Goal: Task Accomplishment & Management: Manage account settings

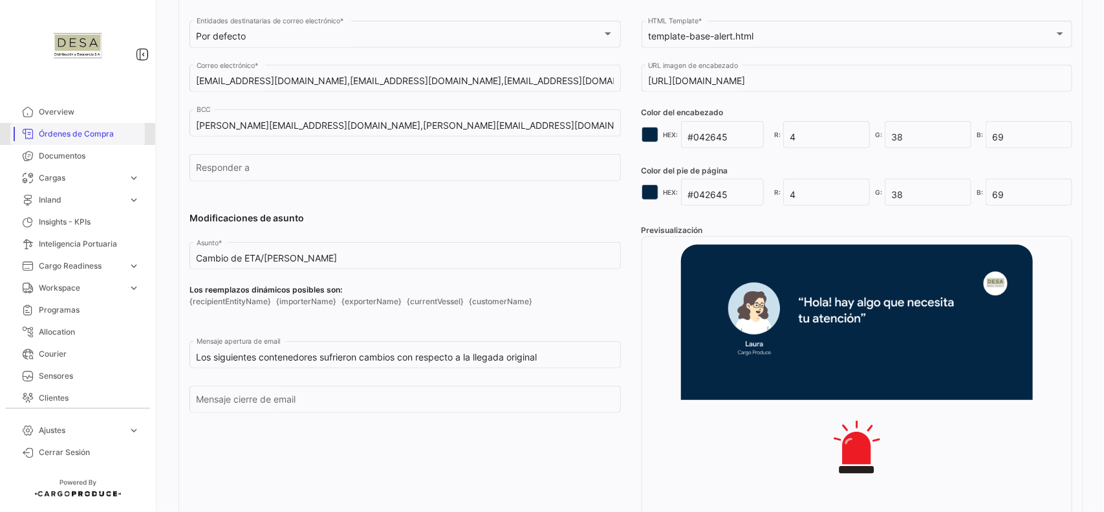
click at [99, 137] on span "Órdenes de Compra" at bounding box center [89, 134] width 101 height 12
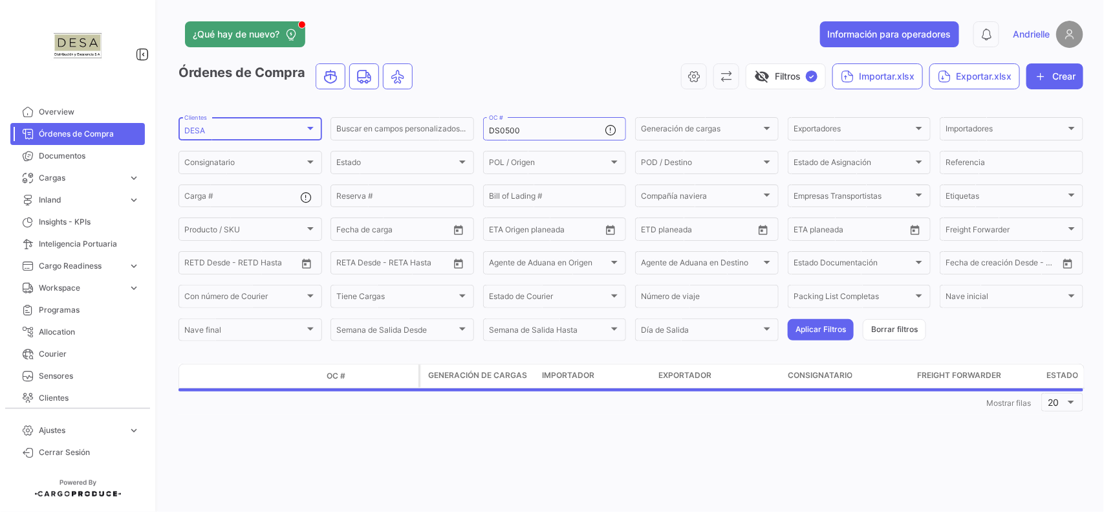
click at [256, 124] on div "DESA Clientes" at bounding box center [250, 127] width 132 height 25
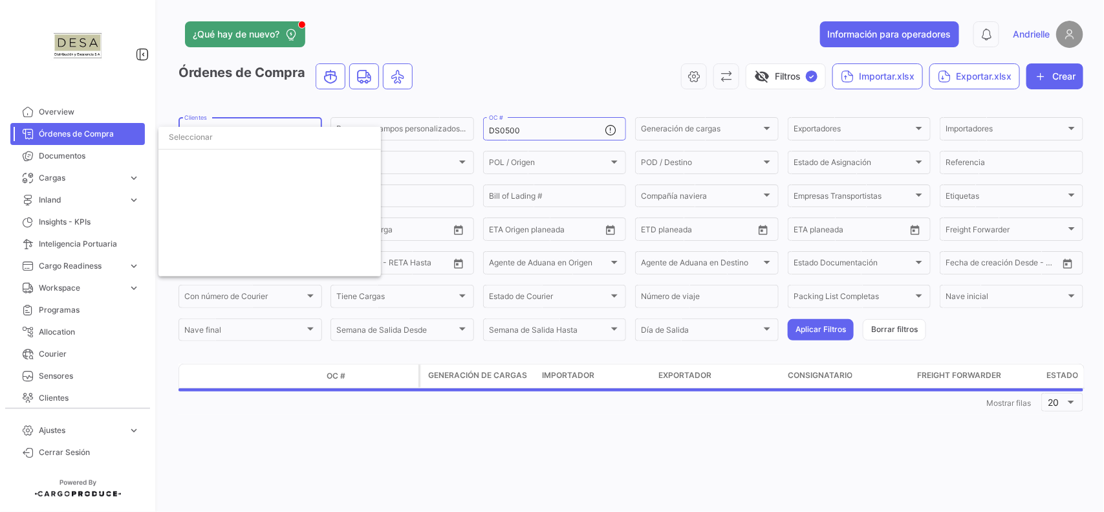
scroll to position [1563, 0]
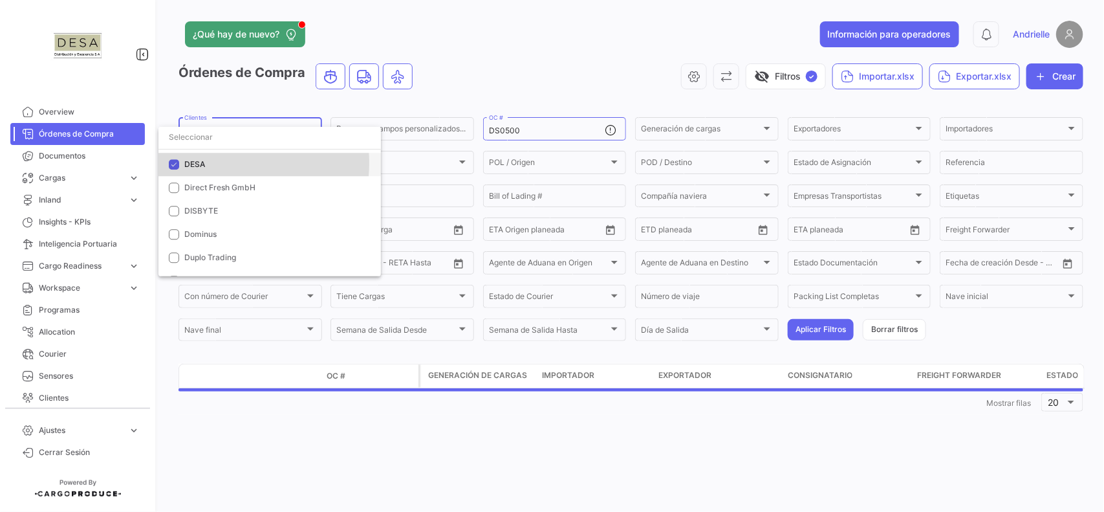
click at [215, 162] on span "DESA" at bounding box center [277, 164] width 186 height 12
click at [222, 136] on input "dropdown search" at bounding box center [269, 136] width 222 height 23
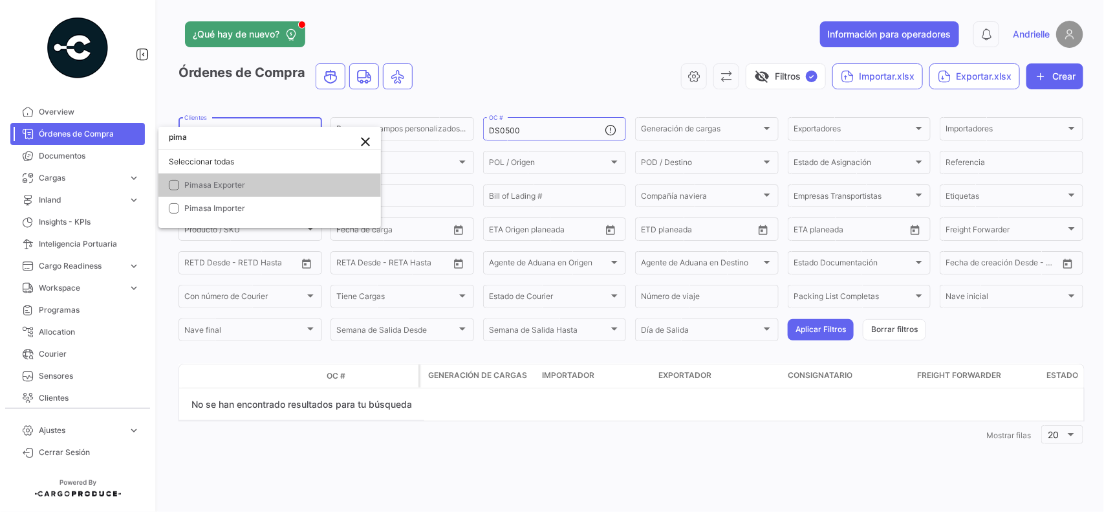
scroll to position [0, 0]
type input "pimasa"
click at [223, 186] on span "Pimasa Exporter" at bounding box center [214, 185] width 61 height 10
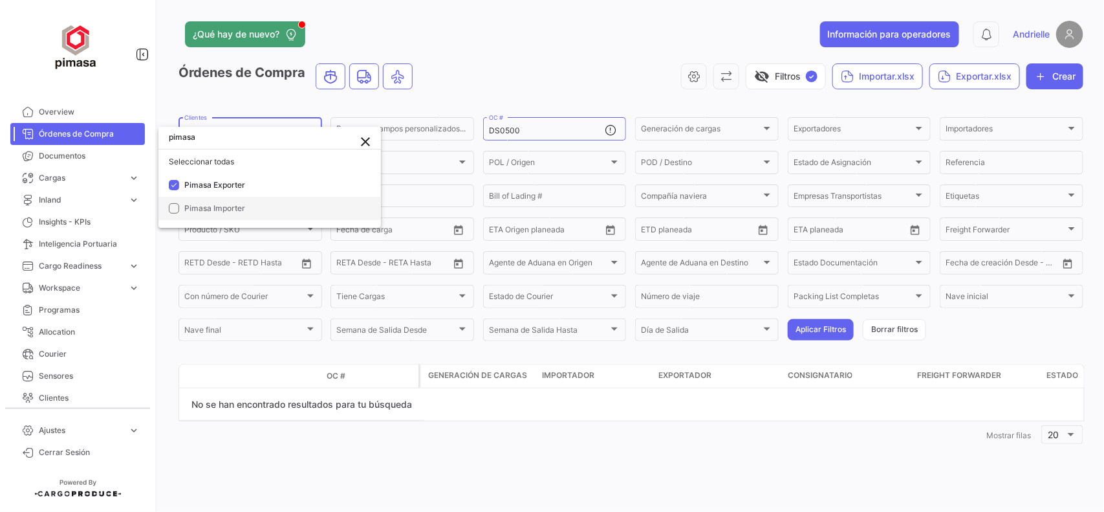
click at [223, 204] on span "Pimasa Importer" at bounding box center [214, 208] width 61 height 10
click at [561, 70] on div at bounding box center [552, 256] width 1104 height 512
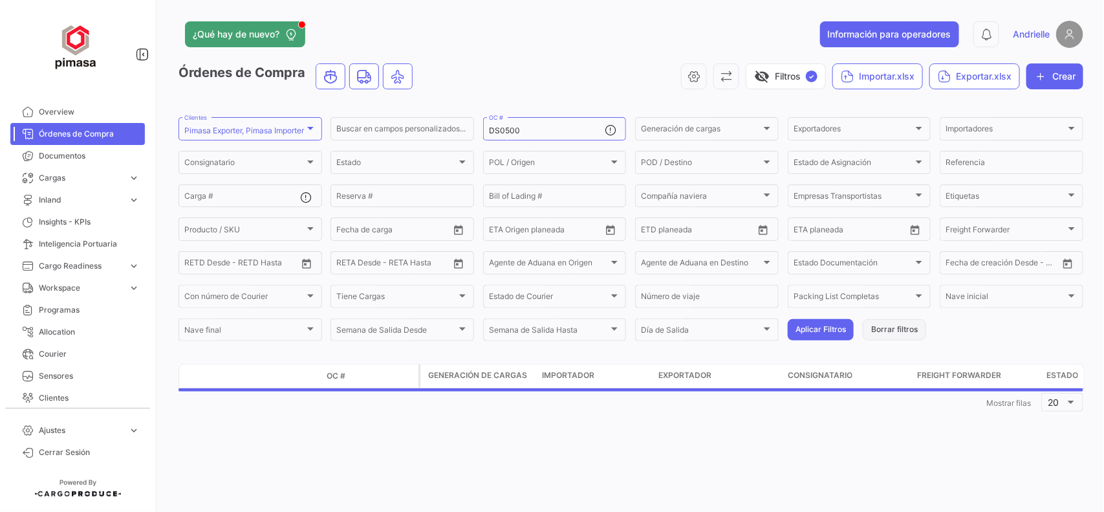
click at [909, 327] on button "Borrar filtros" at bounding box center [894, 329] width 63 height 21
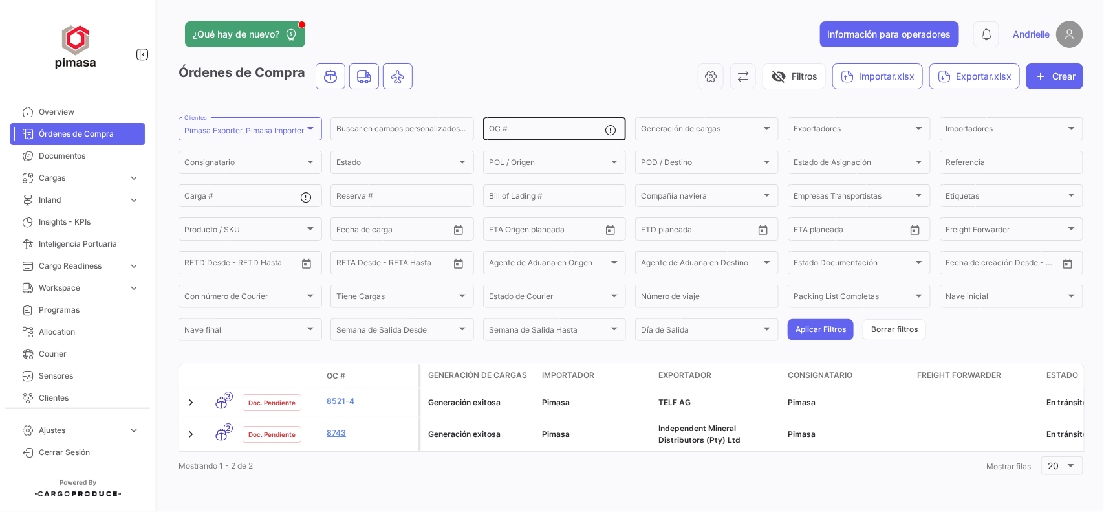
click at [521, 126] on input "OC #" at bounding box center [547, 130] width 116 height 9
type input "8743"
click at [541, 125] on div "8743 OC #" at bounding box center [547, 127] width 116 height 25
click at [822, 323] on button "Aplicar Filtros" at bounding box center [821, 329] width 66 height 21
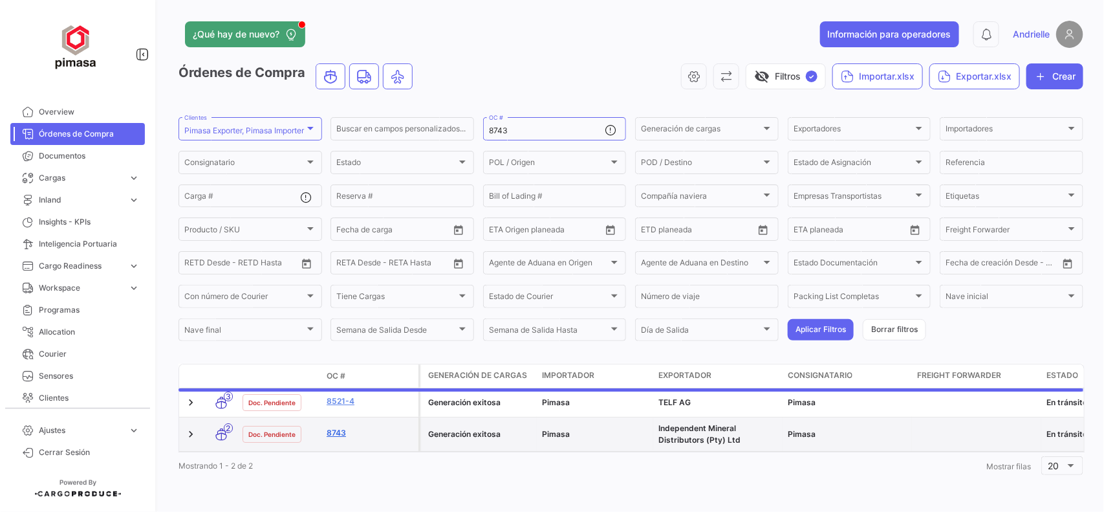
click at [332, 435] on link "8743" at bounding box center [370, 433] width 87 height 12
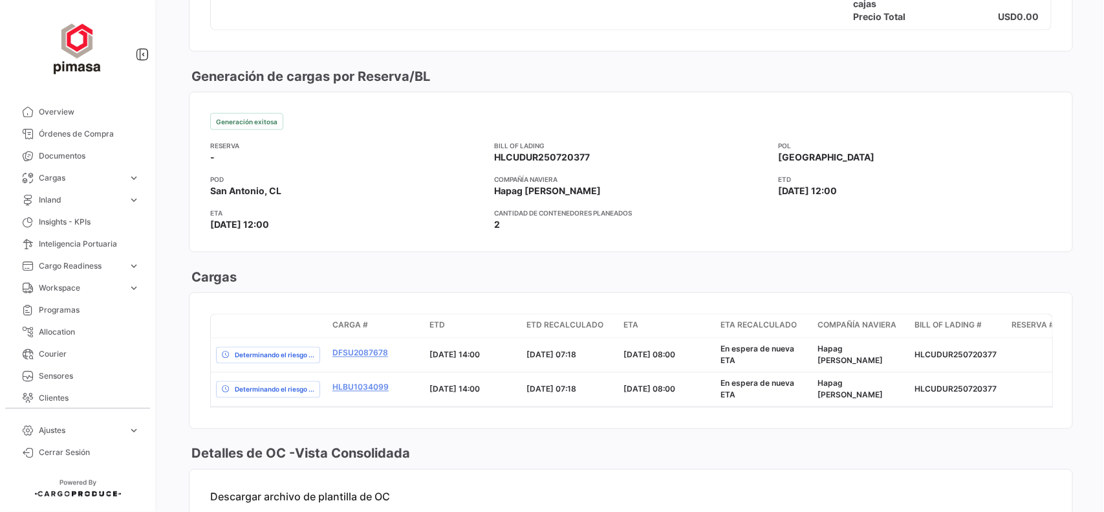
drag, startPoint x: 587, startPoint y: 155, endPoint x: 490, endPoint y: 162, distance: 97.3
click at [490, 162] on div "Reserva - Bill of Lading HLCUDUR250720377 POL [GEOGRAPHIC_DATA]" at bounding box center [630, 151] width 841 height 23
copy span "HLCUDUR250720377"
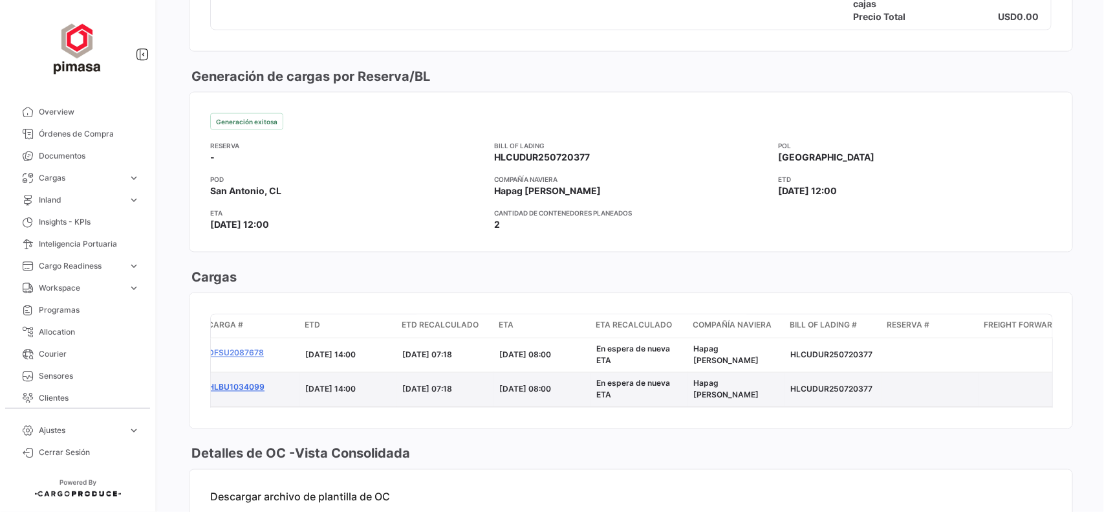
scroll to position [0, 118]
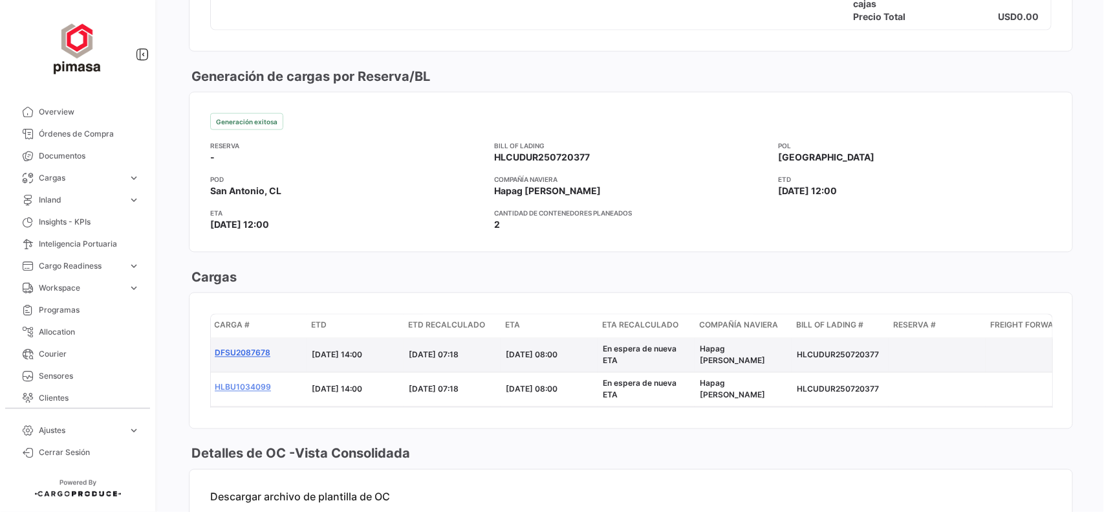
click at [261, 357] on link "DFSU2087678" at bounding box center [258, 353] width 87 height 12
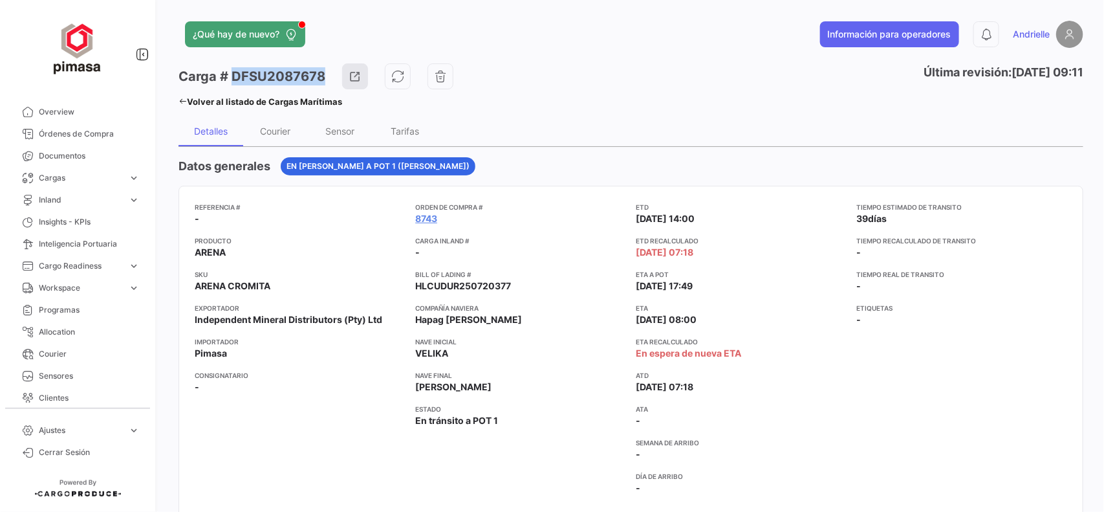
drag, startPoint x: 298, startPoint y: 78, endPoint x: 231, endPoint y: 75, distance: 67.3
click at [231, 75] on div "Carga # DFSU2087678" at bounding box center [316, 76] width 275 height 26
click at [181, 98] on icon at bounding box center [183, 101] width 8 height 8
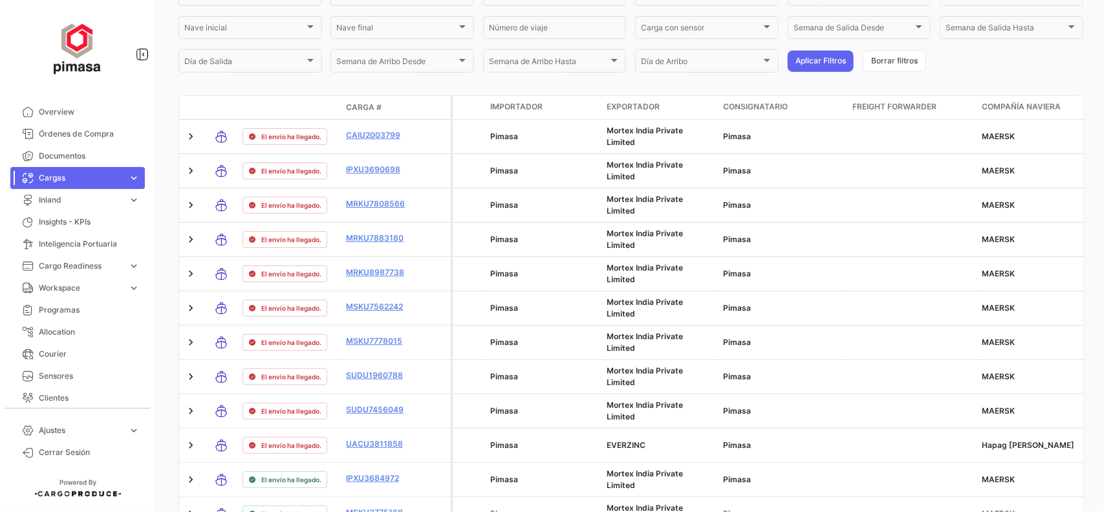
scroll to position [104, 0]
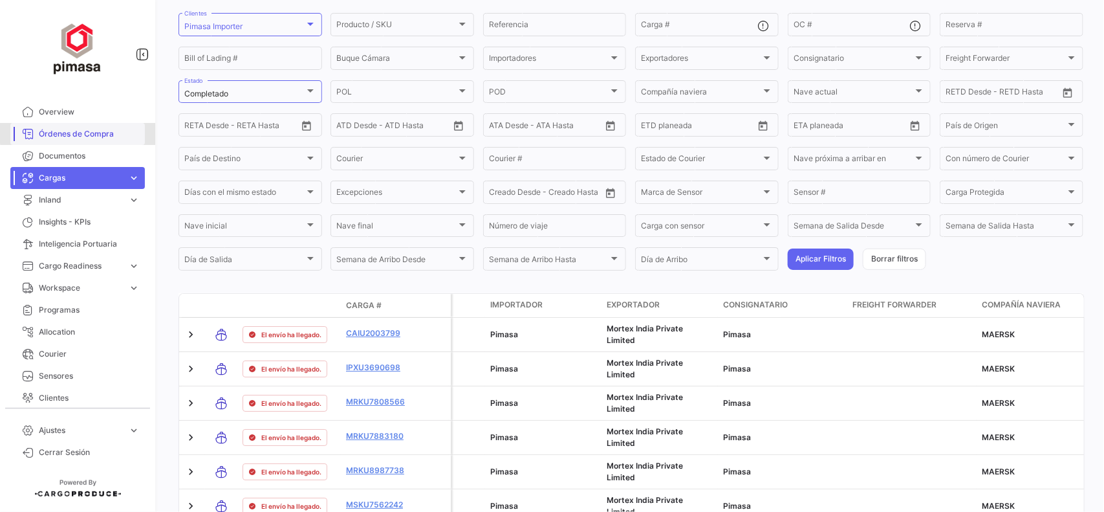
click at [91, 133] on span "Órdenes de Compra" at bounding box center [89, 134] width 101 height 12
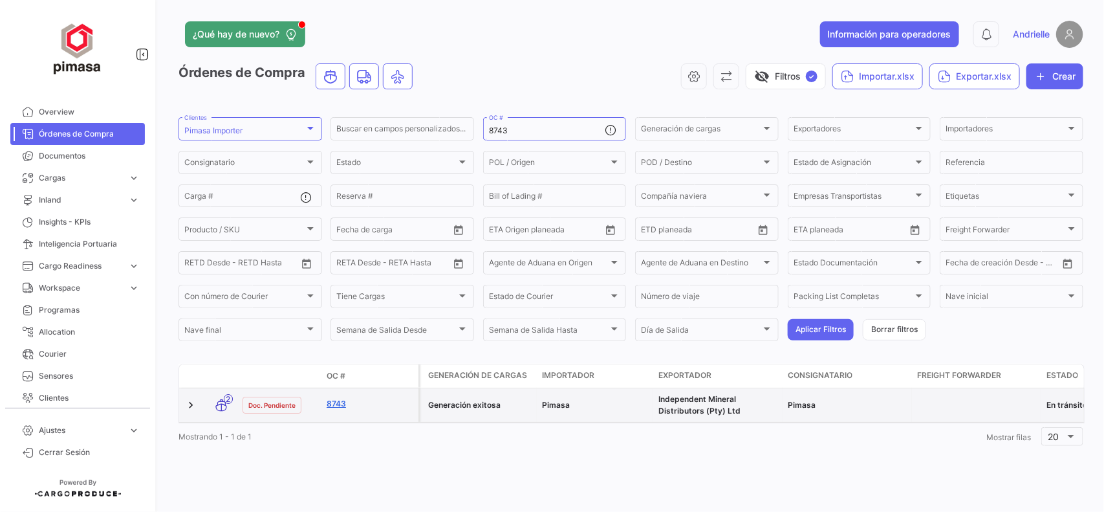
click at [340, 407] on link "8743" at bounding box center [370, 404] width 87 height 12
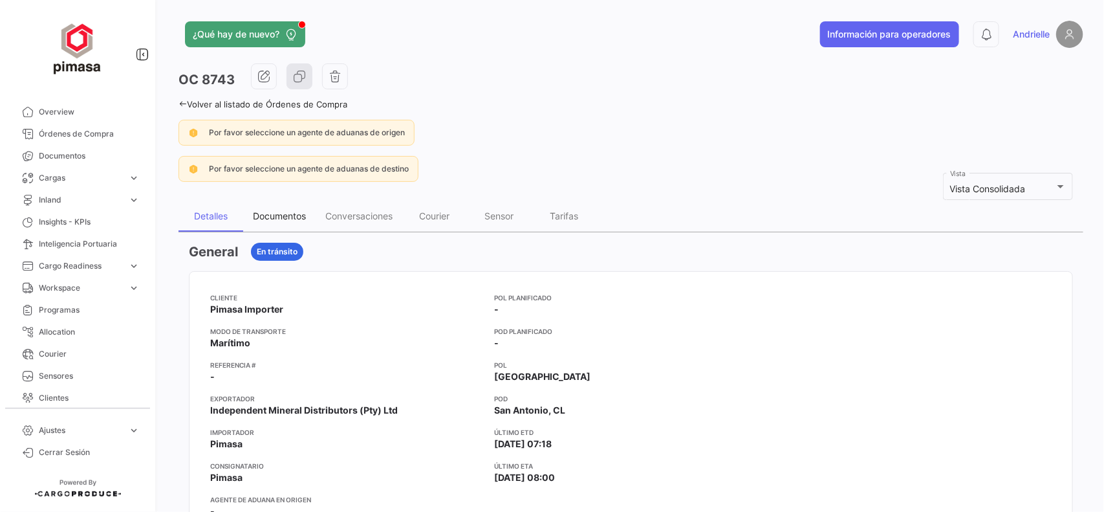
click at [299, 220] on div "Documentos" at bounding box center [279, 215] width 53 height 11
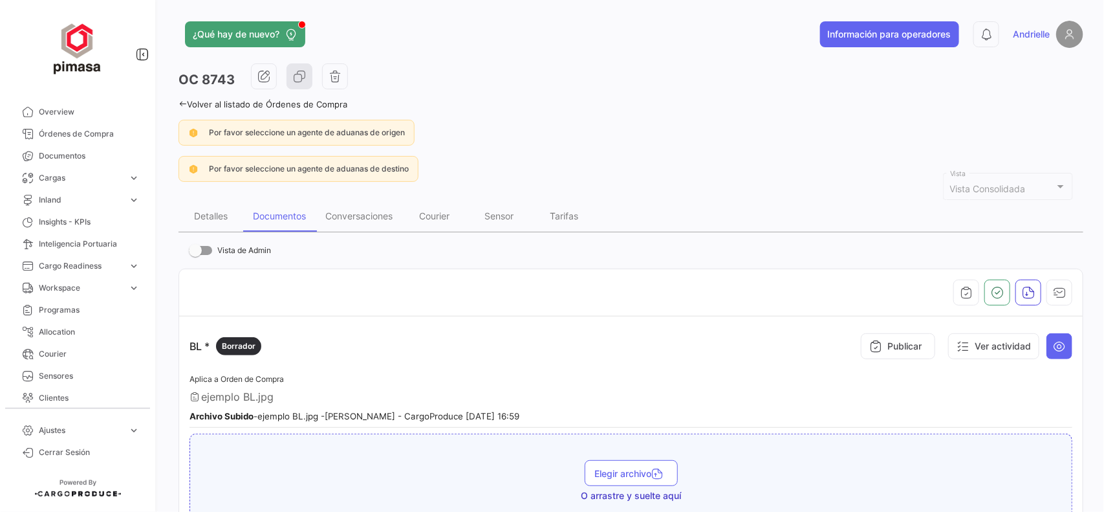
click at [946, 411] on div "Archivo Subido - ejemplo BL.jpg - [PERSON_NAME] - CargoProduce [DATE] 16:59" at bounding box center [631, 415] width 883 height 13
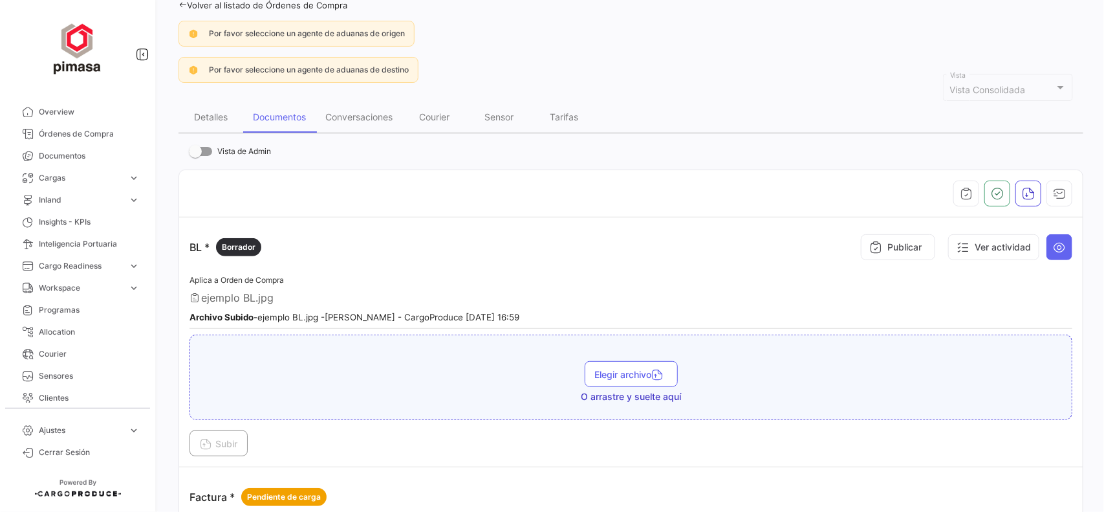
scroll to position [243, 0]
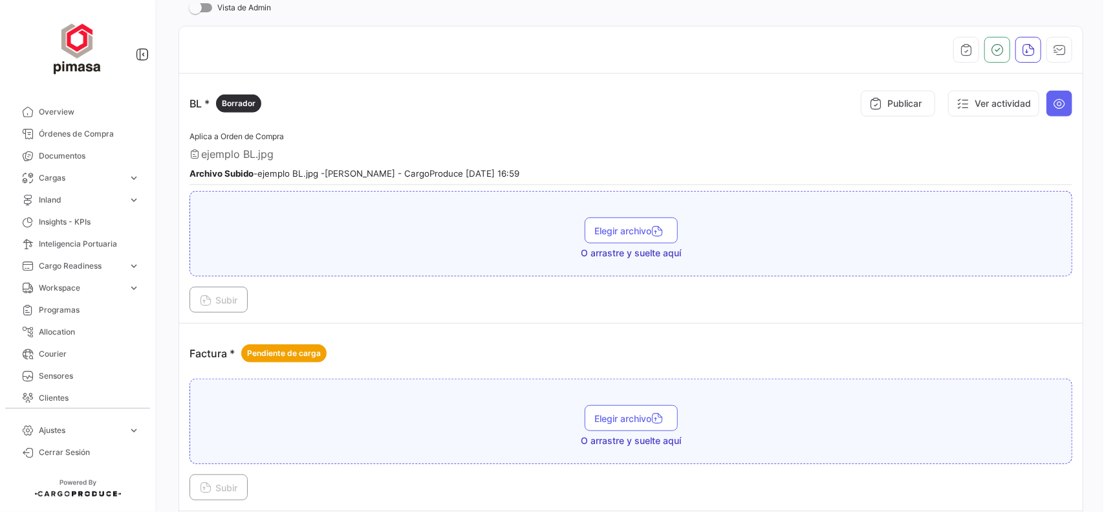
click at [354, 173] on small "Archivo Subido - ejemplo BL.jpg - [PERSON_NAME] - CargoProduce [DATE] 16:59" at bounding box center [355, 173] width 330 height 10
drag, startPoint x: 363, startPoint y: 172, endPoint x: 406, endPoint y: 157, distance: 44.8
click at [406, 157] on div "Aplica a Orden de Compra ejemplo BL.jpg Archivo Subido - ejemplo BL.jpg - [PERS…" at bounding box center [631, 157] width 883 height 57
click at [405, 168] on small "Archivo Subido - ejemplo BL.jpg - [PERSON_NAME] - CargoProduce [DATE] 16:59" at bounding box center [355, 173] width 330 height 10
drag, startPoint x: 331, startPoint y: 173, endPoint x: 416, endPoint y: 168, distance: 84.9
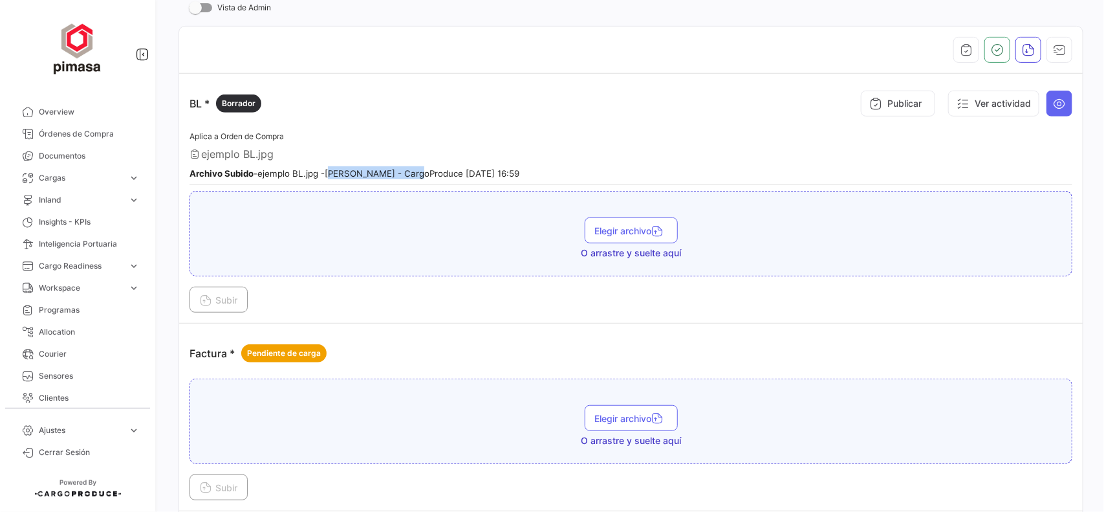
click at [416, 168] on small "Archivo Subido - ejemplo BL.jpg - [PERSON_NAME] - CargoProduce [DATE] 16:59" at bounding box center [355, 173] width 330 height 10
click at [471, 173] on small "Archivo Subido - ejemplo BL.jpg - [PERSON_NAME] - CargoProduce [DATE] 16:59" at bounding box center [355, 173] width 330 height 10
click at [499, 173] on small "Archivo Subido - ejemplo BL.jpg - [PERSON_NAME] - CargoProduce [DATE] 16:59" at bounding box center [355, 173] width 330 height 10
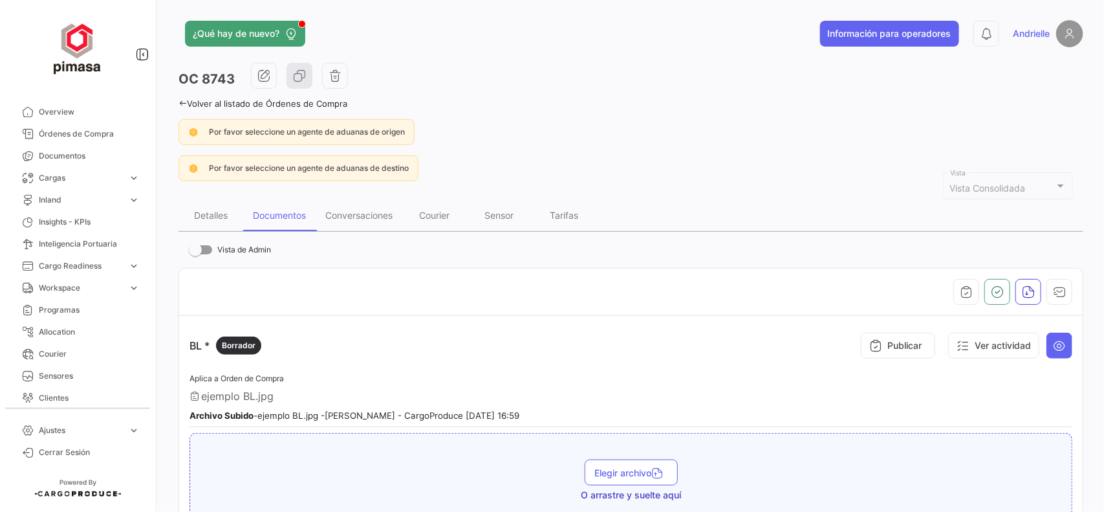
scroll to position [0, 0]
click at [72, 424] on span "Ajustes" at bounding box center [81, 430] width 84 height 12
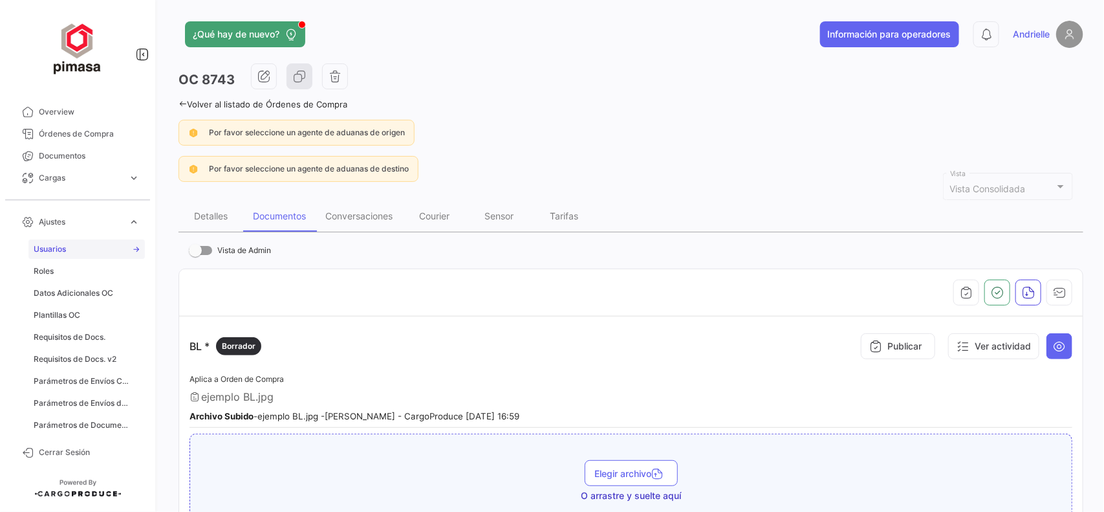
click at [61, 252] on span "Usuarios" at bounding box center [50, 249] width 32 height 12
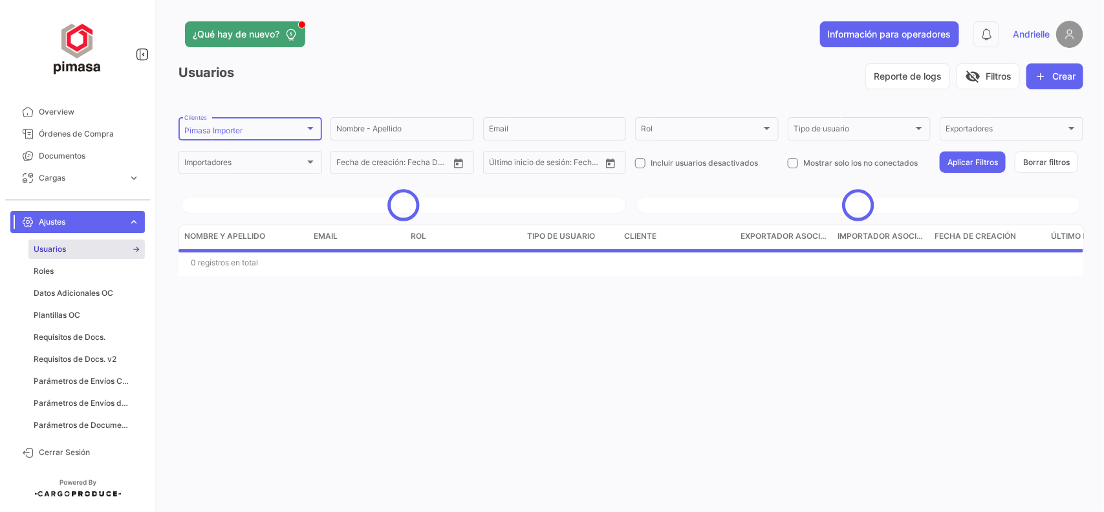
click at [261, 124] on div "Pimasa Importer Clientes" at bounding box center [250, 127] width 132 height 25
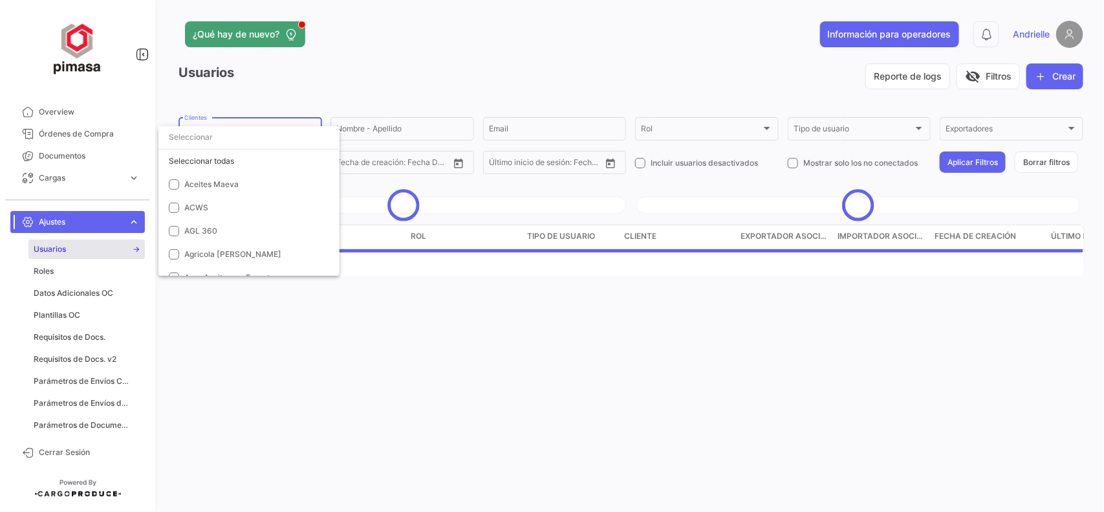
scroll to position [4036, 0]
click at [207, 162] on span "Pimasa Importer" at bounding box center [214, 163] width 61 height 10
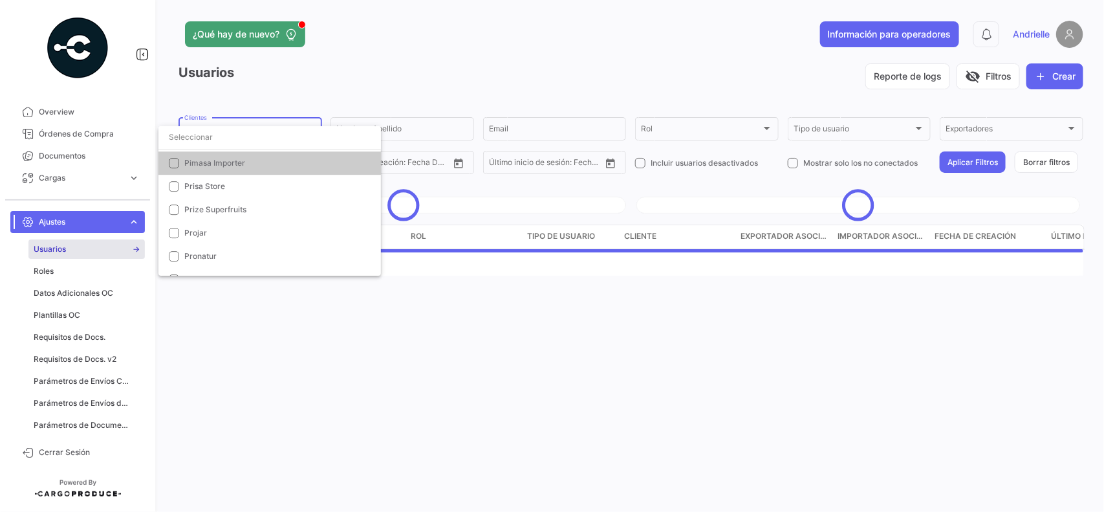
click at [215, 140] on input "dropdown search" at bounding box center [269, 136] width 222 height 23
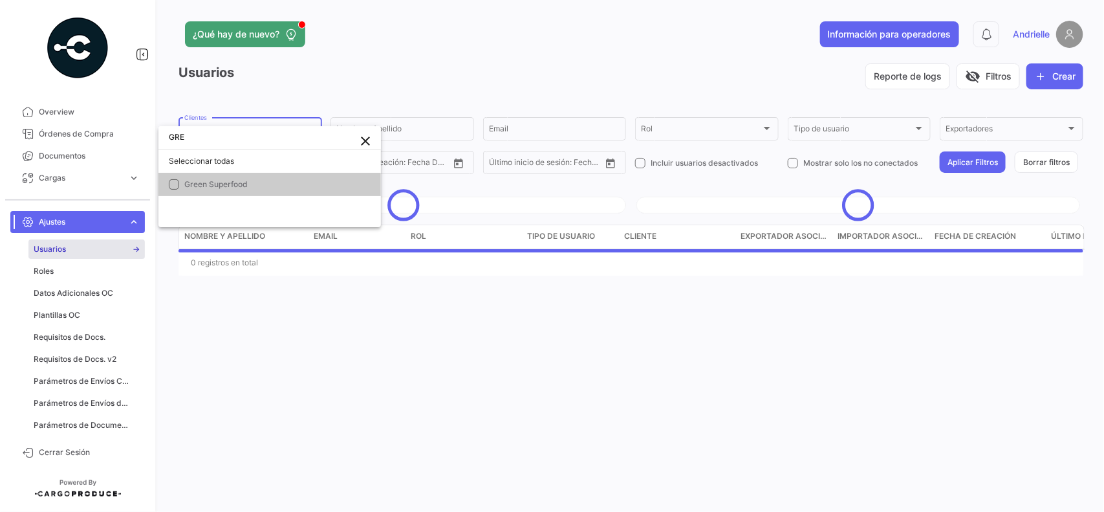
scroll to position [0, 0]
type input "GREE"
click at [217, 184] on span "Green Superfood" at bounding box center [215, 184] width 63 height 10
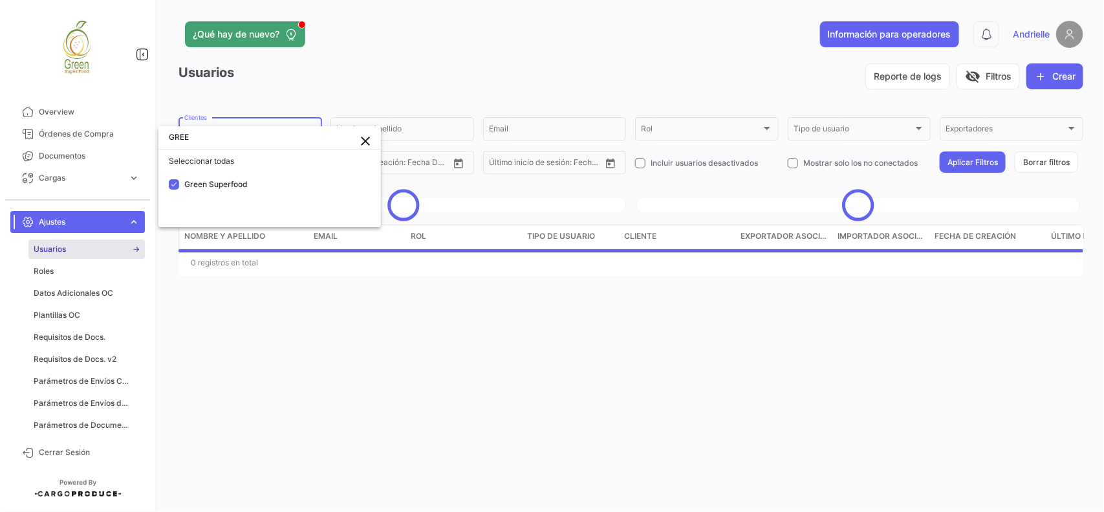
click at [304, 92] on div at bounding box center [552, 256] width 1104 height 512
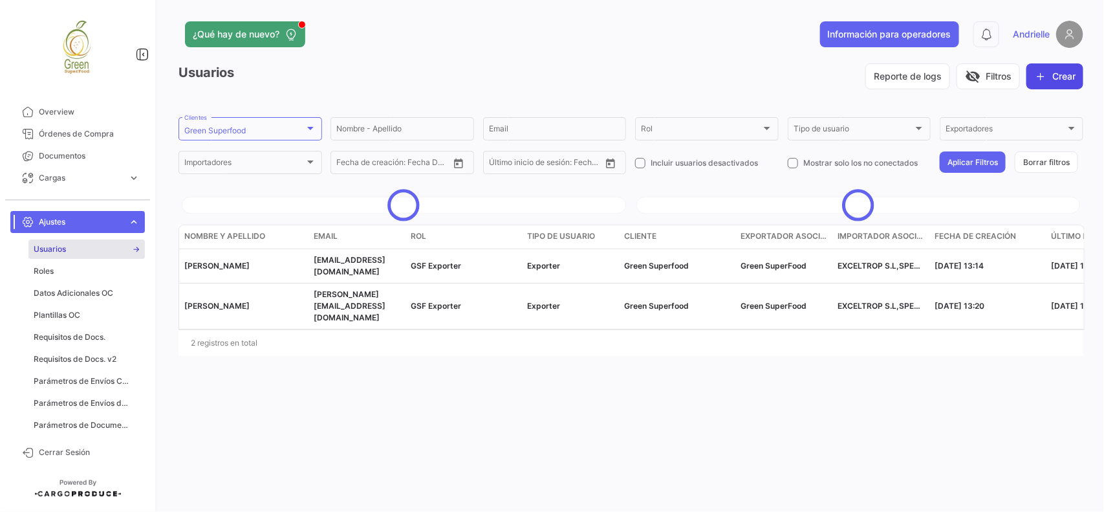
click at [1050, 79] on button "Crear" at bounding box center [1054, 76] width 57 height 26
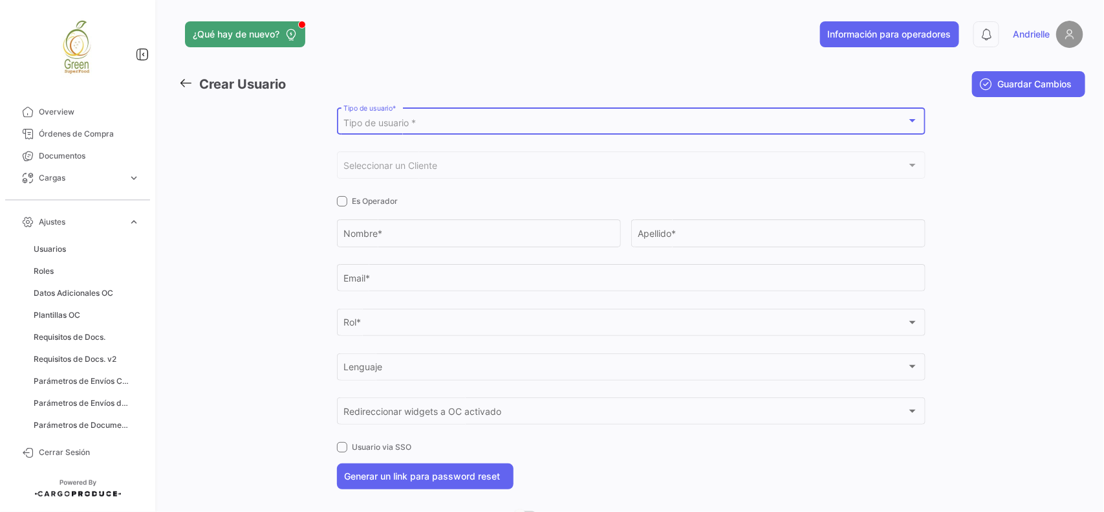
click at [444, 121] on div "Tipo de usuario *" at bounding box center [624, 123] width 563 height 11
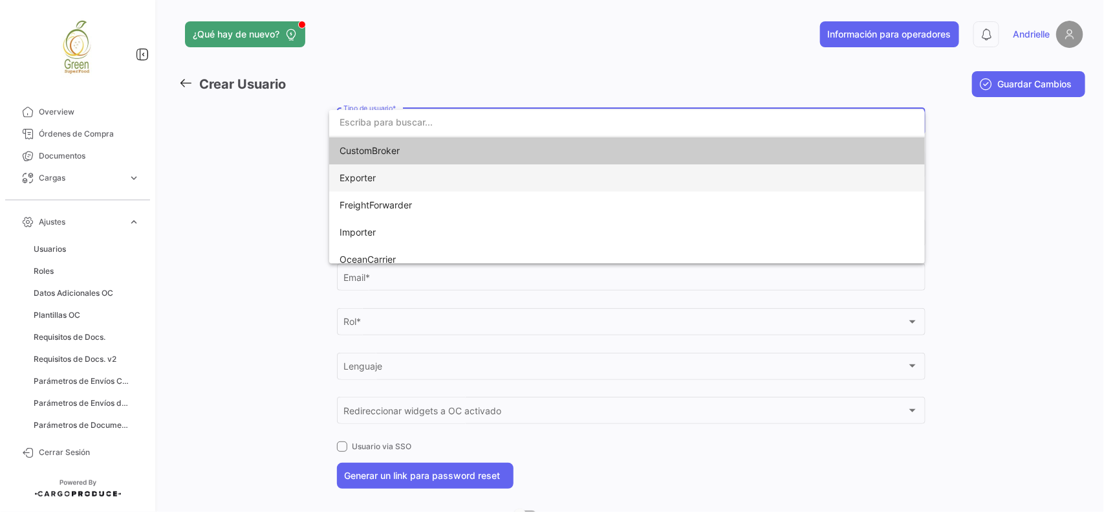
click at [385, 177] on span "Exporter" at bounding box center [627, 177] width 575 height 27
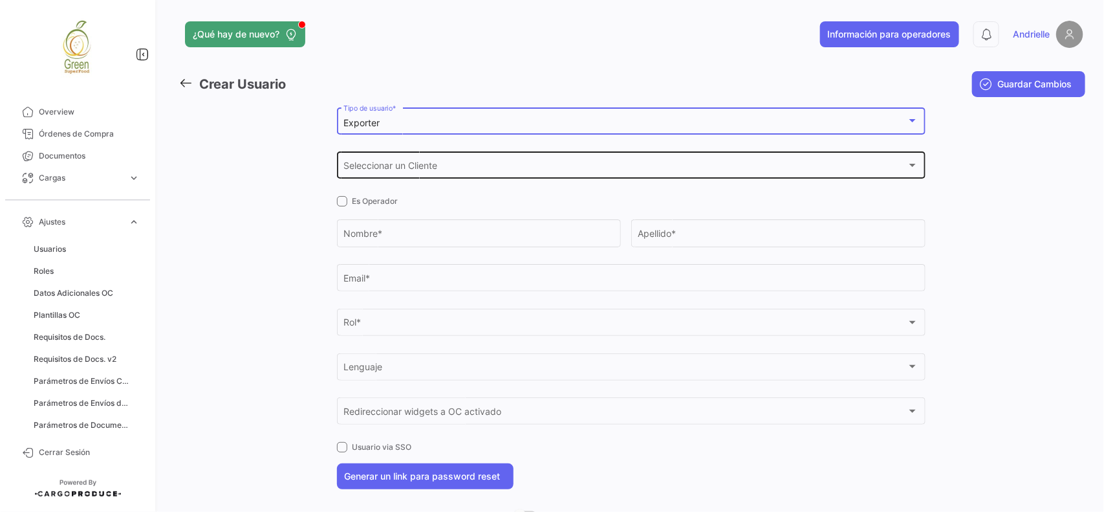
click at [414, 171] on span "Seleccionar un Cliente" at bounding box center [624, 167] width 563 height 11
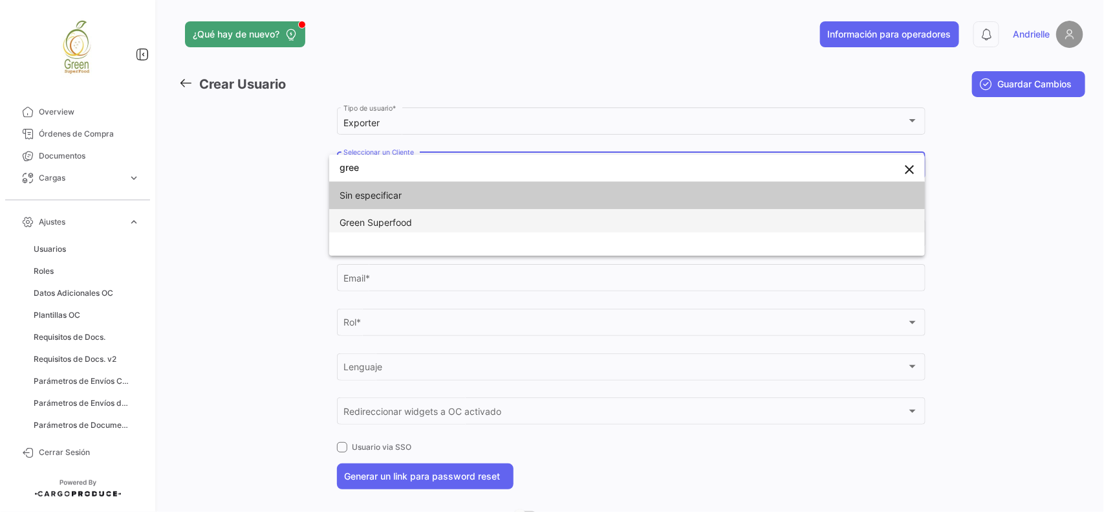
type input "gree"
click at [406, 217] on span "Green Superfood" at bounding box center [376, 222] width 72 height 11
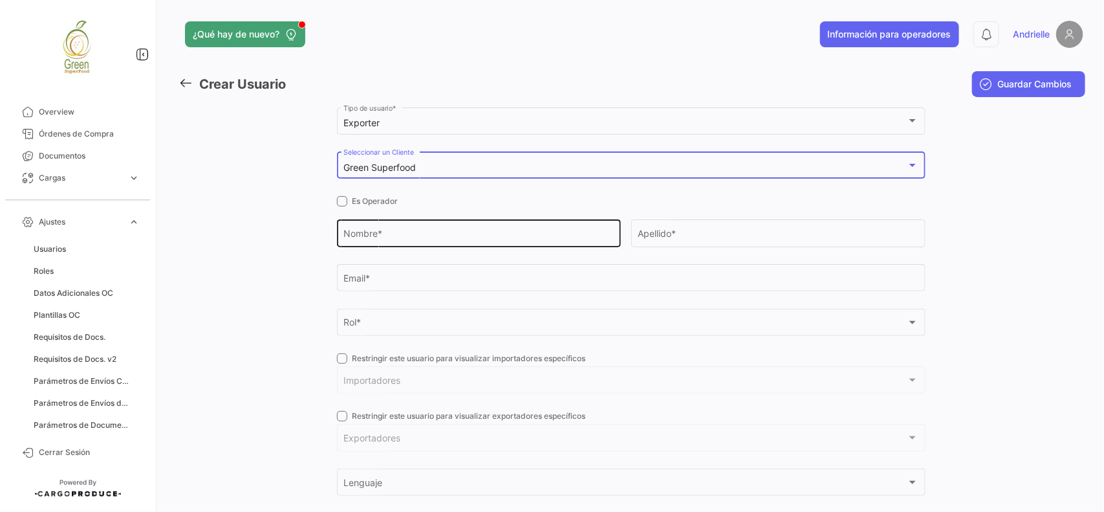
click at [411, 233] on input "Nombre *" at bounding box center [478, 235] width 270 height 11
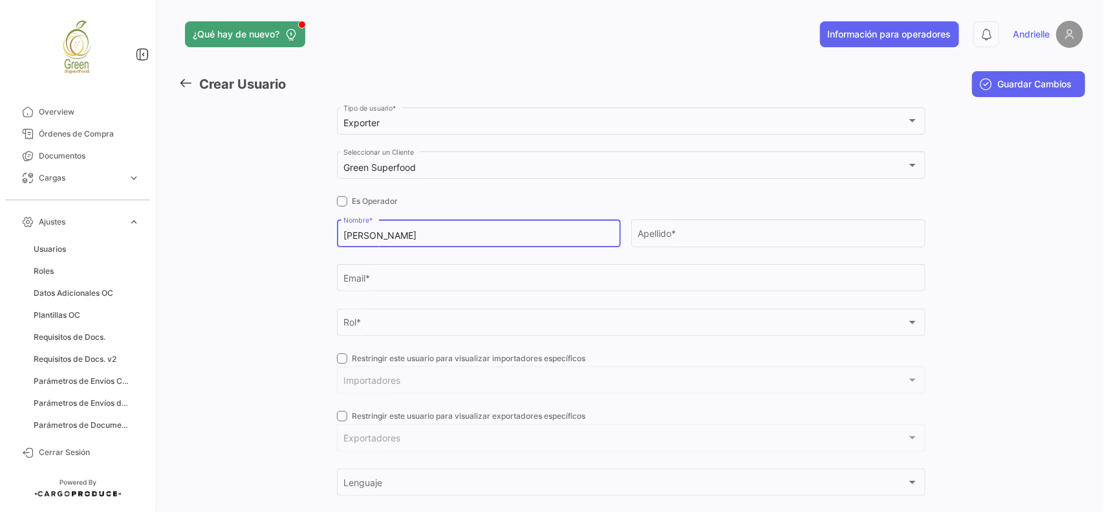
type input "[PERSON_NAME]"
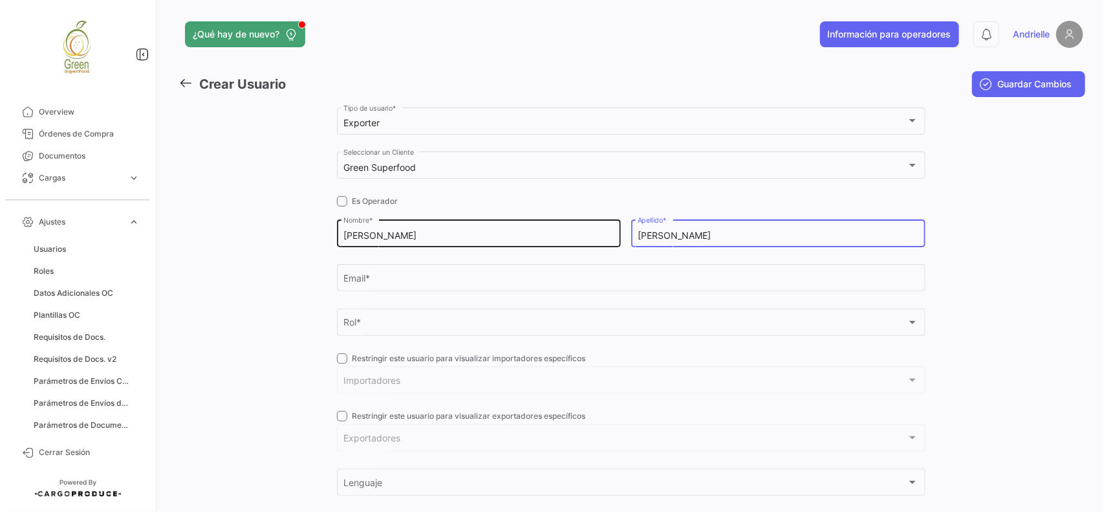
type input "[PERSON_NAME]"
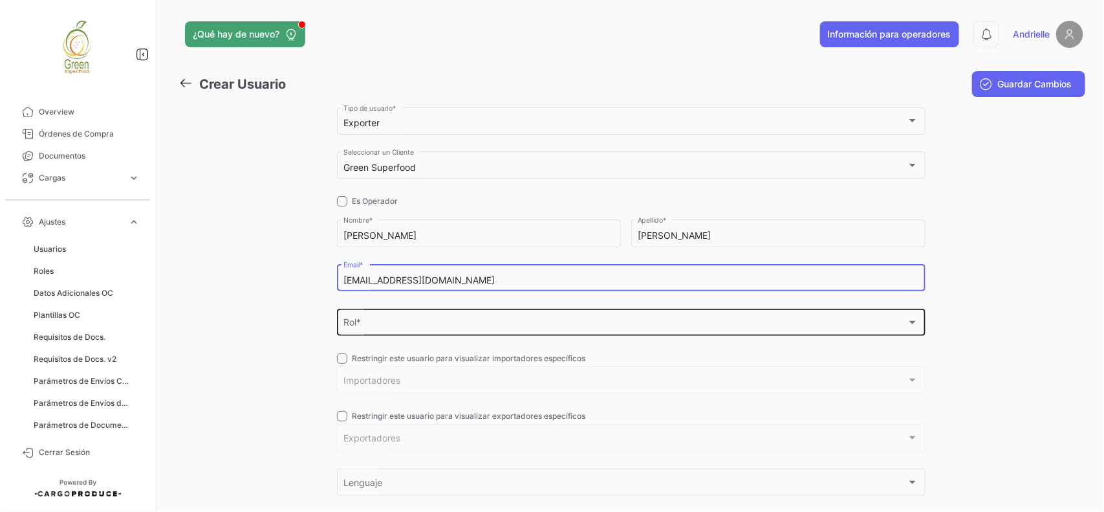
type input "[EMAIL_ADDRESS][DOMAIN_NAME]"
click at [472, 321] on div "Rol *" at bounding box center [624, 325] width 563 height 11
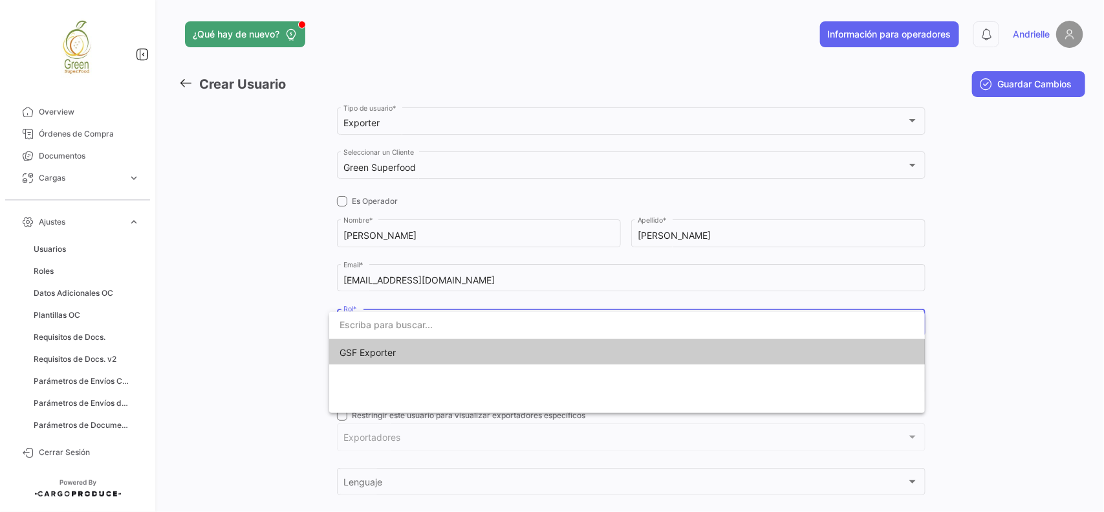
click at [453, 357] on span "GSF Exporter" at bounding box center [627, 352] width 575 height 27
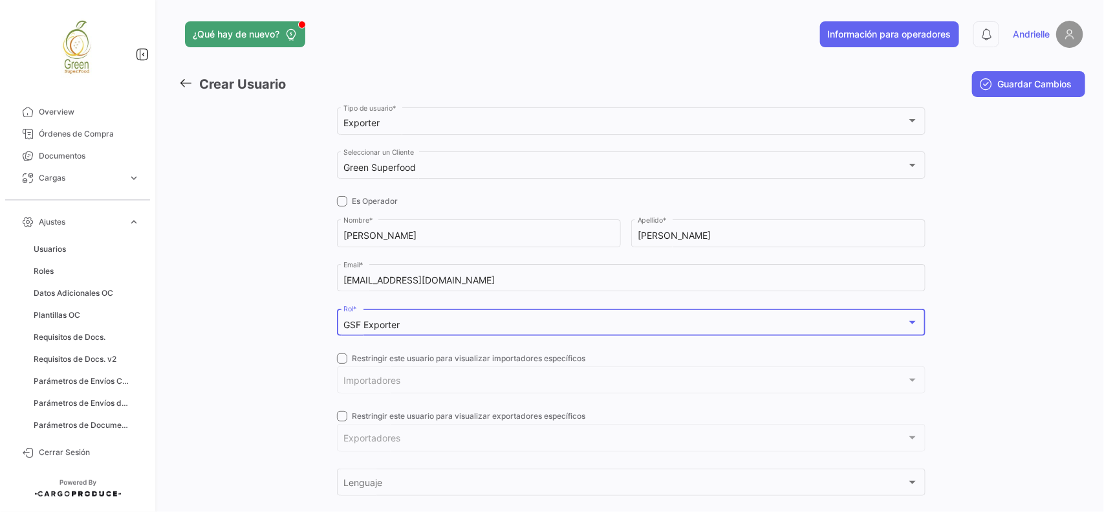
click at [343, 360] on span at bounding box center [342, 358] width 10 height 10
click at [342, 363] on input "Restringir este usuario para visualizar importadores específicos" at bounding box center [341, 363] width 1 height 1
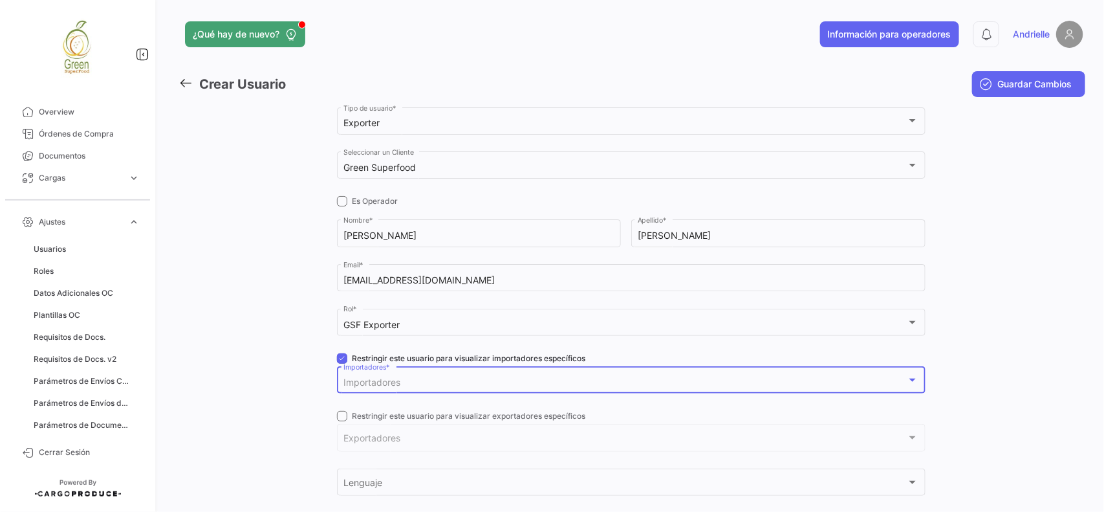
click at [385, 382] on span "Importadores" at bounding box center [371, 381] width 57 height 11
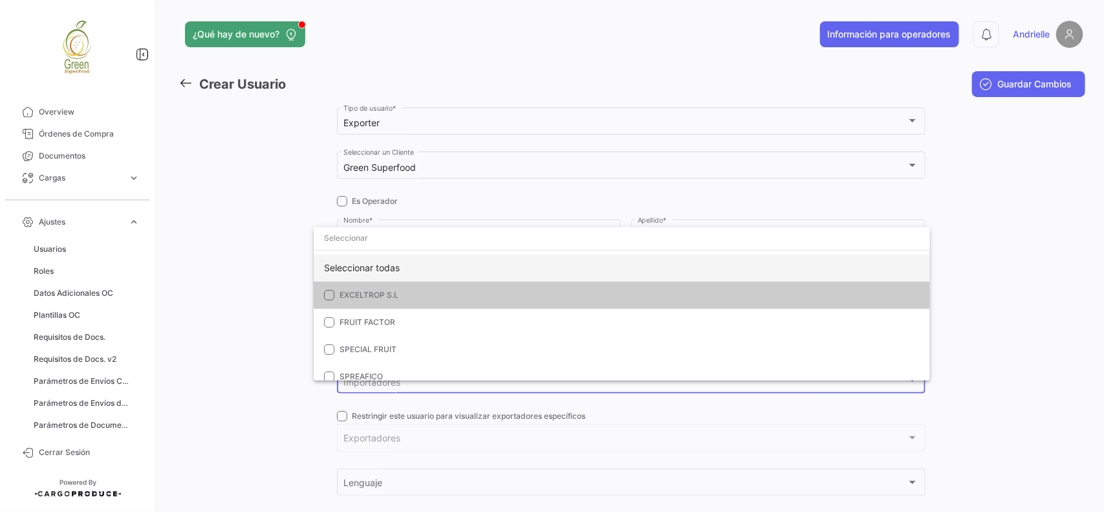
click at [393, 265] on div "Seleccionar todas" at bounding box center [622, 267] width 616 height 27
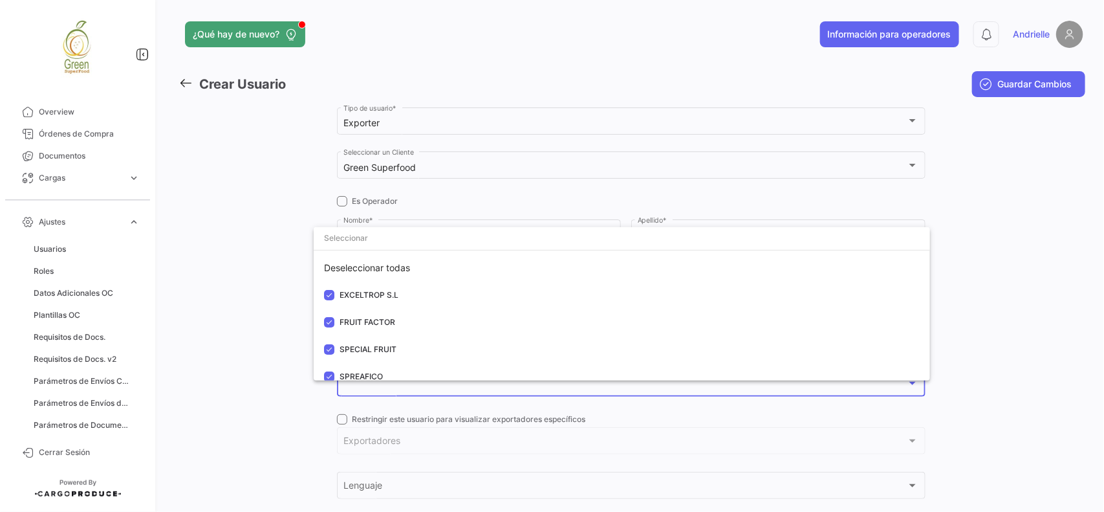
click at [241, 277] on div at bounding box center [552, 256] width 1104 height 512
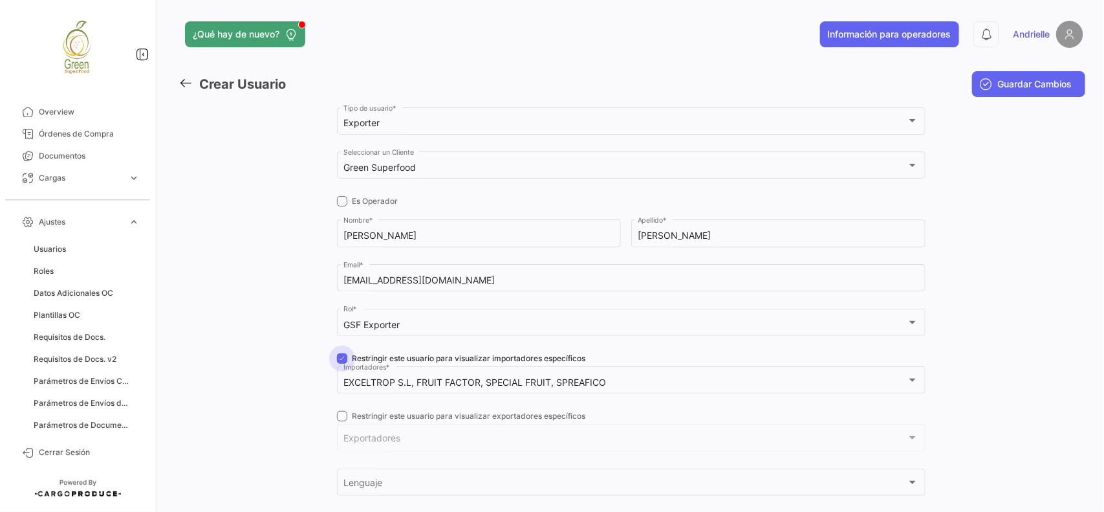
click at [343, 361] on span at bounding box center [342, 358] width 10 height 10
click at [342, 363] on input "Restringir este usuario para visualizar importadores específicos" at bounding box center [341, 363] width 1 height 1
checkbox input "false"
drag, startPoint x: 334, startPoint y: 415, endPoint x: 361, endPoint y: 446, distance: 41.3
click at [337, 415] on span at bounding box center [342, 416] width 10 height 10
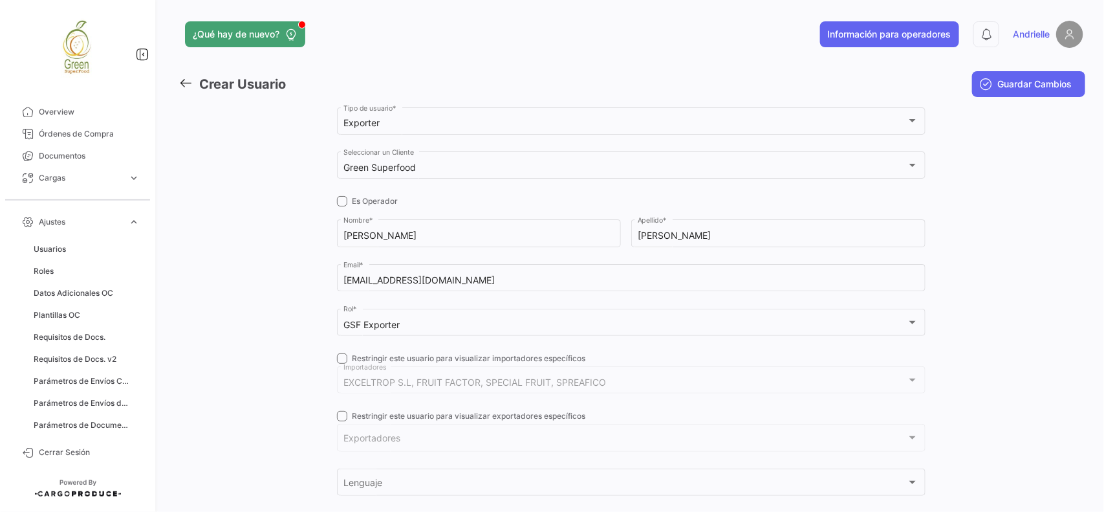
click at [341, 421] on input "Restringir este usuario para visualizar exportadores específicos" at bounding box center [341, 421] width 1 height 1
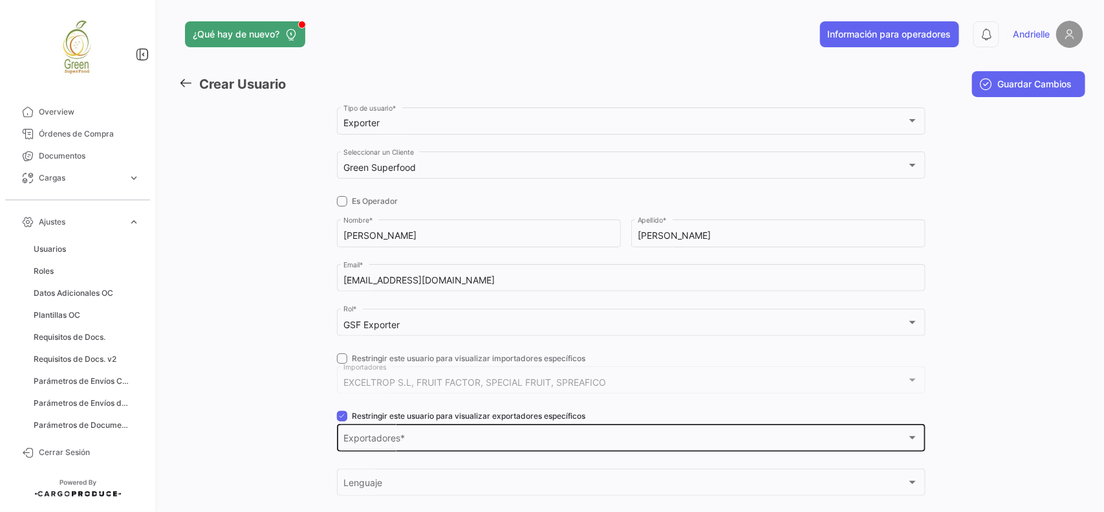
click at [364, 446] on div "Exportadores Exportadores *" at bounding box center [630, 437] width 575 height 30
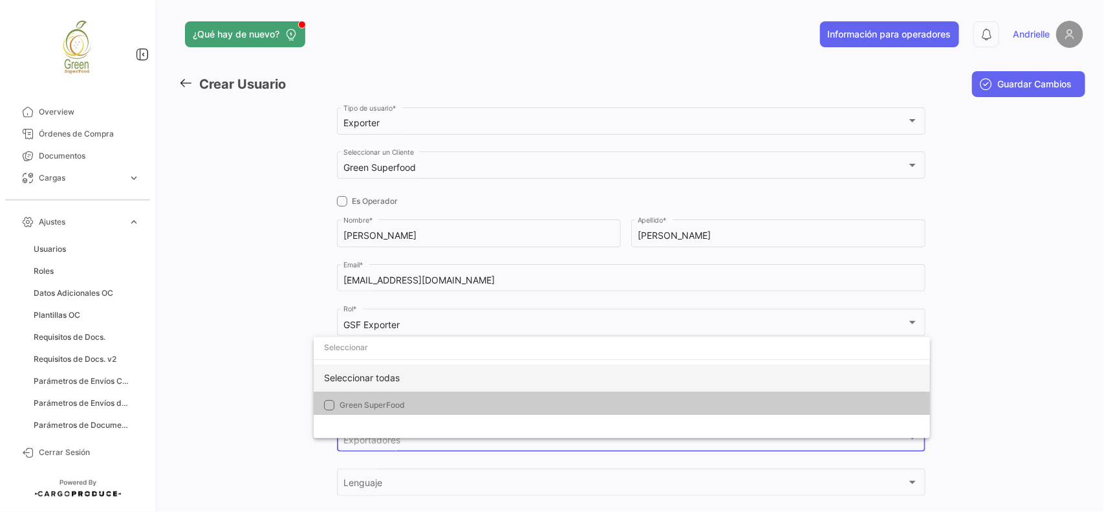
drag, startPoint x: 363, startPoint y: 379, endPoint x: 293, endPoint y: 382, distance: 69.9
click at [361, 379] on div "Seleccionar todas" at bounding box center [622, 377] width 616 height 27
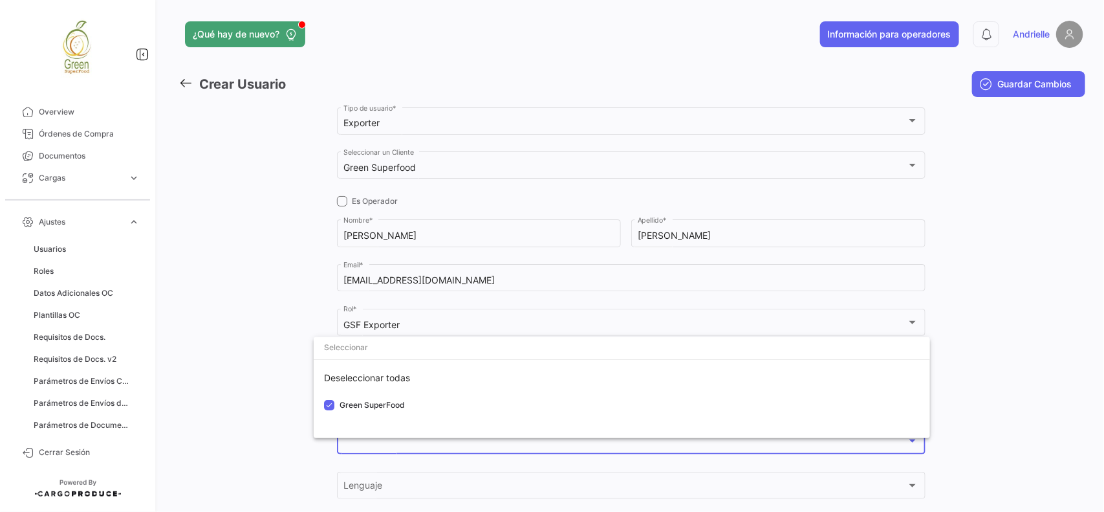
click at [290, 382] on div at bounding box center [552, 256] width 1104 height 512
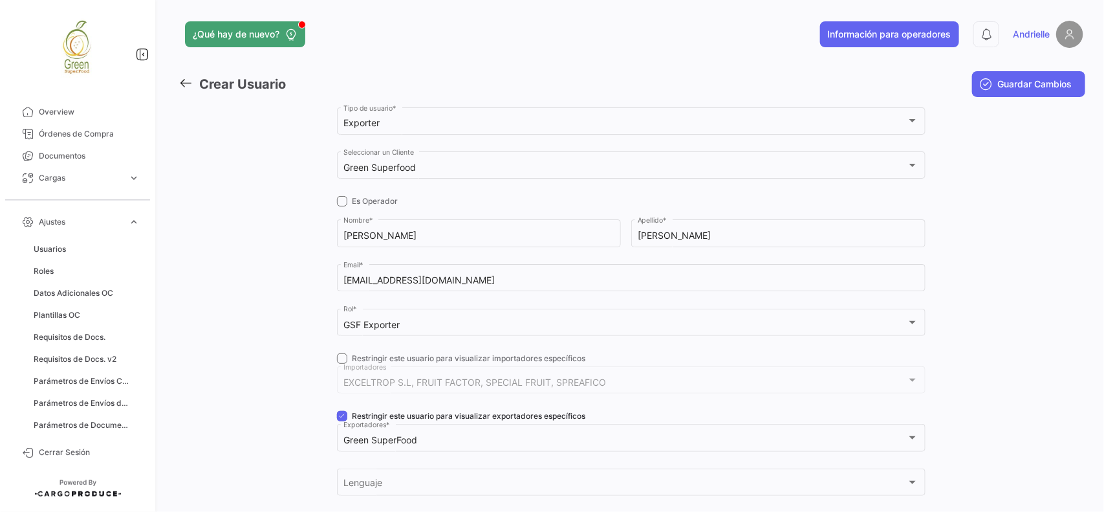
click at [352, 418] on span "Restringir este usuario para visualizar exportadores específicos" at bounding box center [468, 416] width 233 height 12
click at [342, 421] on input "Restringir este usuario para visualizar exportadores específicos" at bounding box center [341, 421] width 1 height 1
checkbox input "false"
click at [1039, 89] on span "Guardar Cambios" at bounding box center [1035, 84] width 74 height 13
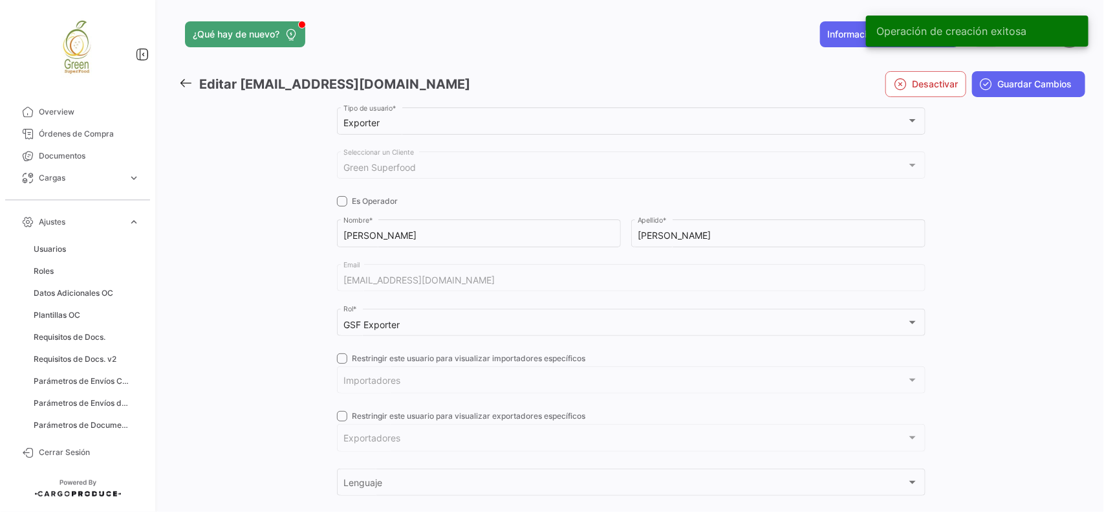
click at [182, 75] on link at bounding box center [189, 84] width 21 height 19
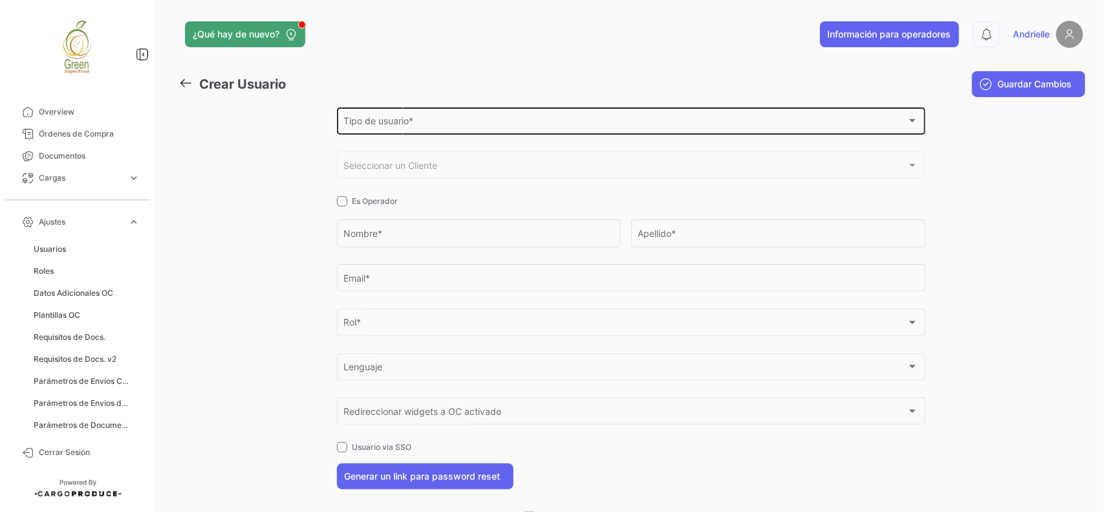
click at [380, 126] on span "Tipo de usuario *" at bounding box center [624, 123] width 563 height 11
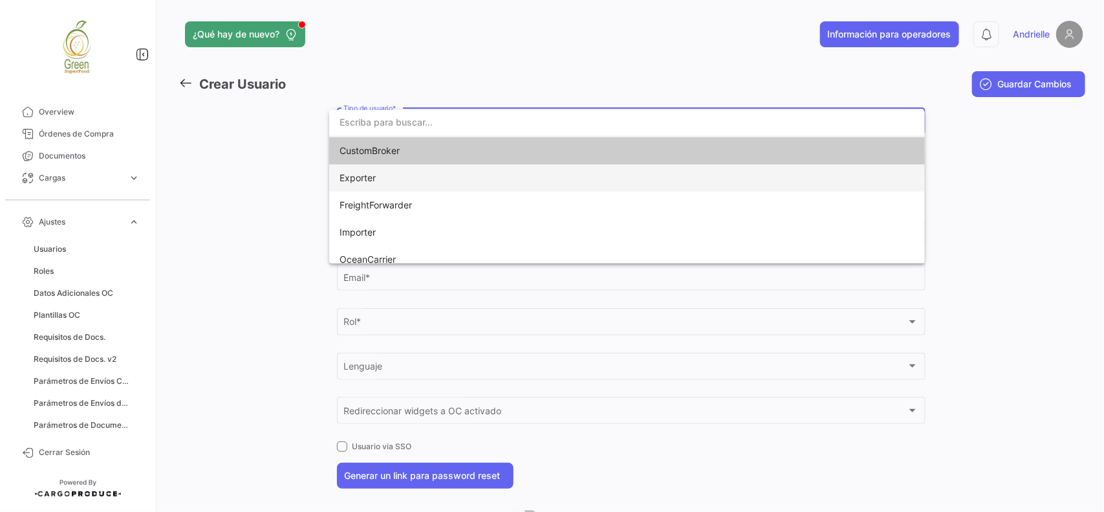
click at [373, 172] on span "Exporter" at bounding box center [358, 177] width 36 height 11
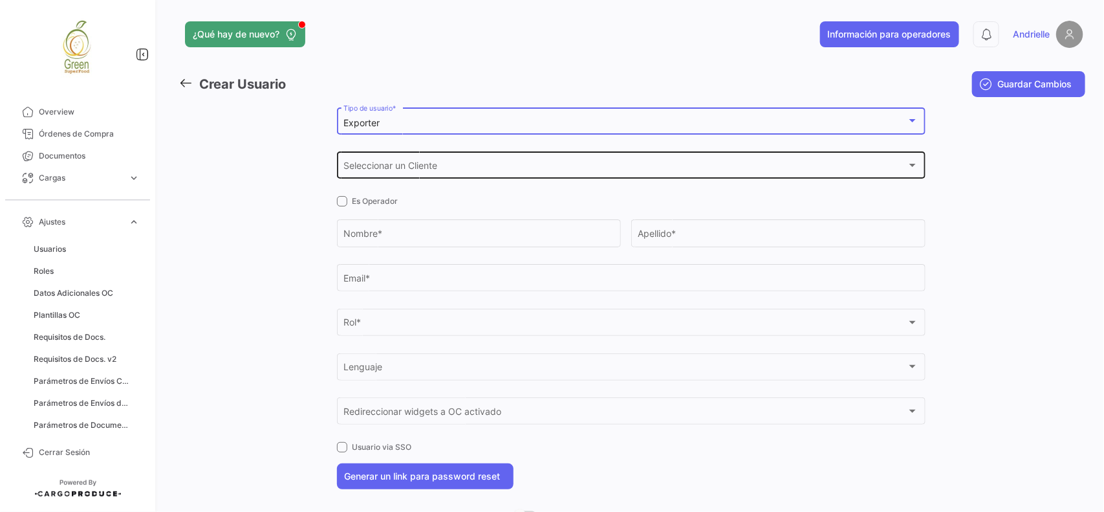
click at [373, 173] on span "Seleccionar un Cliente" at bounding box center [624, 167] width 563 height 11
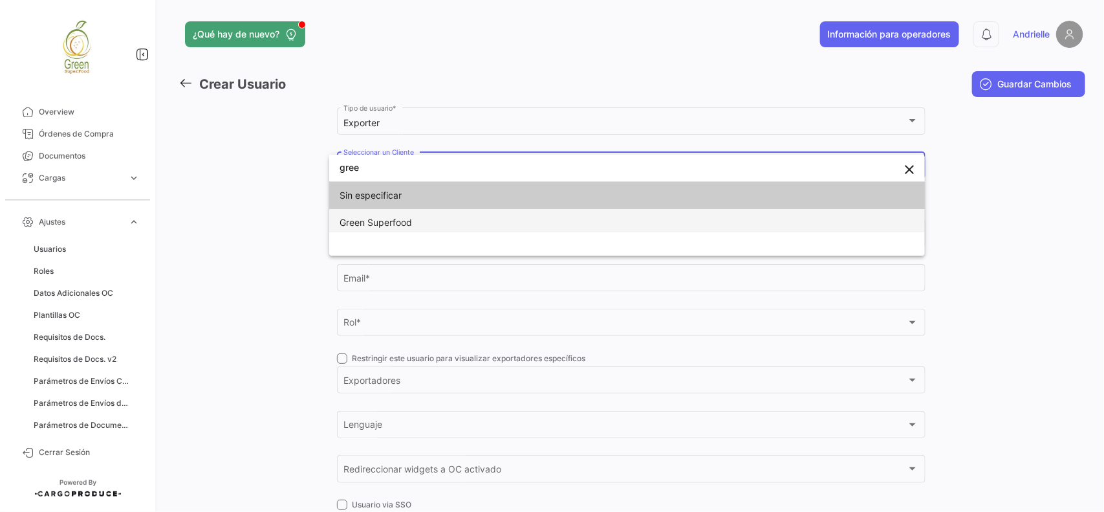
type input "gree"
click at [396, 224] on span "Green Superfood" at bounding box center [376, 222] width 72 height 11
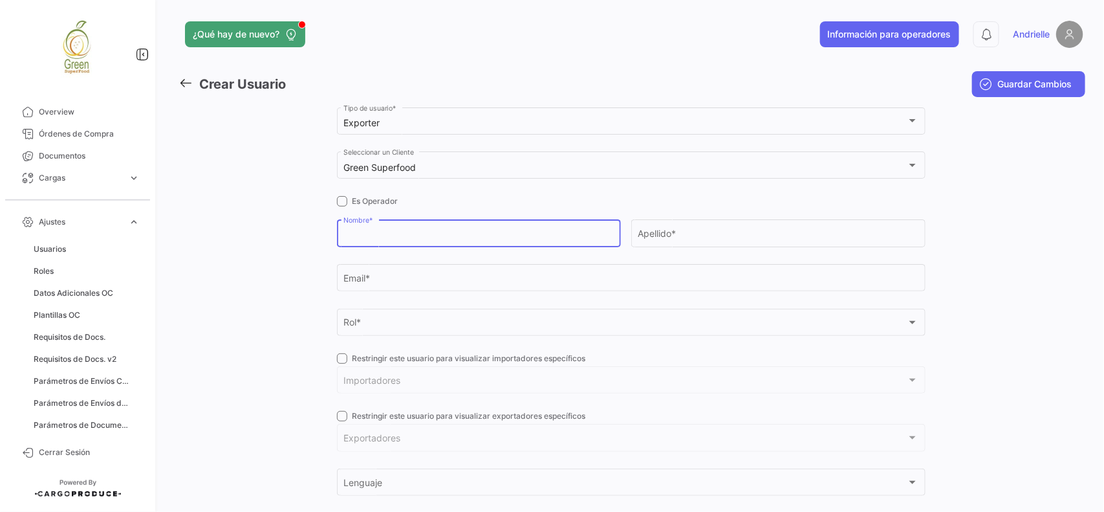
click at [395, 239] on input "Nombre *" at bounding box center [478, 235] width 270 height 11
type input "[PERSON_NAME]"
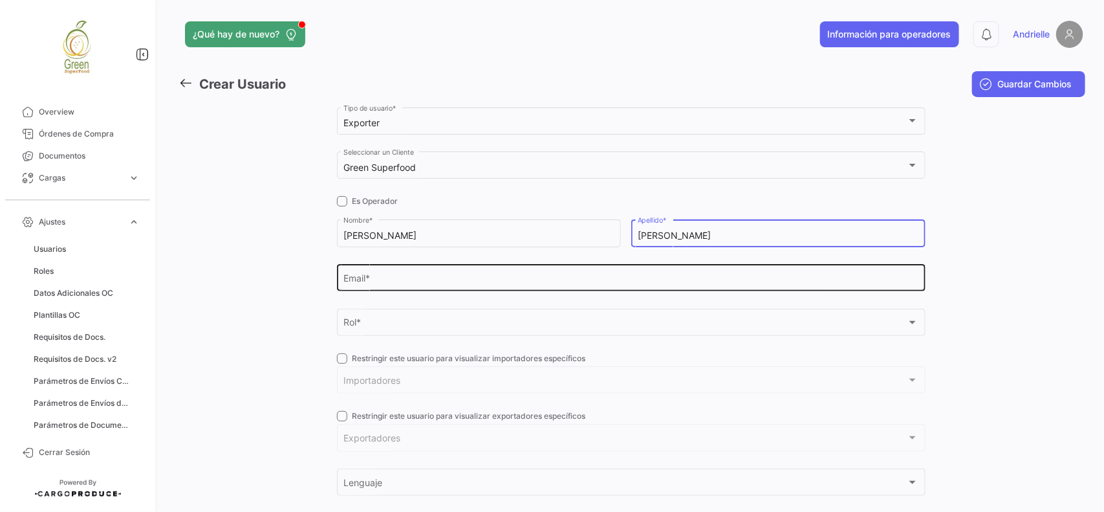
type input "[PERSON_NAME]"
click at [409, 283] on input "Email *" at bounding box center [630, 280] width 575 height 11
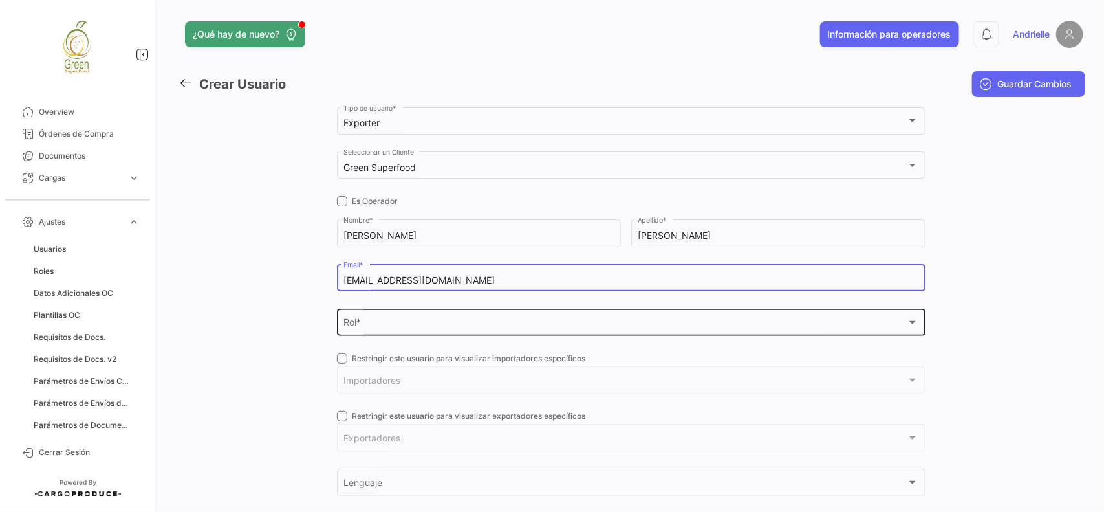
type input "[EMAIL_ADDRESS][DOMAIN_NAME]"
click at [437, 317] on div "Rol * Rol *" at bounding box center [630, 321] width 575 height 30
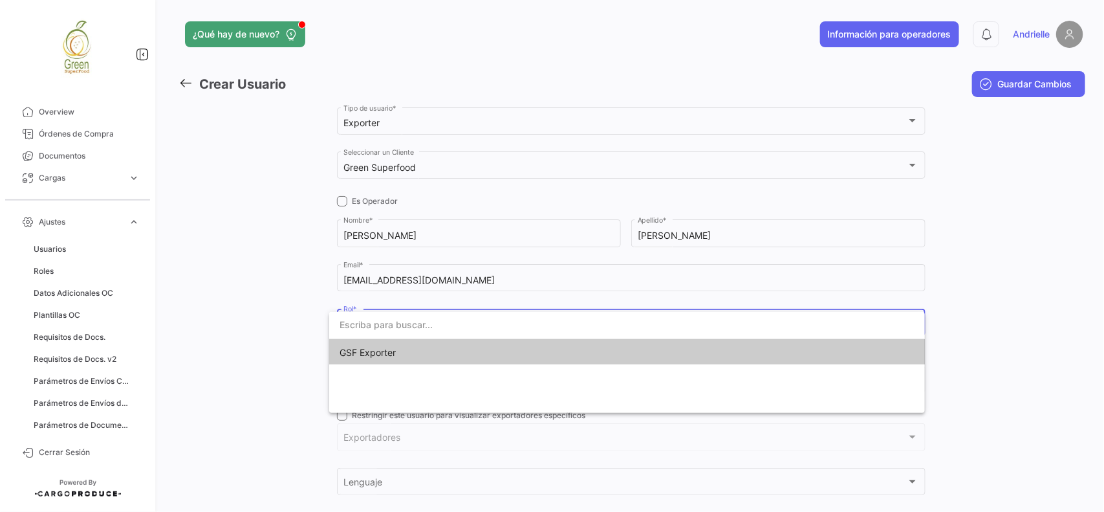
click at [411, 354] on span "GSF Exporter" at bounding box center [627, 352] width 575 height 27
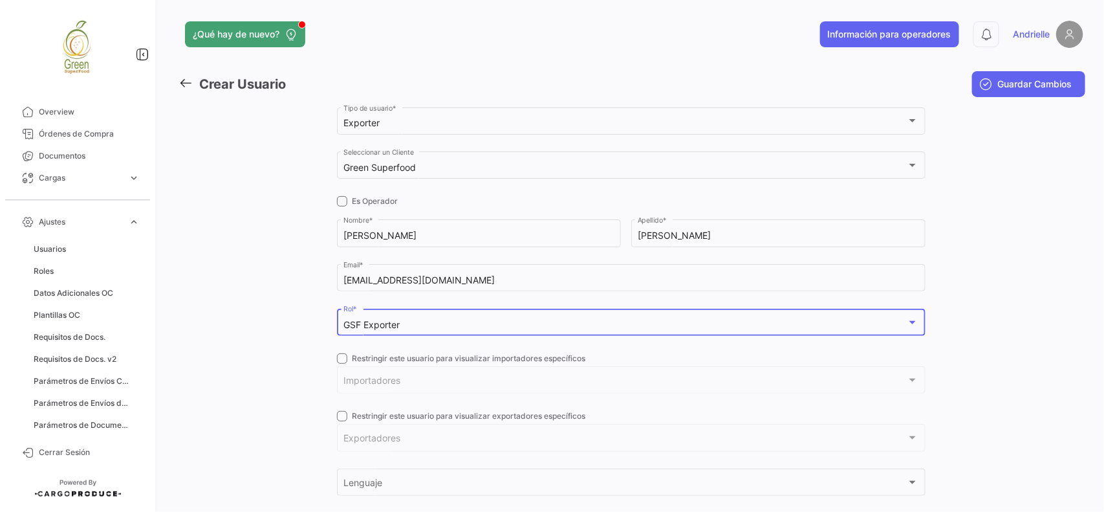
click at [392, 358] on span "Restringir este usuario para visualizar importadores específicos" at bounding box center [468, 358] width 233 height 12
click at [342, 363] on input "Restringir este usuario para visualizar importadores específicos" at bounding box center [341, 363] width 1 height 1
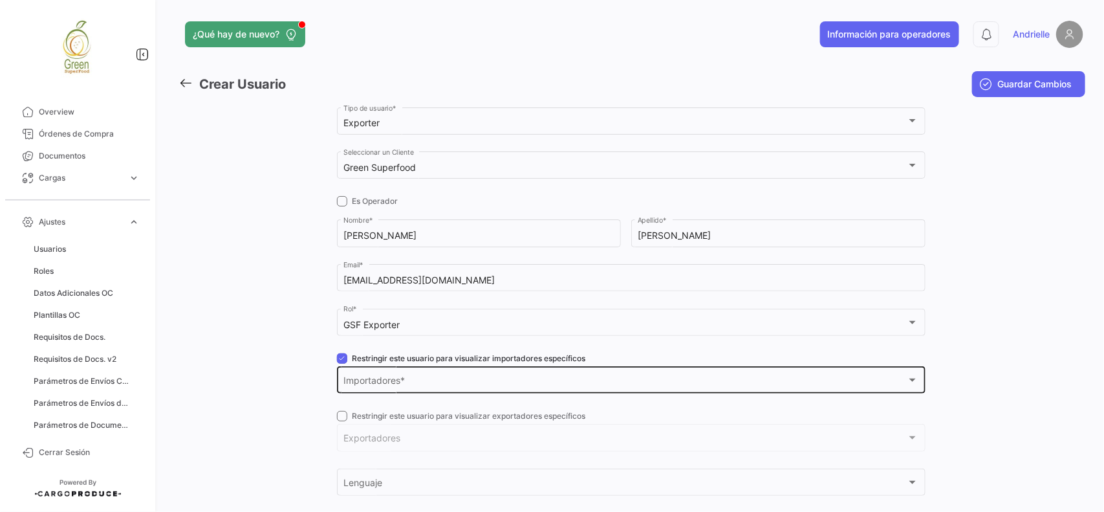
click at [364, 374] on div "Importadores Importadores *" at bounding box center [630, 379] width 575 height 30
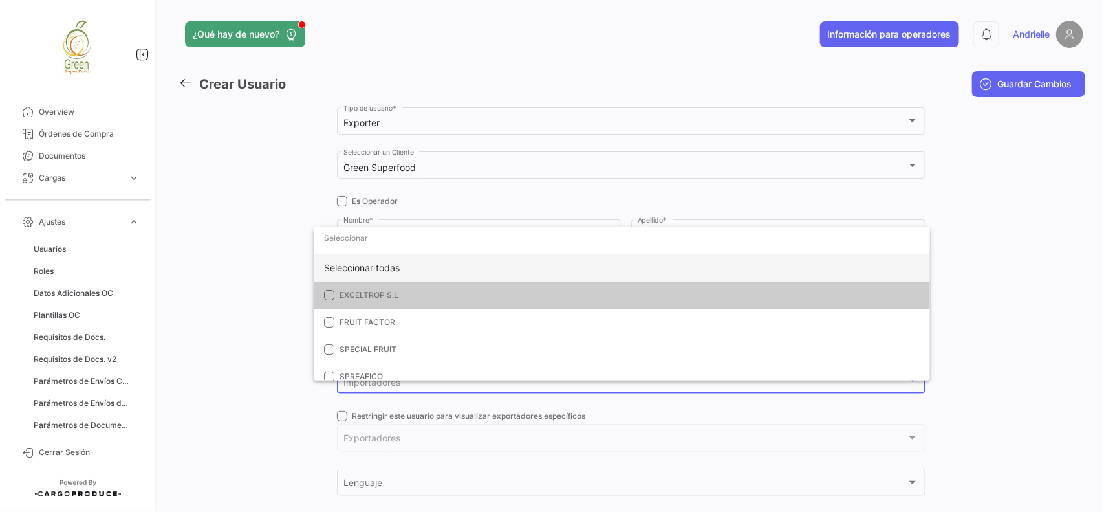
click at [370, 264] on div "Seleccionar todas" at bounding box center [622, 267] width 616 height 27
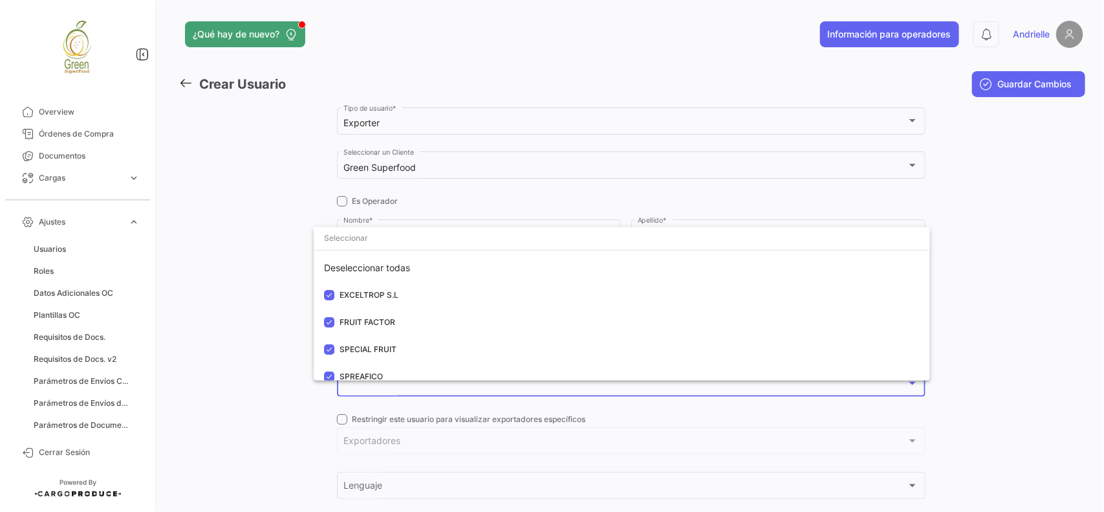
drag, startPoint x: 257, startPoint y: 273, endPoint x: 309, endPoint y: 302, distance: 58.8
click at [257, 276] on div at bounding box center [552, 256] width 1104 height 512
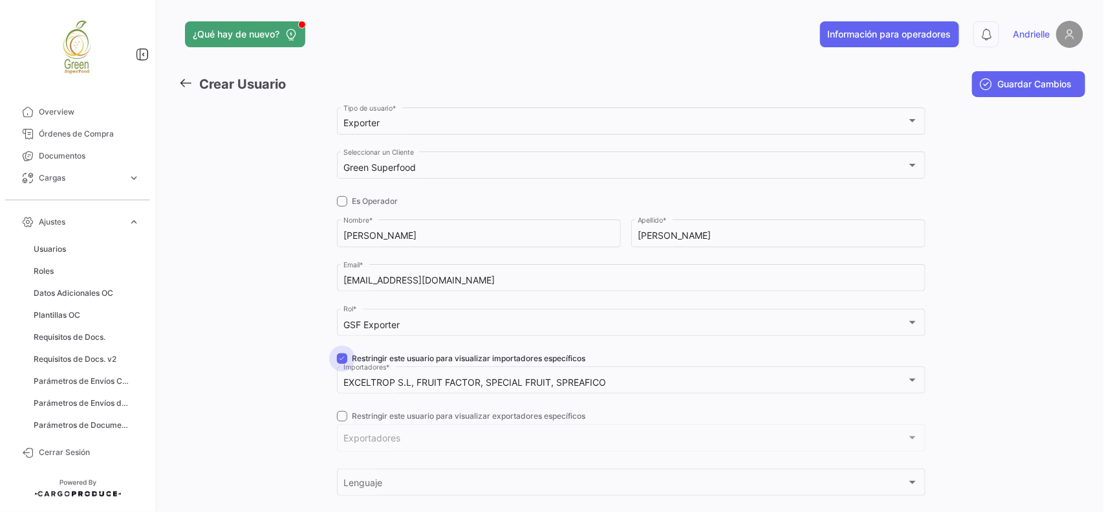
click at [343, 358] on label "Restringir este usuario para visualizar importadores específicos" at bounding box center [461, 358] width 249 height 12
click at [342, 363] on input "Restringir este usuario para visualizar importadores específicos" at bounding box center [341, 363] width 1 height 1
checkbox input "false"
drag, startPoint x: 343, startPoint y: 414, endPoint x: 367, endPoint y: 439, distance: 34.3
click at [343, 415] on label "Restringir este usuario para visualizar exportadores específicos" at bounding box center [461, 416] width 249 height 12
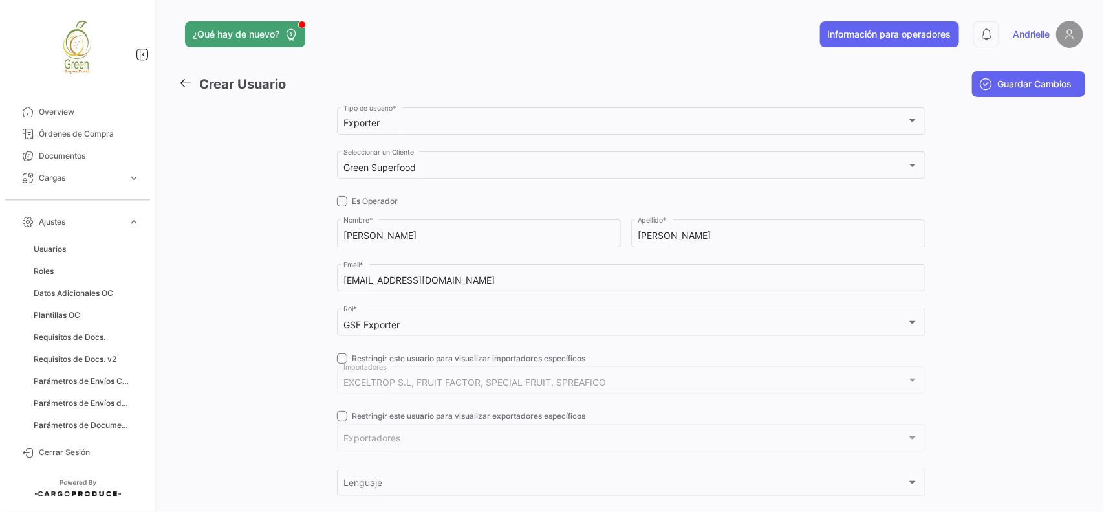
click at [342, 421] on input "Restringir este usuario para visualizar exportadores específicos" at bounding box center [341, 421] width 1 height 1
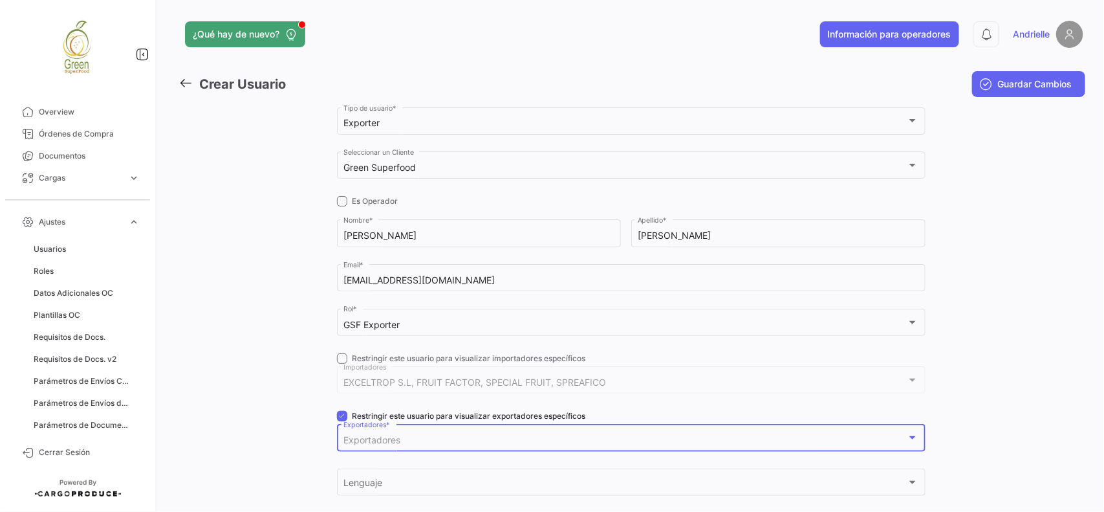
click at [372, 443] on span "Exportadores" at bounding box center [371, 439] width 57 height 11
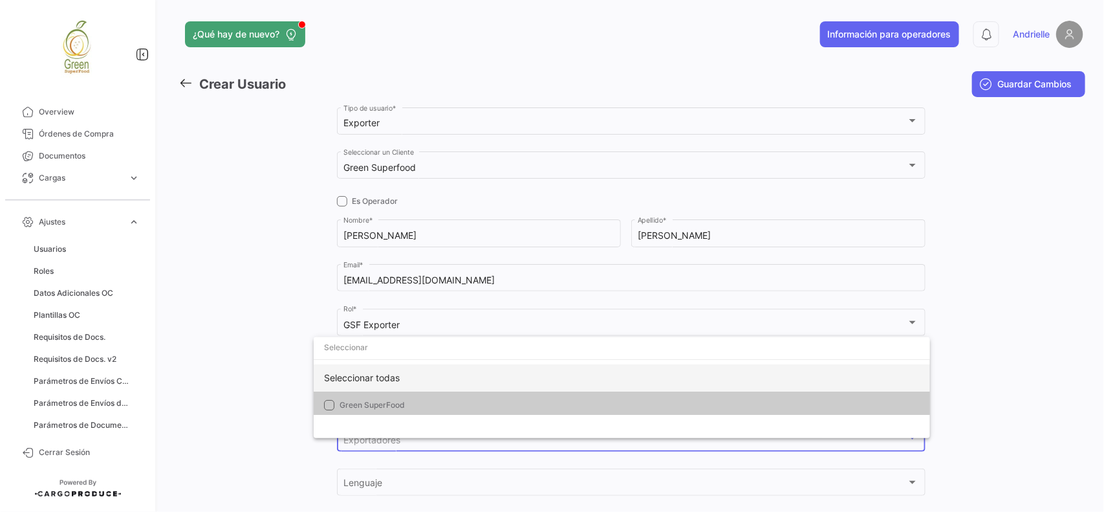
click at [388, 373] on div "Seleccionar todas" at bounding box center [622, 377] width 616 height 27
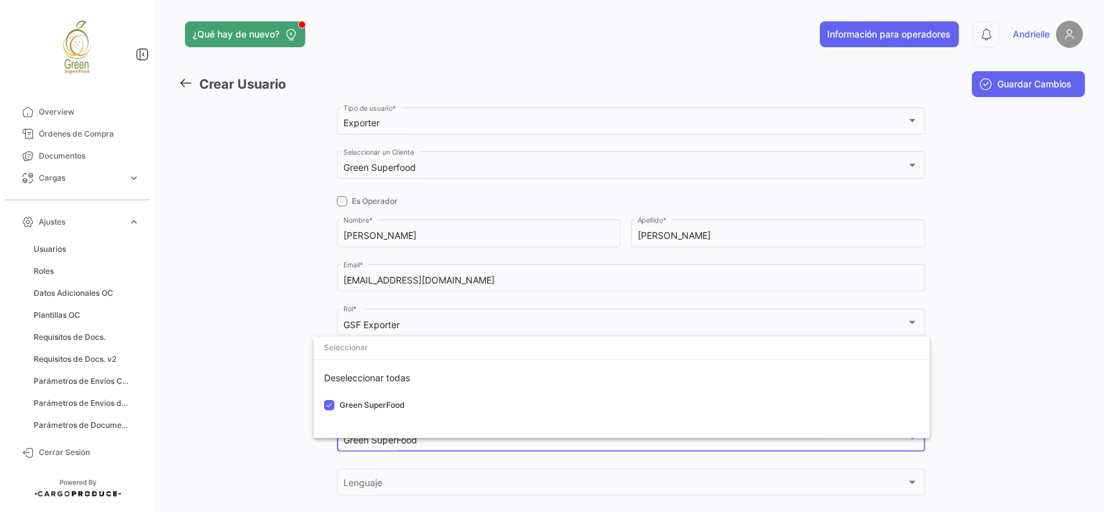
click at [278, 362] on div at bounding box center [552, 256] width 1104 height 512
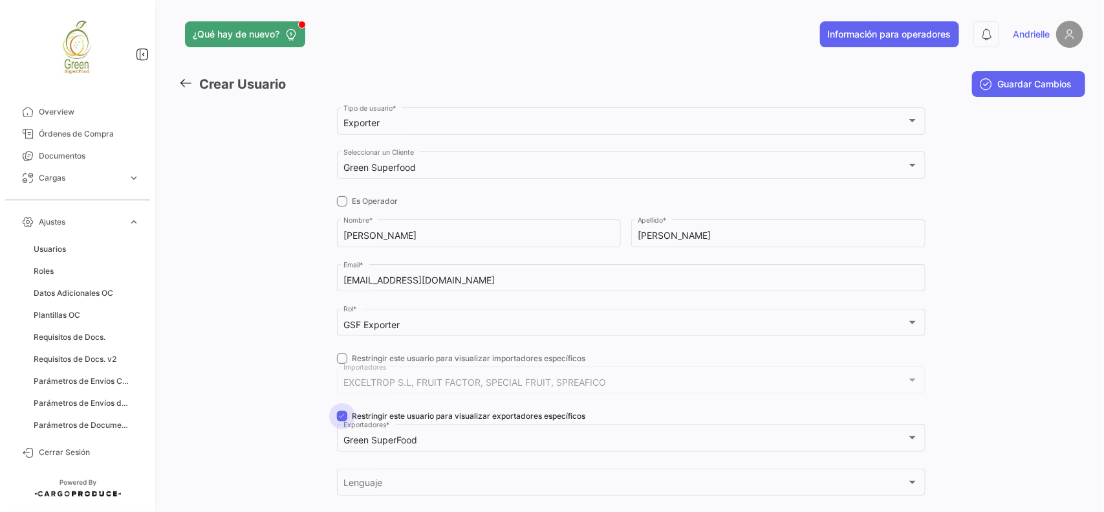
click at [340, 411] on span at bounding box center [342, 416] width 10 height 10
click at [341, 421] on input "Restringir este usuario para visualizar exportadores específicos" at bounding box center [341, 421] width 1 height 1
checkbox input "false"
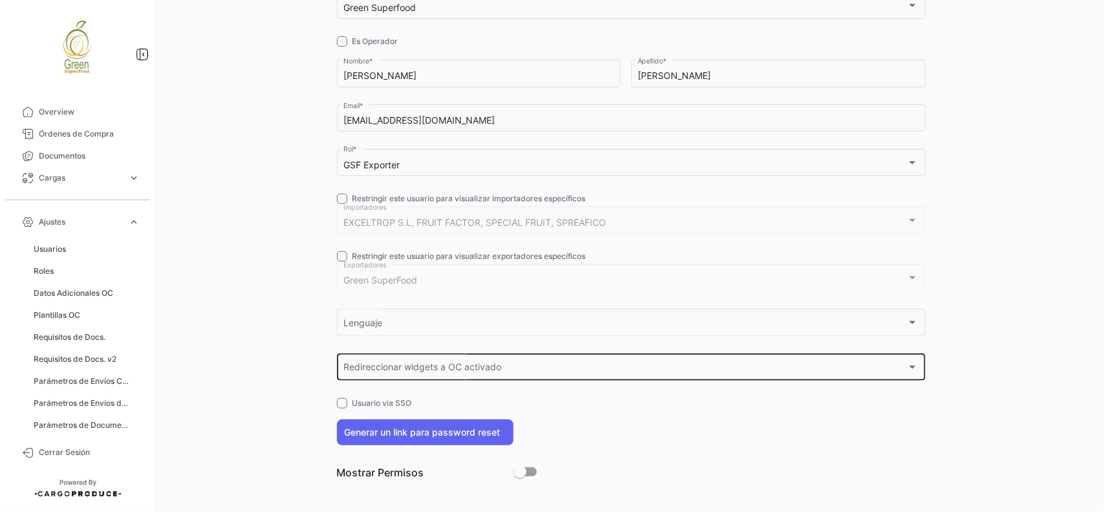
scroll to position [162, 0]
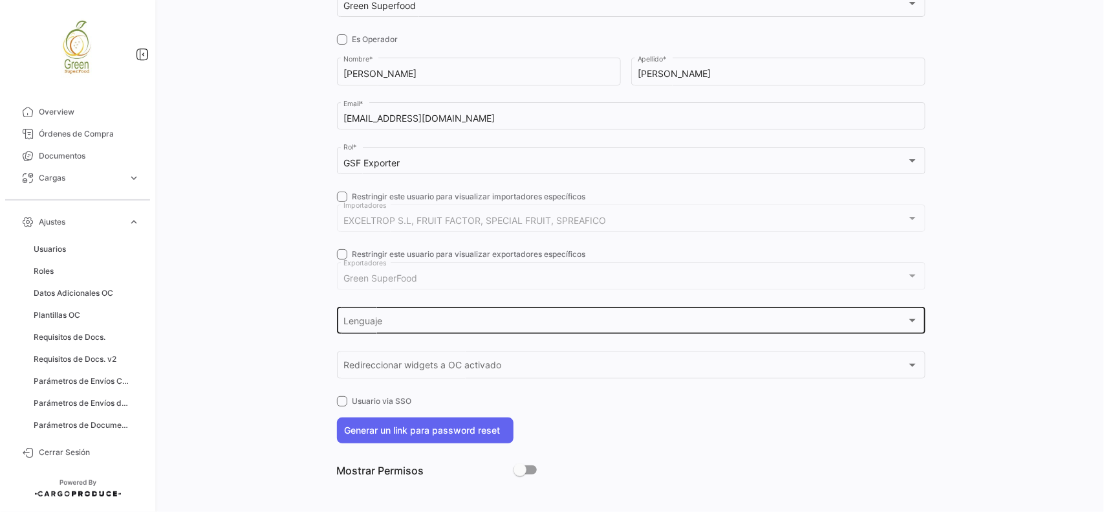
click at [396, 316] on div "Lenguaje Lenguaje" at bounding box center [630, 320] width 575 height 30
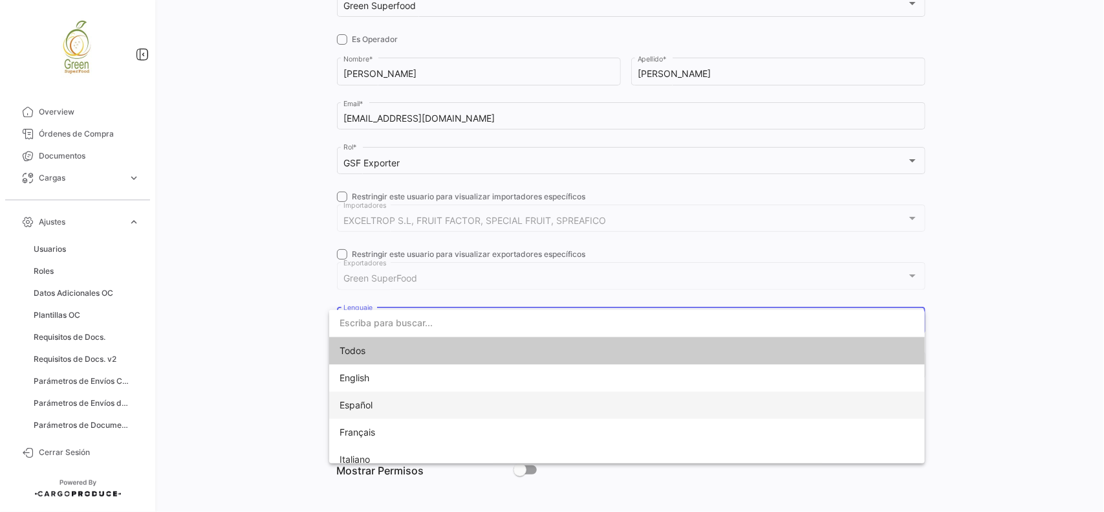
click at [366, 402] on span "Español" at bounding box center [356, 404] width 33 height 11
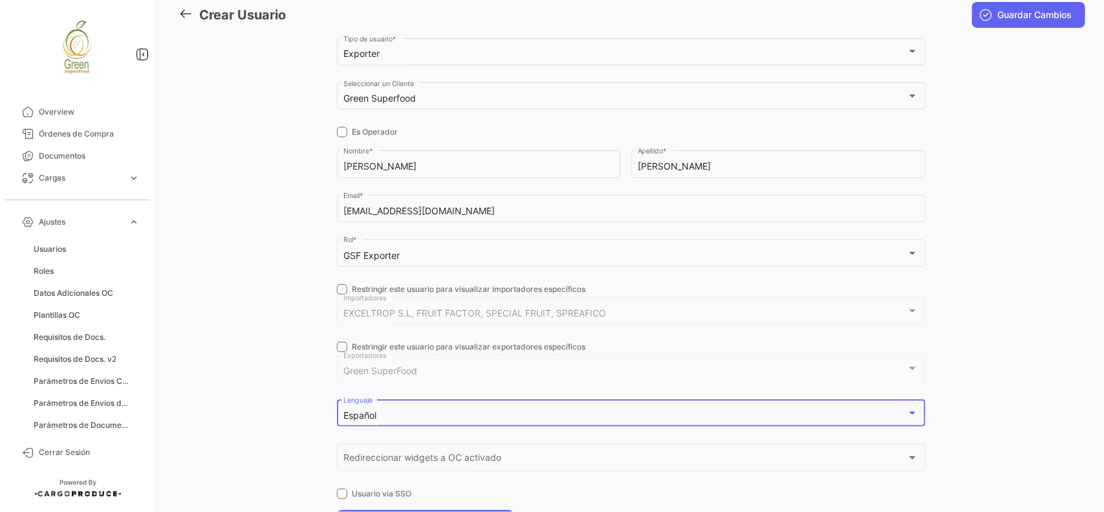
scroll to position [0, 0]
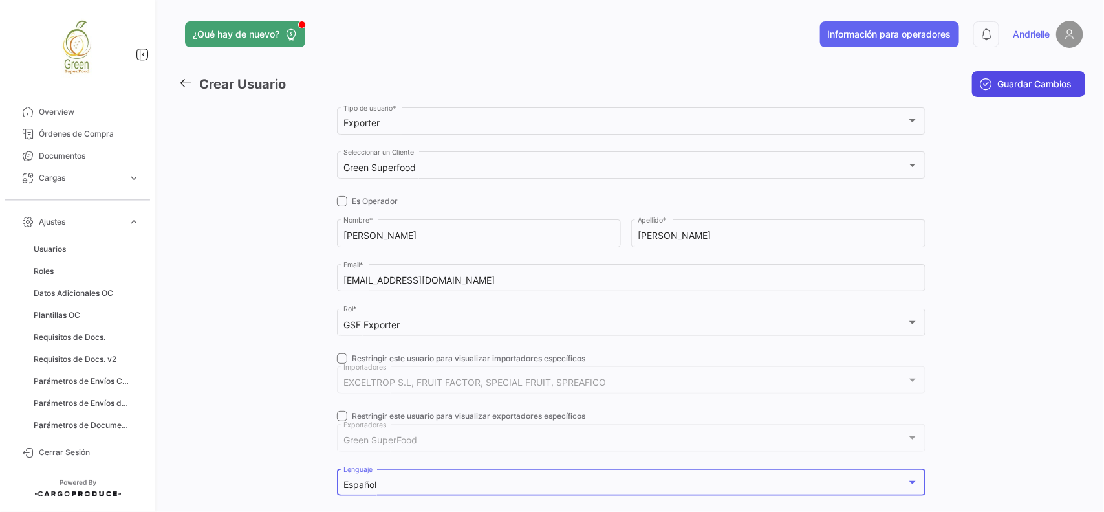
click at [1035, 80] on span "Guardar Cambios" at bounding box center [1035, 84] width 74 height 13
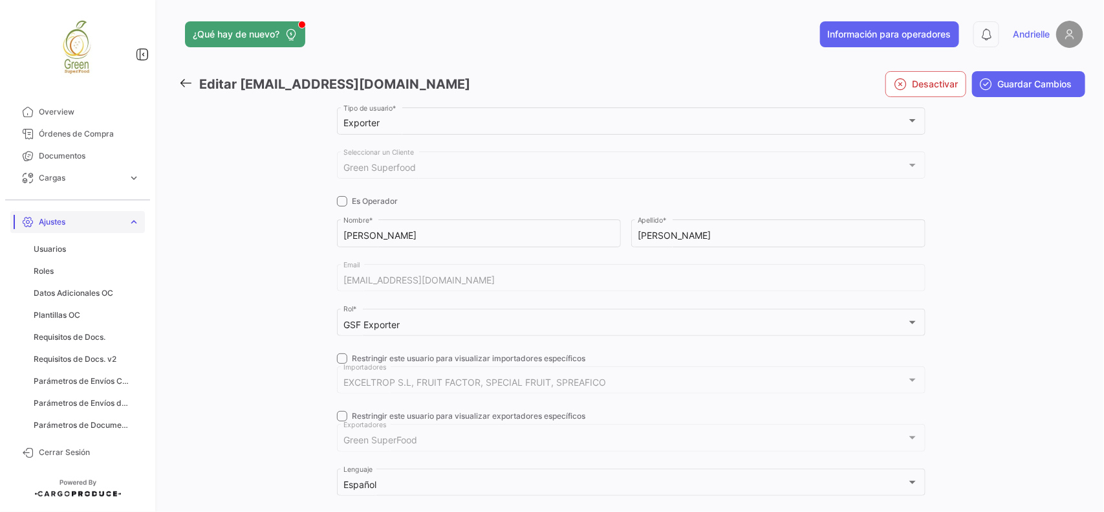
click at [137, 223] on span "expand_more" at bounding box center [134, 222] width 12 height 12
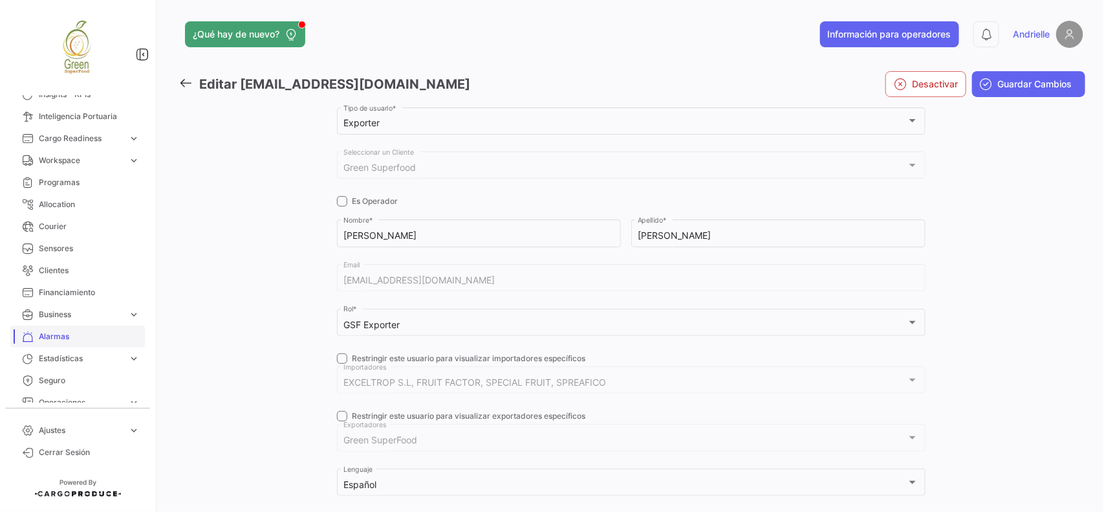
scroll to position [160, 0]
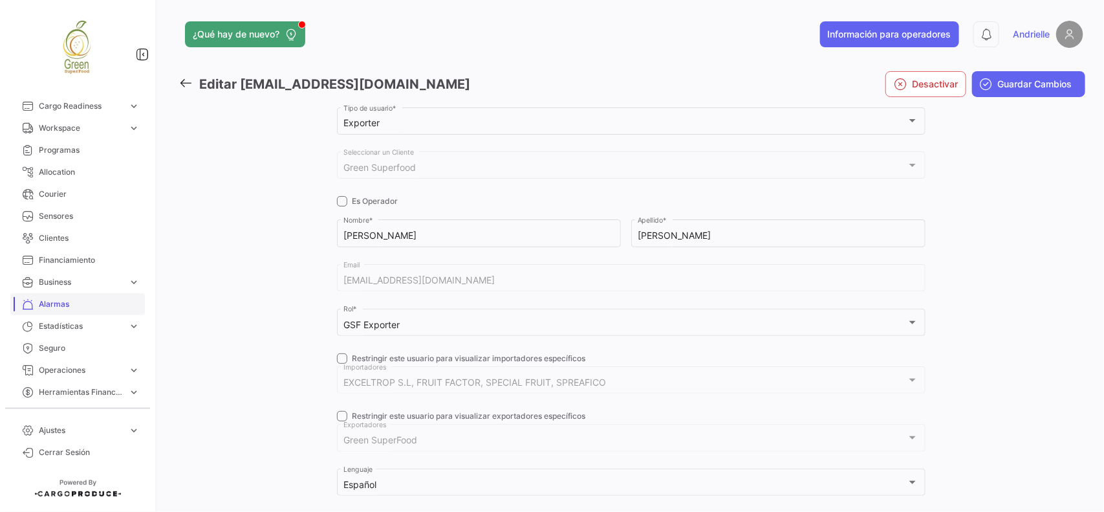
click at [60, 301] on span "Alarmas" at bounding box center [89, 304] width 101 height 12
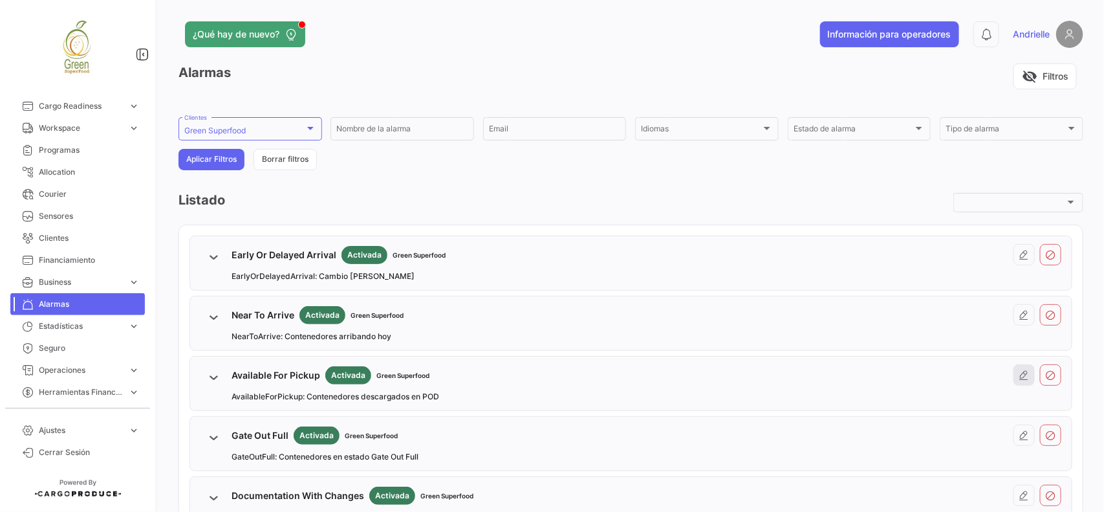
click at [1021, 382] on button at bounding box center [1023, 374] width 21 height 21
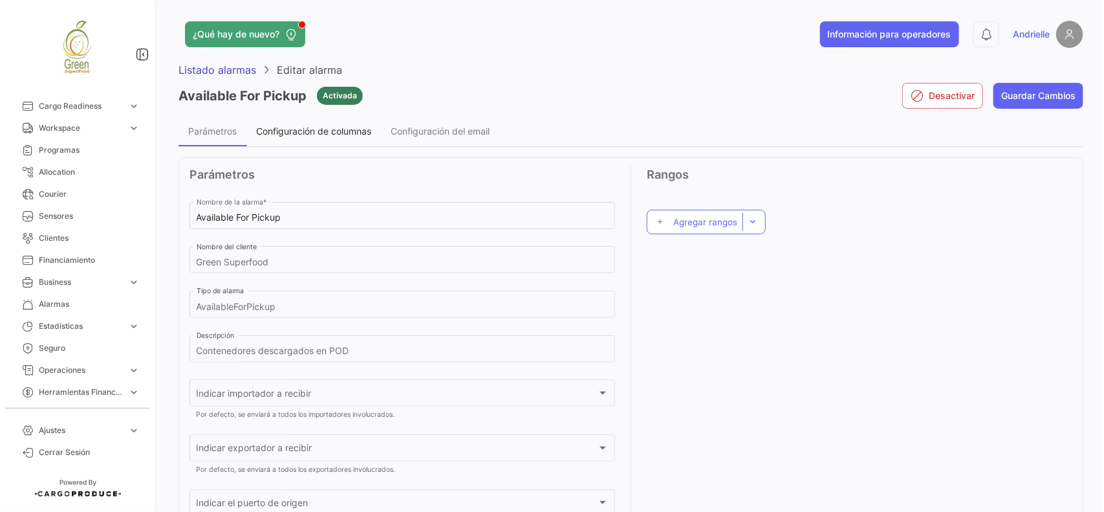
click at [289, 131] on span "Configuración de columnas" at bounding box center [313, 130] width 115 height 11
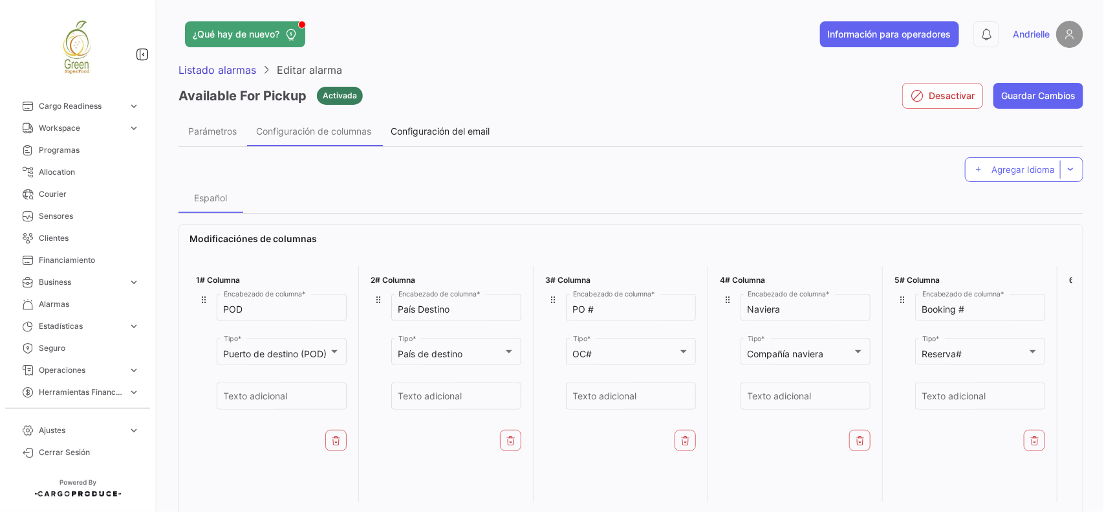
click at [424, 121] on div "Configuración del email" at bounding box center [440, 130] width 118 height 31
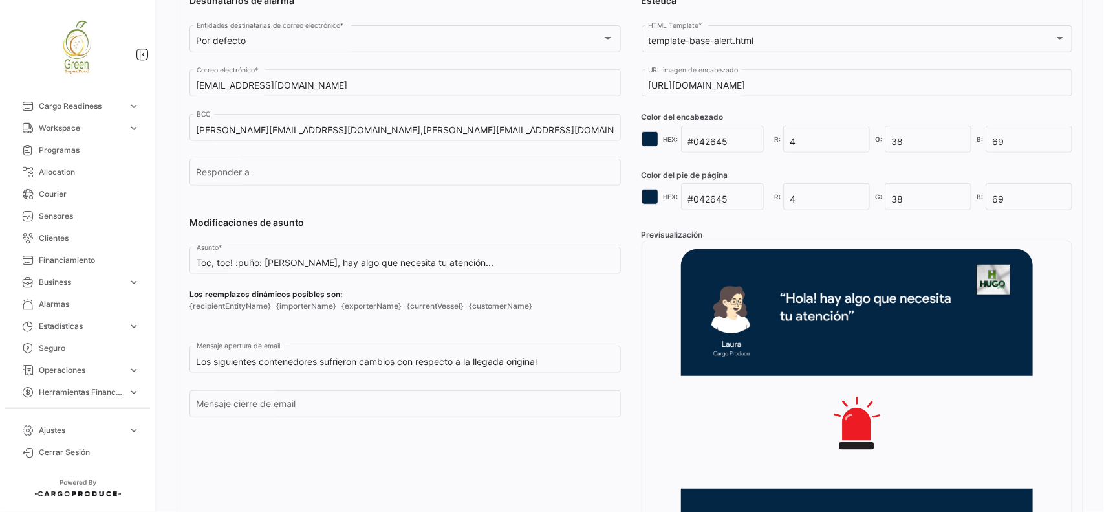
scroll to position [81, 0]
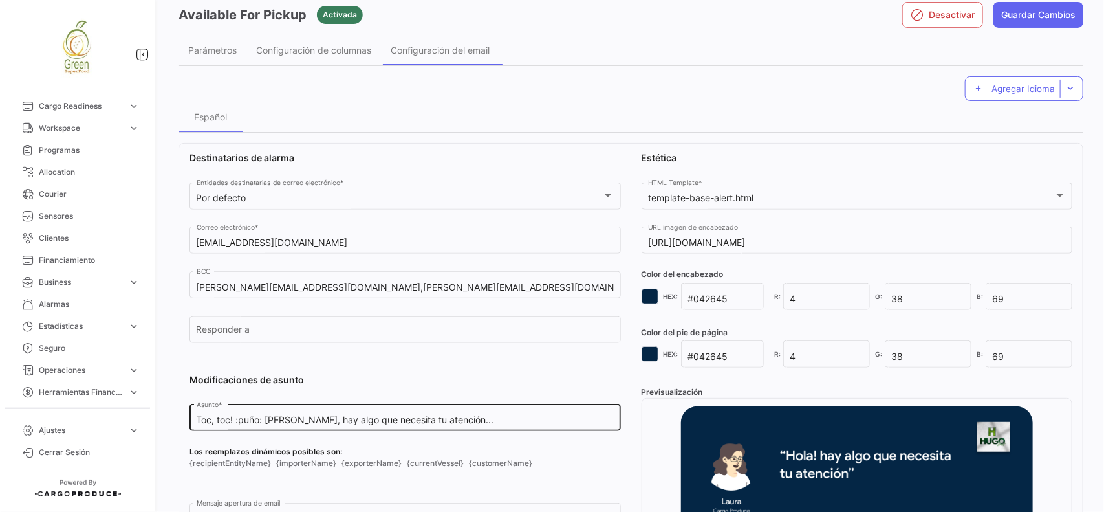
click at [450, 422] on input "Toc, toc! :puño: [PERSON_NAME], hay algo que necesita tu atención..." at bounding box center [406, 420] width 418 height 11
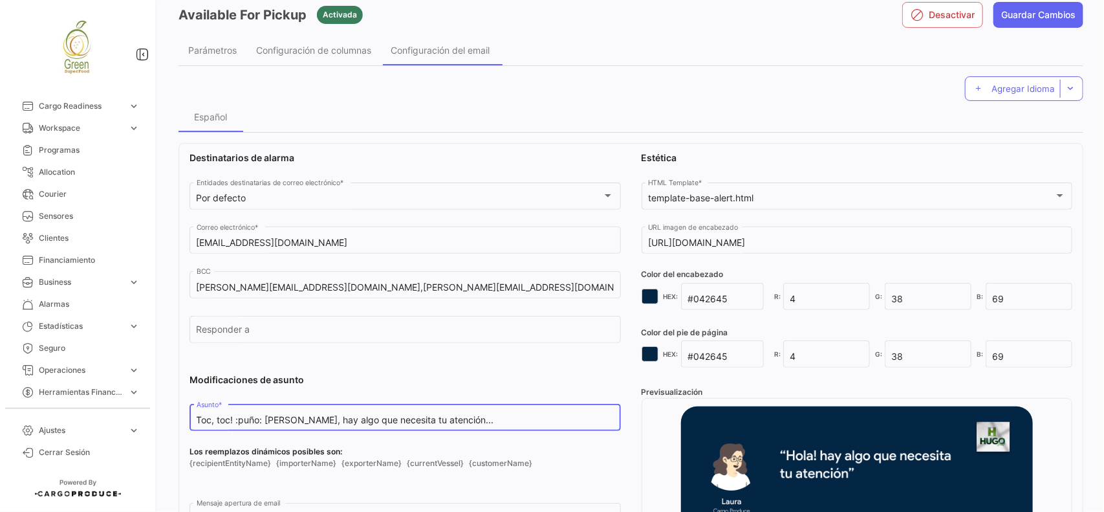
click at [450, 422] on input "Toc, toc! :puño: [PERSON_NAME], hay algo que necesita tu atención..." at bounding box center [406, 420] width 418 height 11
click at [455, 419] on input "Toc, toc! :puño: [PERSON_NAME], hay algo que necesita tu atención..." at bounding box center [406, 420] width 418 height 11
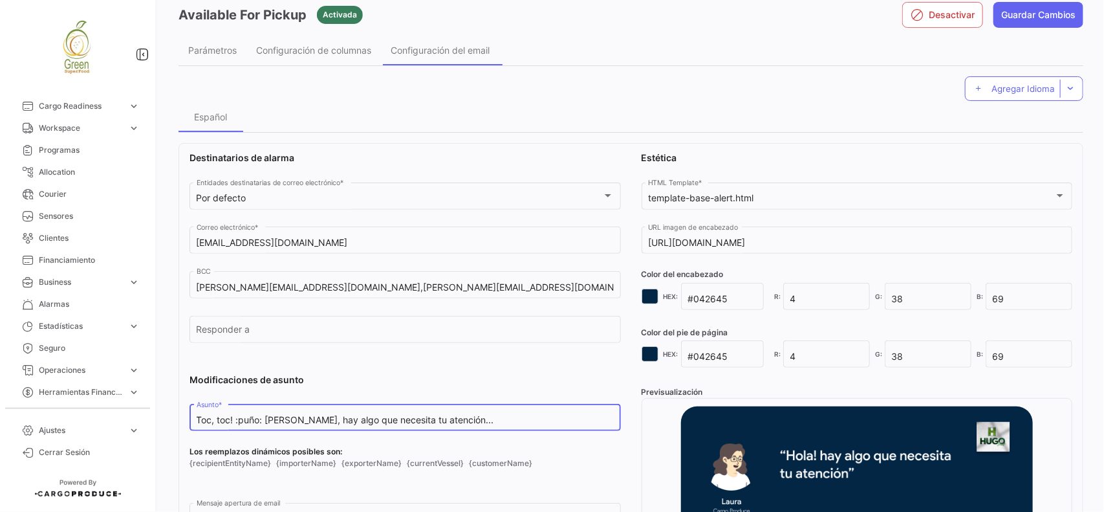
paste input "Contenedores sin movimiento en POD"
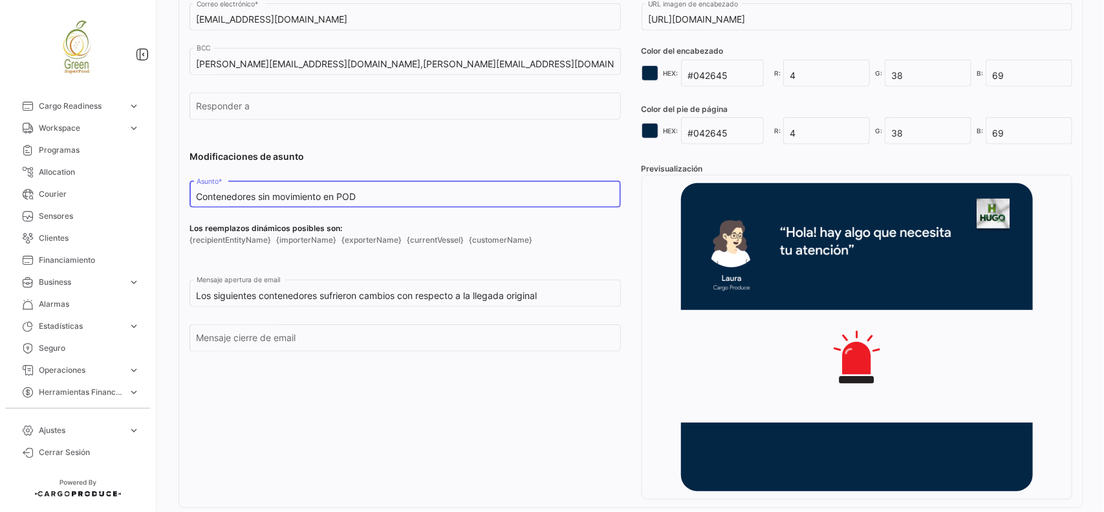
scroll to position [323, 0]
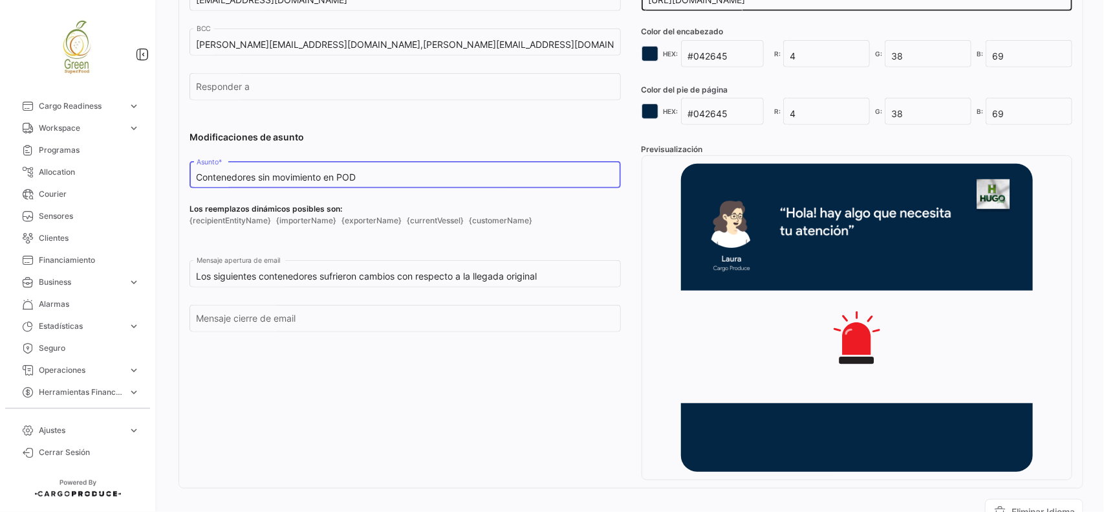
type input "Contenedores sin movimiento en POD"
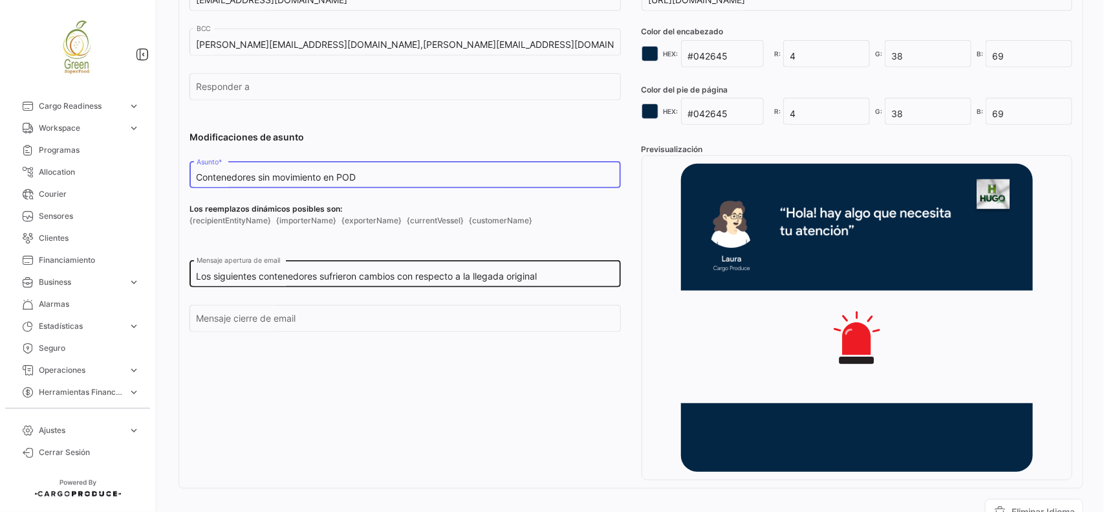
click at [563, 275] on input "Los siguientes contenedores sufrieron cambios con respecto a la llegada original" at bounding box center [406, 276] width 418 height 11
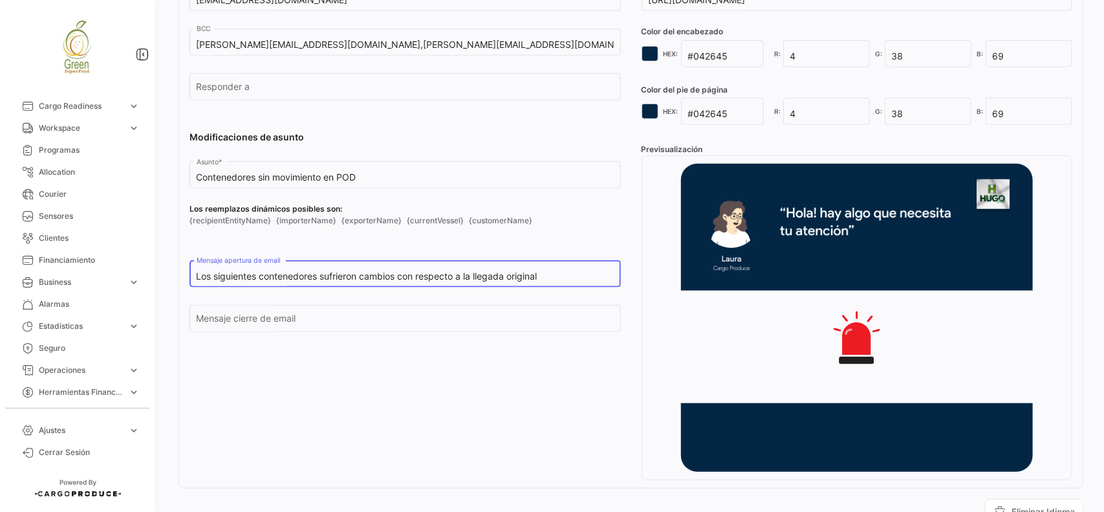
click at [563, 275] on input "Los siguientes contenedores sufrieron cambios con respecto a la llegada original" at bounding box center [406, 276] width 418 height 11
paste input "e encuentran descargados en POD:"
type input "Los siguientes contenedores se encuentran descargados en POD:"
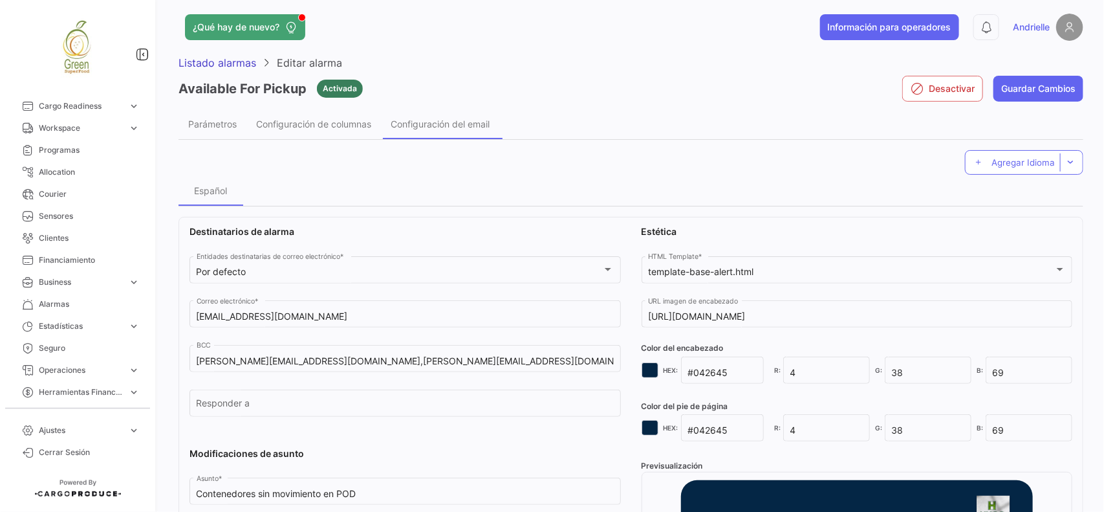
scroll to position [0, 0]
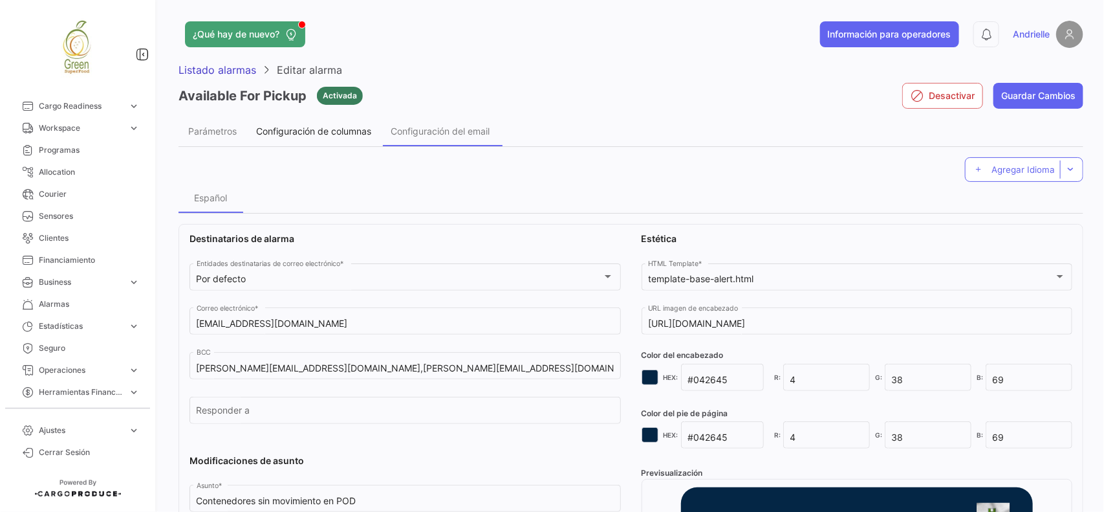
click at [330, 125] on span "Configuración de columnas" at bounding box center [313, 130] width 115 height 11
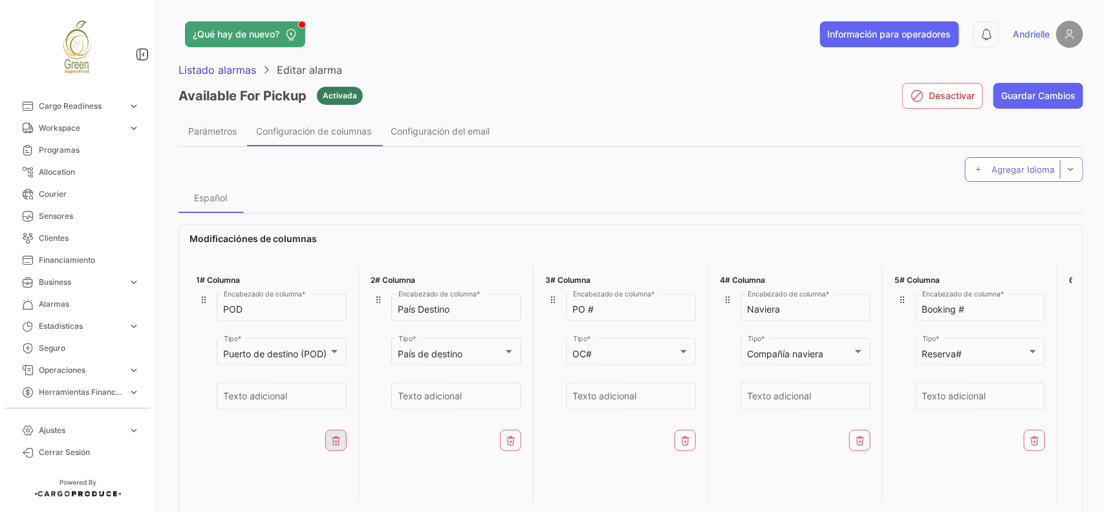
click at [334, 442] on icon at bounding box center [336, 440] width 10 height 10
click at [518, 433] on button at bounding box center [510, 439] width 21 height 21
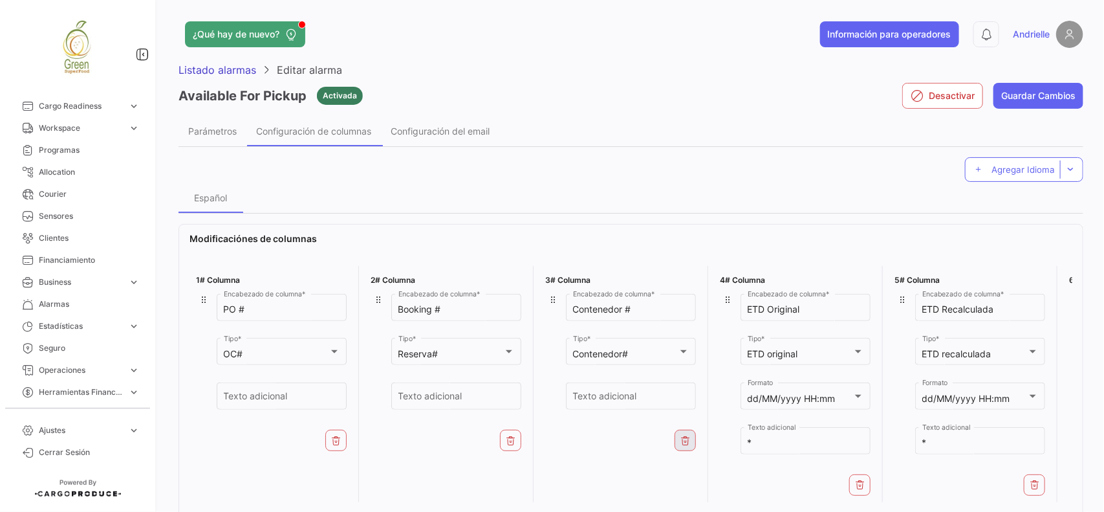
click at [508, 437] on icon at bounding box center [511, 440] width 10 height 10
drag, startPoint x: 678, startPoint y: 482, endPoint x: 730, endPoint y: 497, distance: 53.7
click at [680, 482] on icon at bounding box center [685, 484] width 10 height 10
click at [696, 486] on icon at bounding box center [691, 484] width 10 height 10
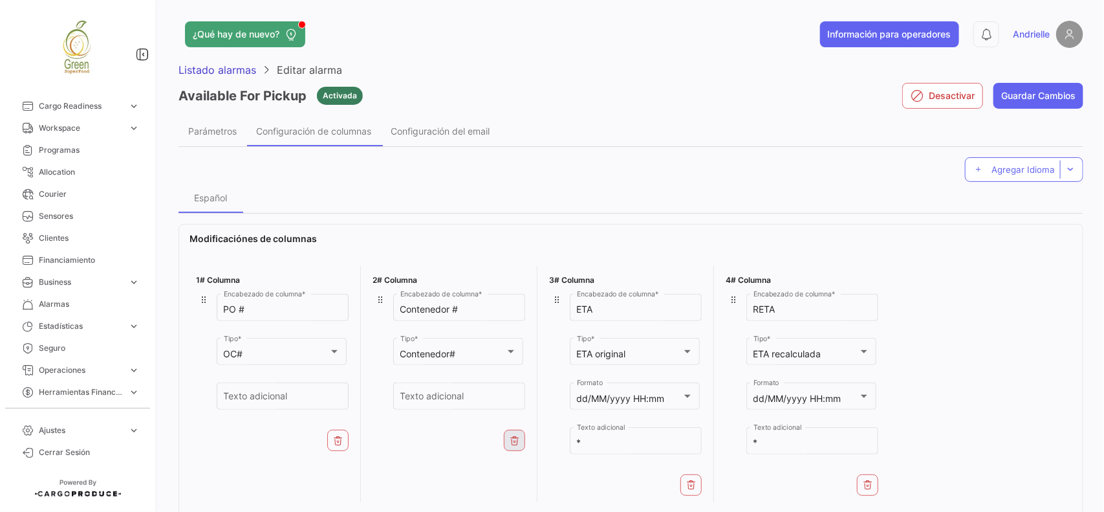
click at [515, 444] on icon at bounding box center [515, 440] width 10 height 10
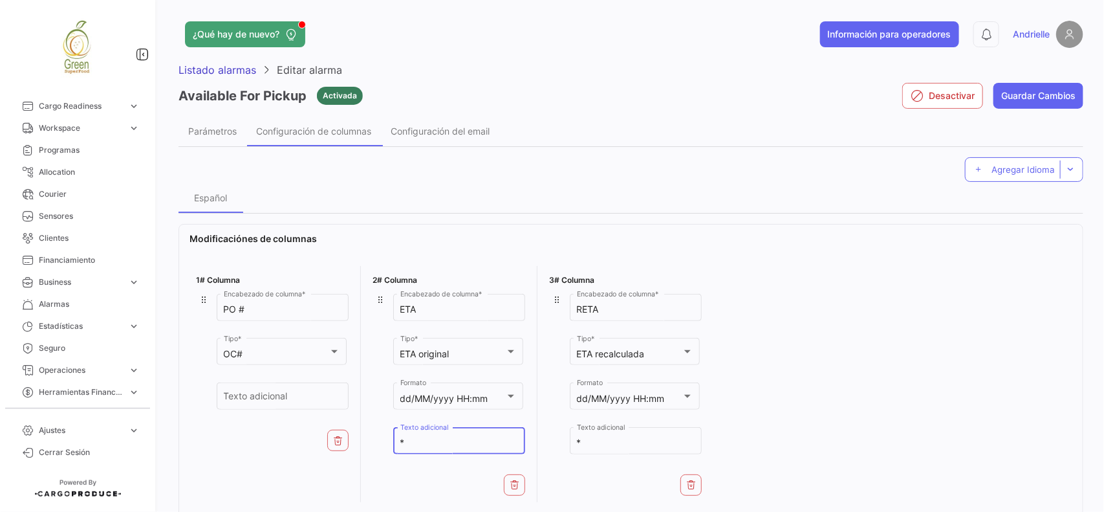
click at [515, 444] on input "*" at bounding box center [459, 442] width 118 height 11
click at [524, 486] on button at bounding box center [514, 484] width 21 height 21
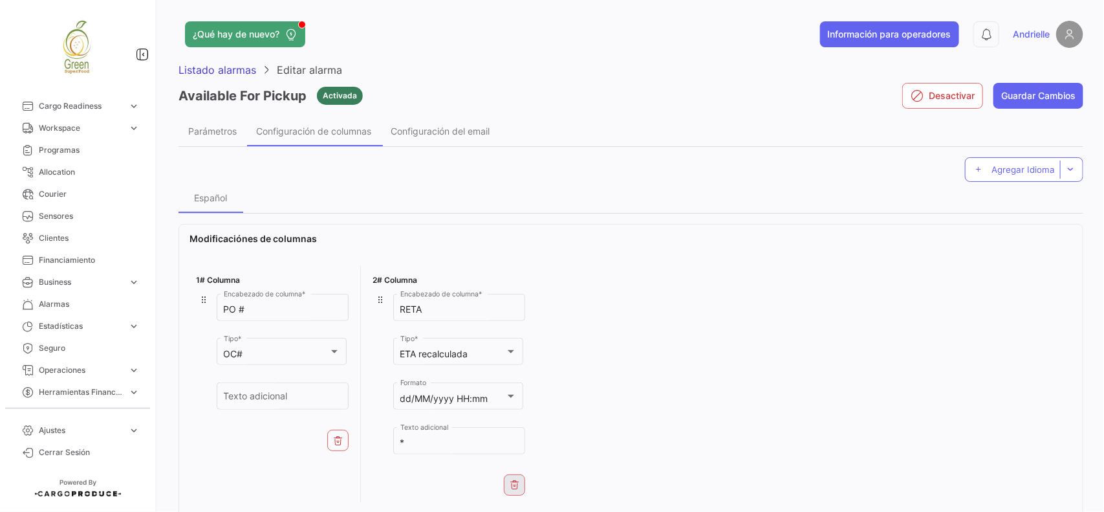
click at [513, 479] on icon at bounding box center [515, 484] width 10 height 10
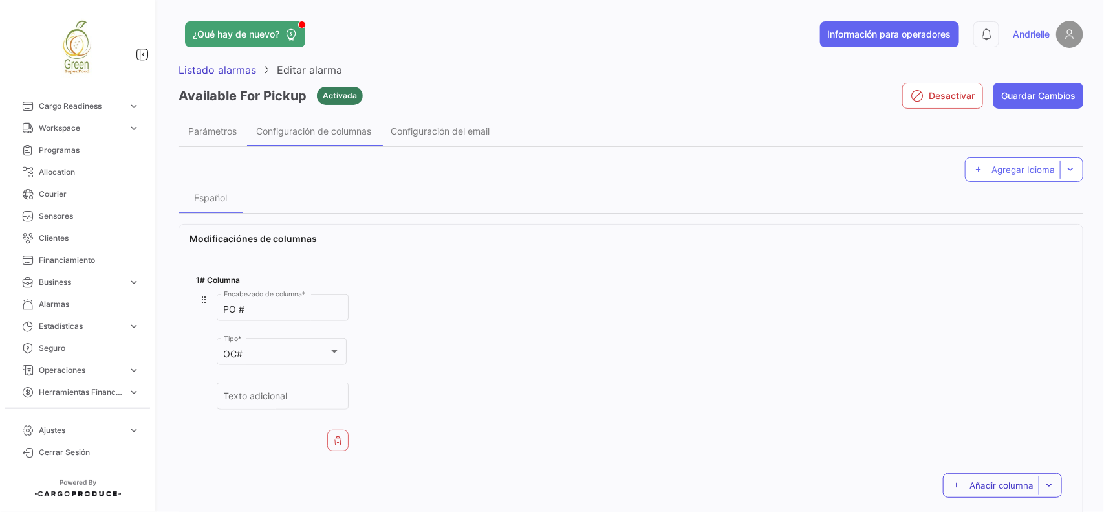
click at [999, 482] on span "Añadir columna" at bounding box center [1002, 485] width 64 height 10
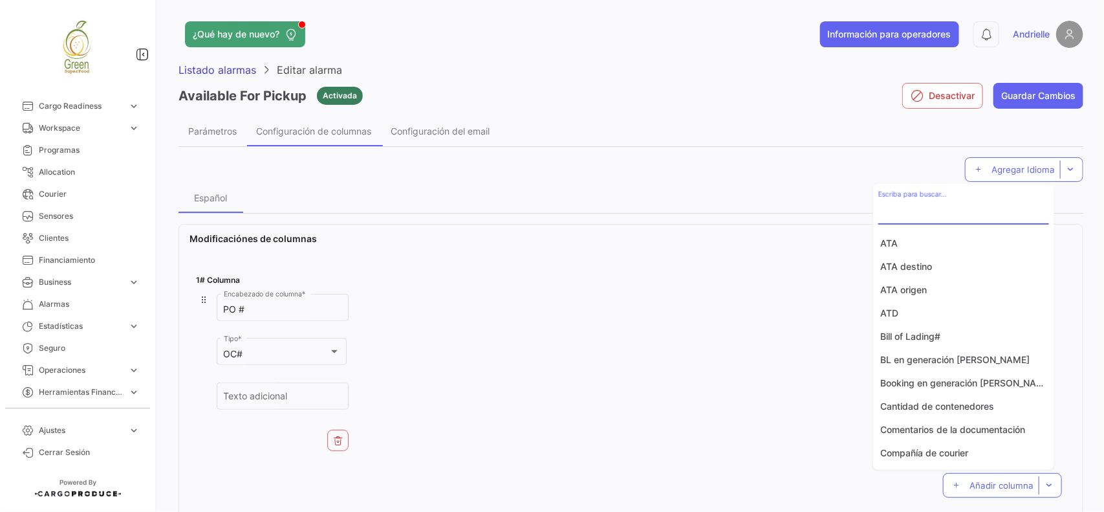
click at [952, 208] on input "Escriba para buscar..." at bounding box center [963, 213] width 171 height 11
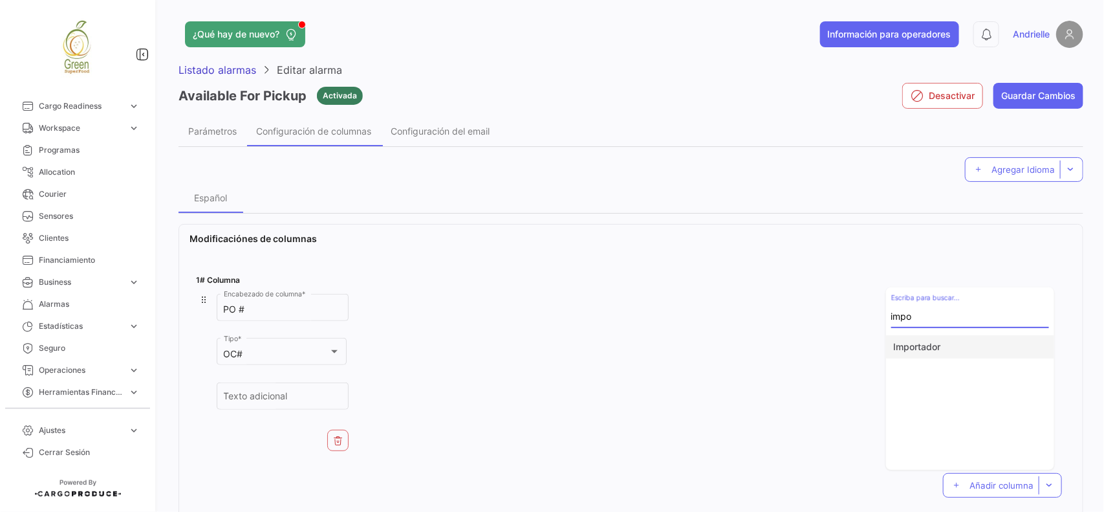
type input "impo"
click at [945, 347] on button "Importador" at bounding box center [970, 346] width 168 height 23
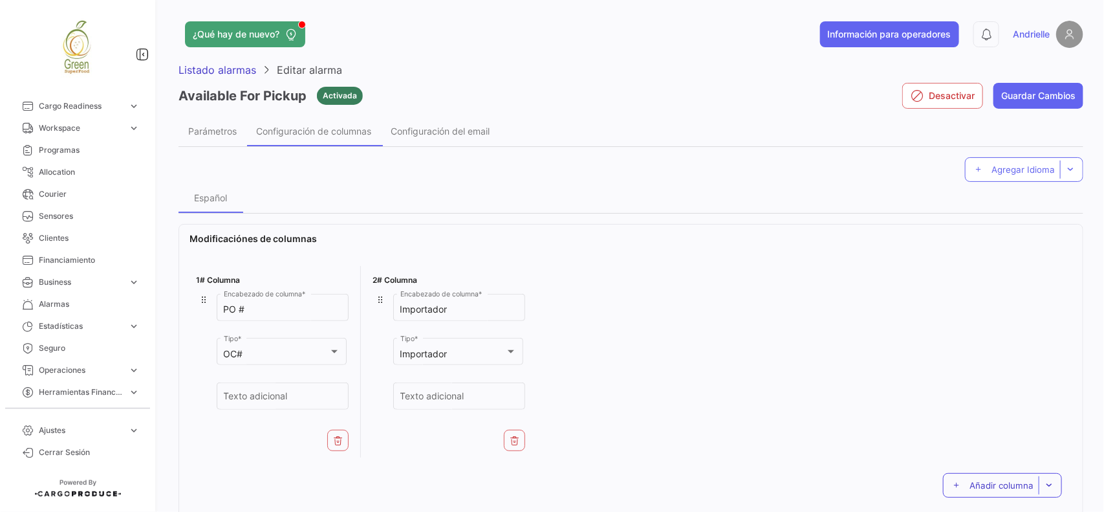
click at [991, 484] on span "Añadir columna" at bounding box center [1002, 485] width 64 height 10
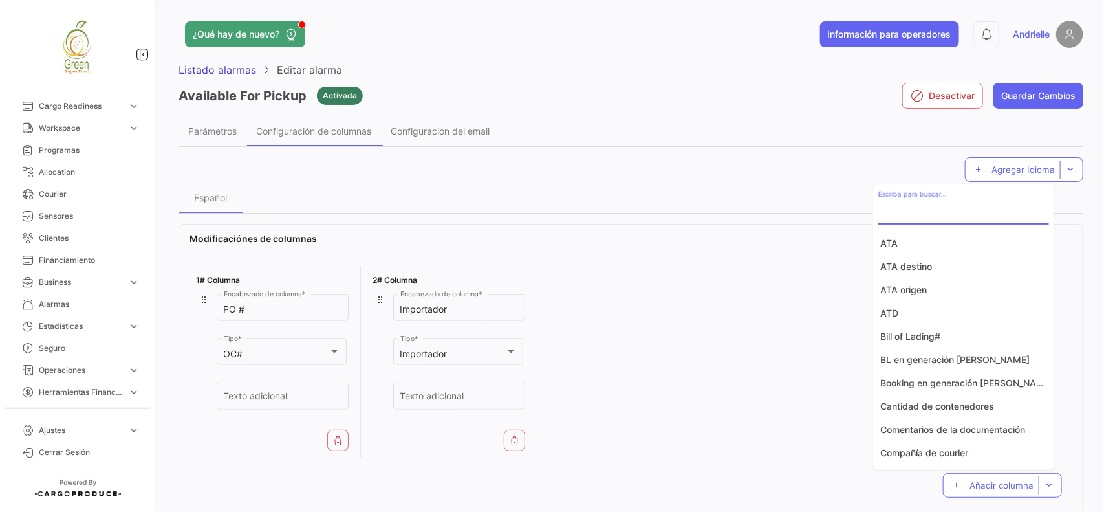
click at [935, 208] on input "Escriba para buscar..." at bounding box center [963, 213] width 171 height 11
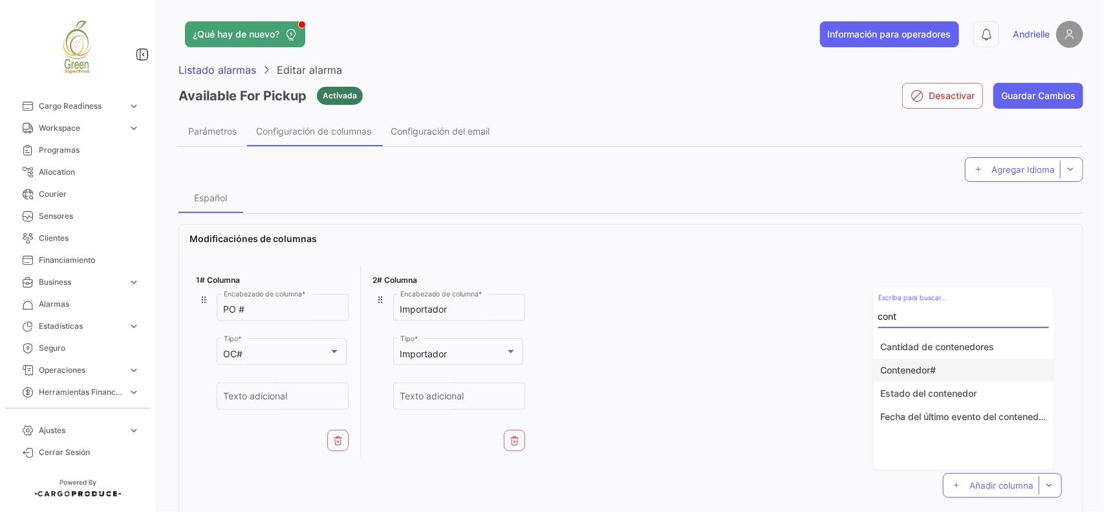
type input "cont"
click at [906, 367] on button "Contenedor#" at bounding box center [963, 369] width 181 height 23
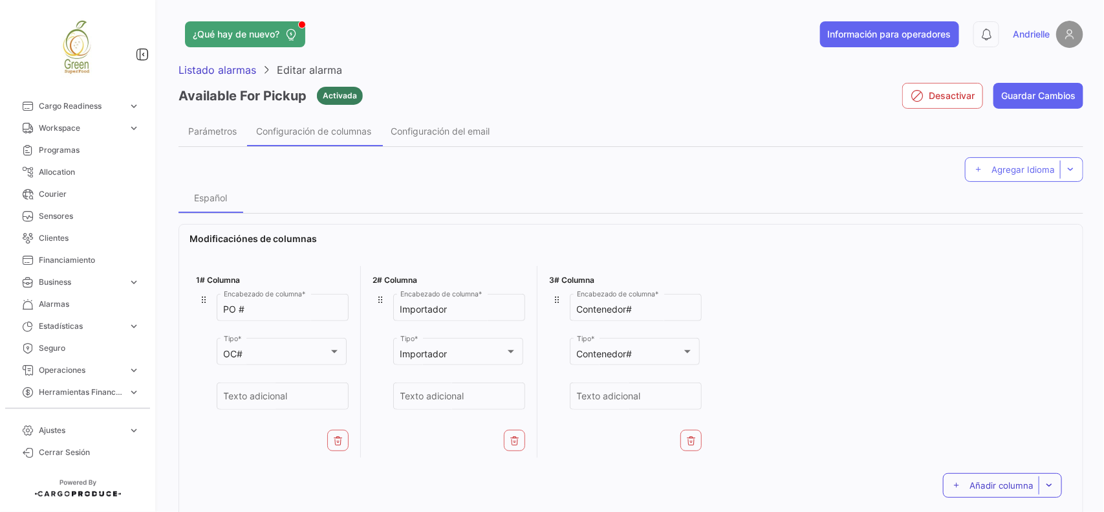
click at [993, 480] on span "Añadir columna" at bounding box center [1002, 485] width 64 height 10
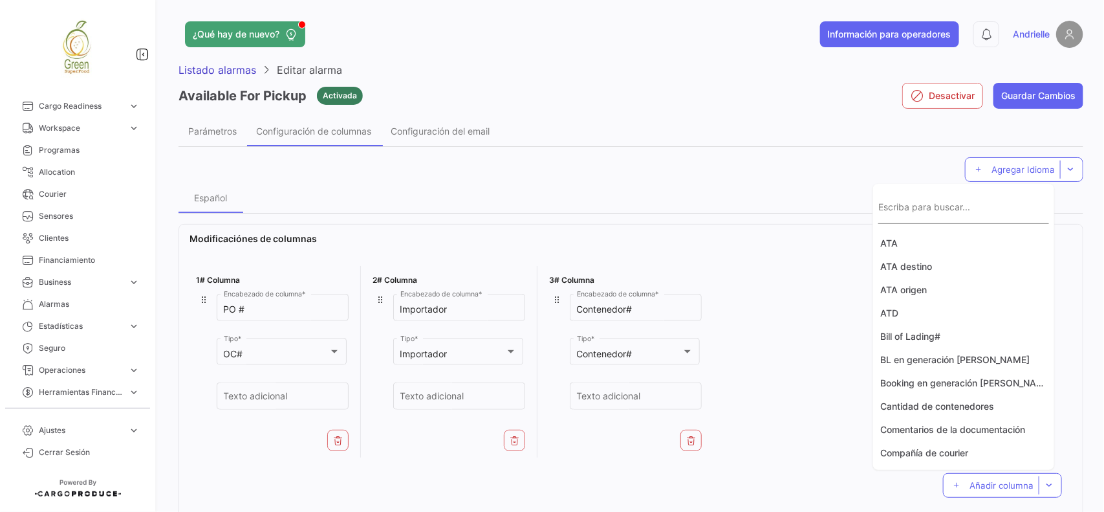
click at [979, 211] on input "Escriba para buscar..." at bounding box center [963, 213] width 171 height 11
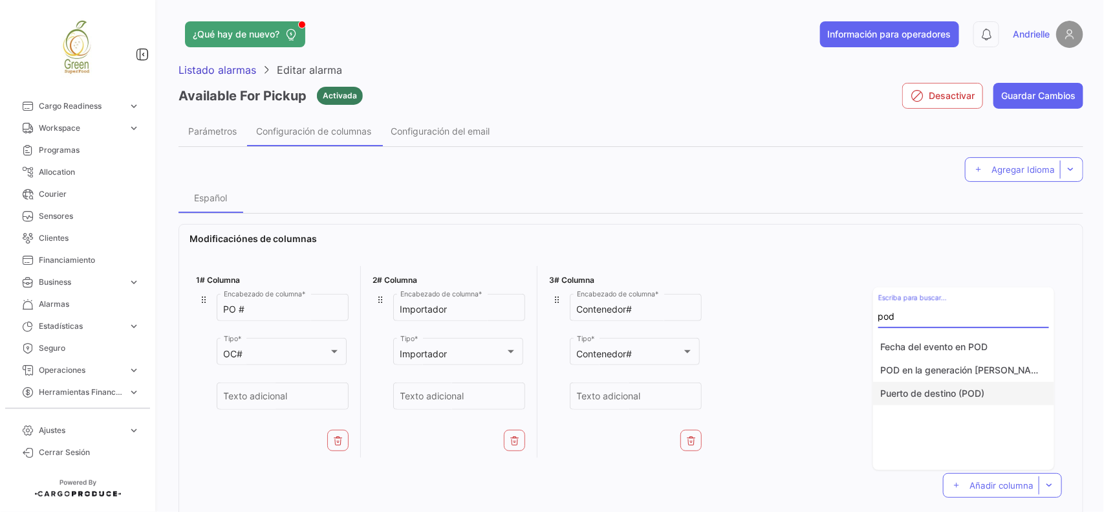
type input "pod"
click at [1003, 386] on button "Puerto de destino (POD)" at bounding box center [963, 393] width 181 height 23
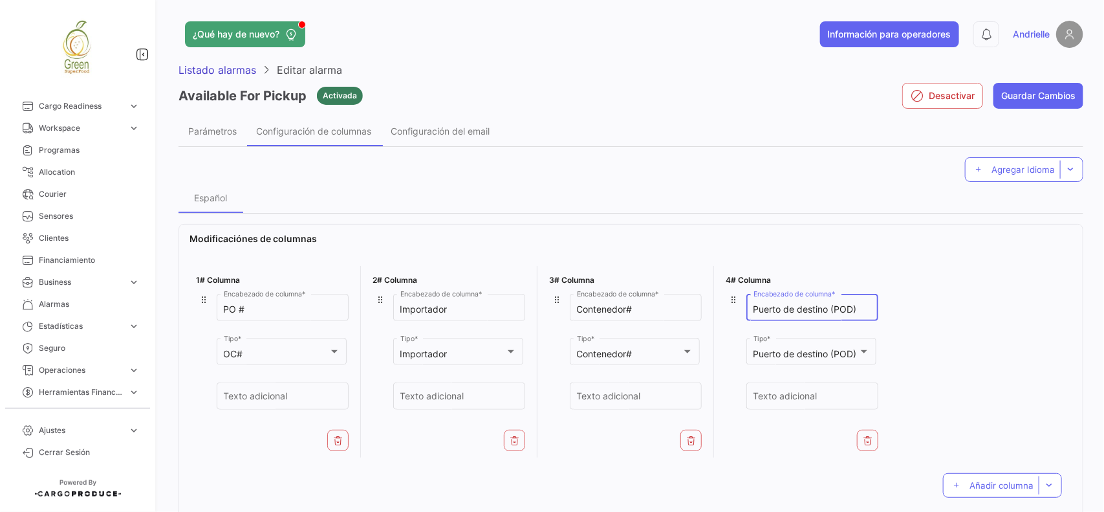
drag, startPoint x: 864, startPoint y: 312, endPoint x: 697, endPoint y: 325, distance: 167.4
click at [697, 325] on div "1# Columna PO # Encabezado de columna * OC# Tipo * Texto adicional 2# Columna I…" at bounding box center [631, 362] width 883 height 202
type input "POD"
click at [979, 477] on button "Añadir columna" at bounding box center [1002, 485] width 119 height 25
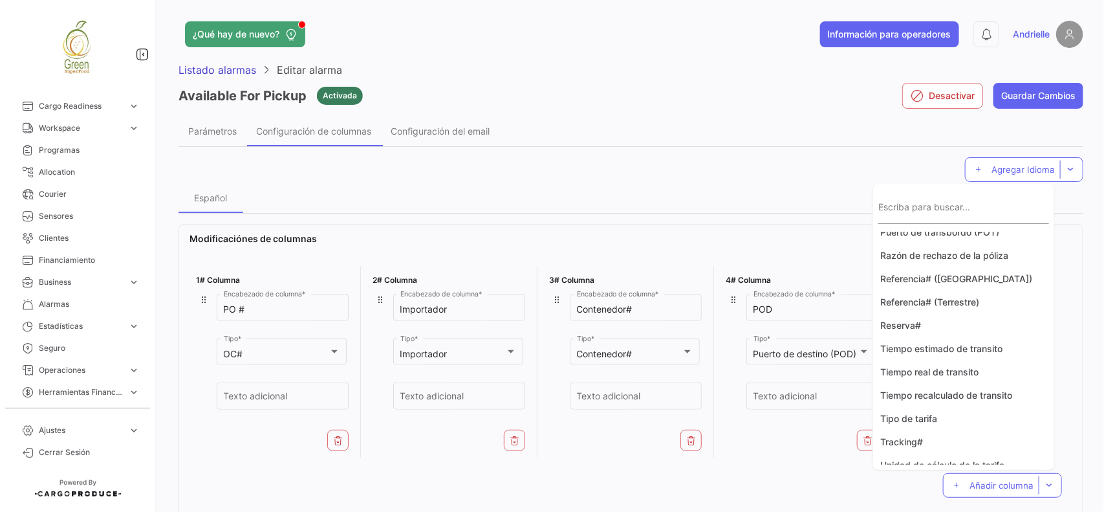
scroll to position [221, 0]
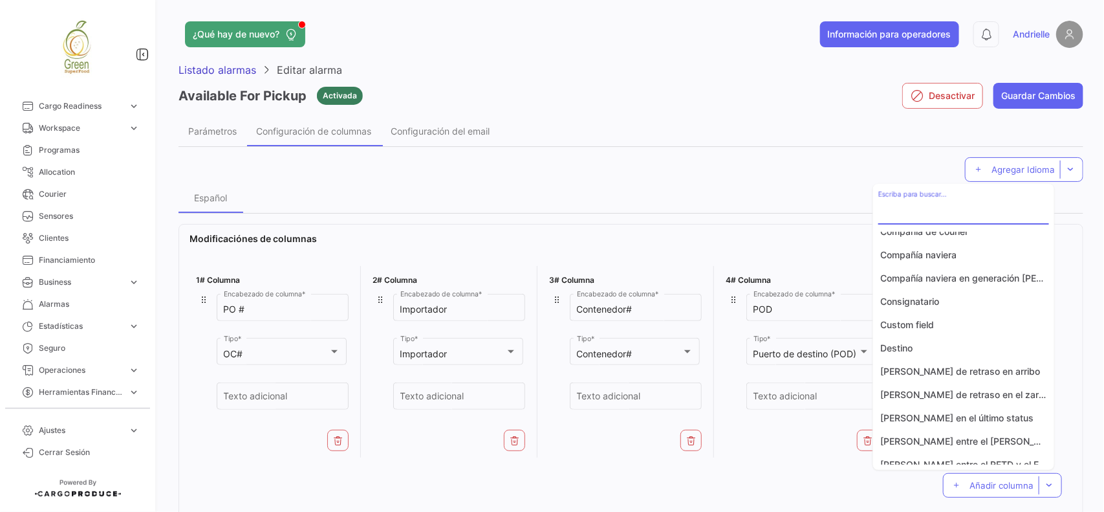
click at [914, 217] on input "Escriba para buscar..." at bounding box center [963, 213] width 171 height 11
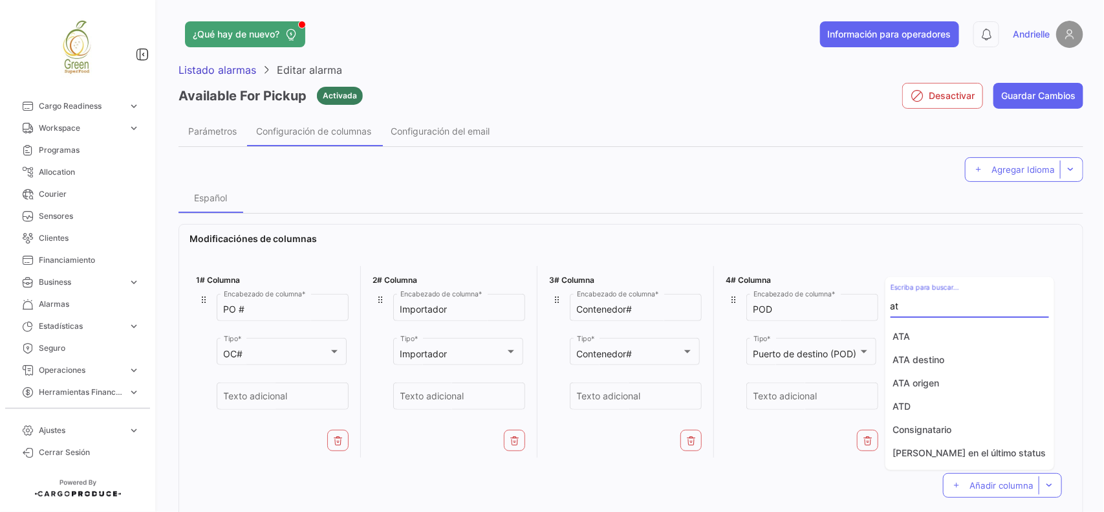
scroll to position [0, 0]
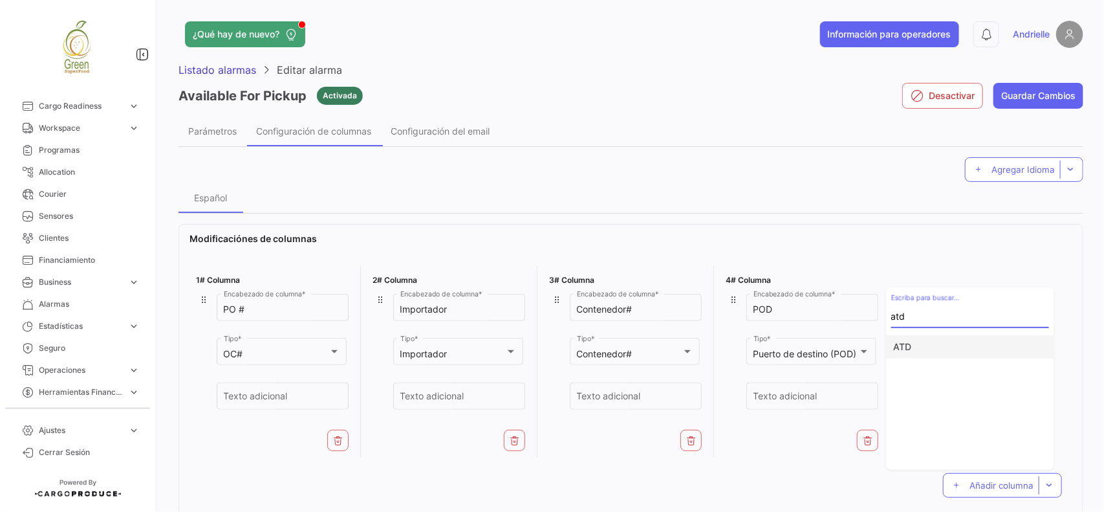
type input "atd"
click at [924, 343] on button "ATD" at bounding box center [970, 346] width 168 height 23
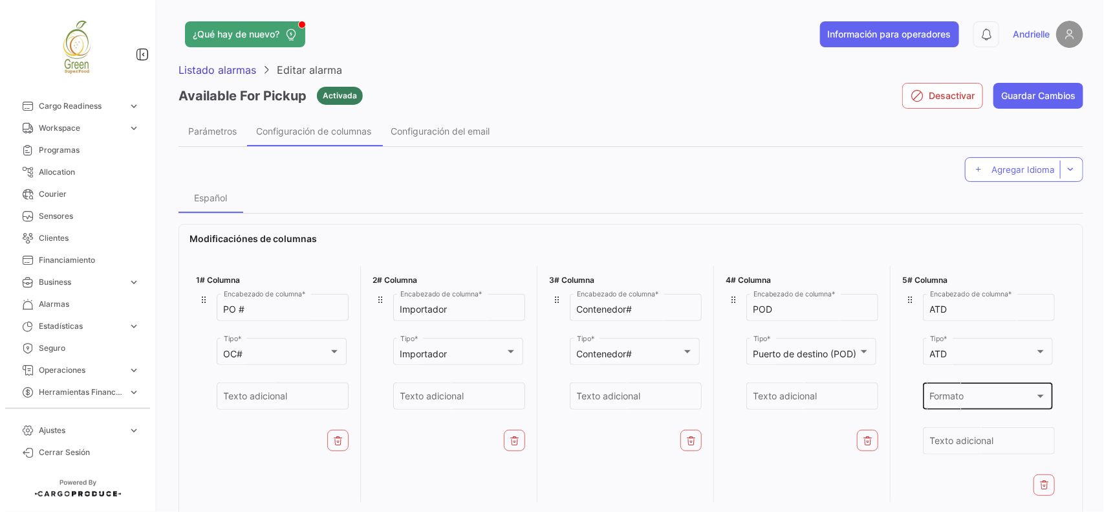
click at [991, 396] on div "Formato" at bounding box center [982, 398] width 105 height 11
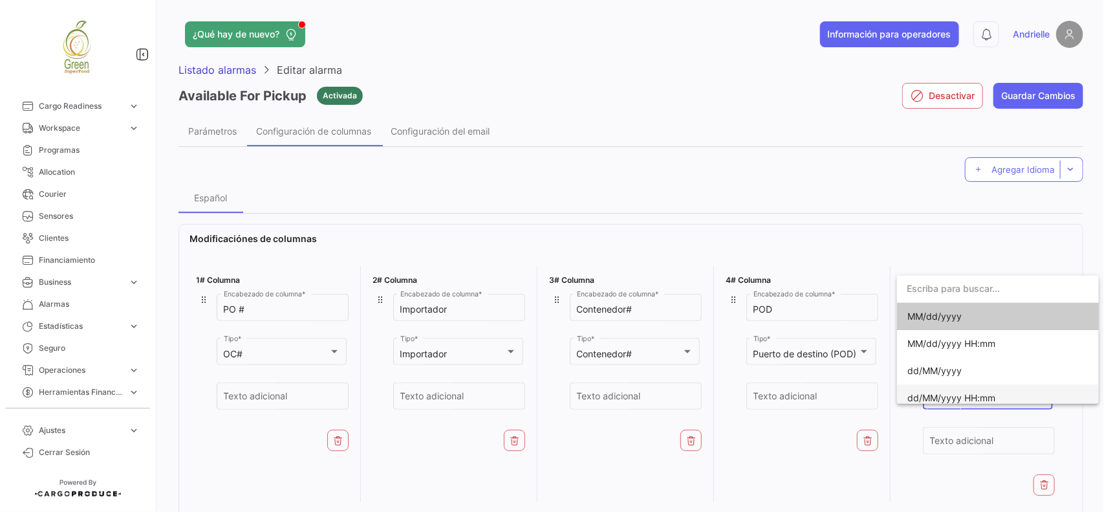
click at [972, 396] on span "dd/MM/yyyy HH:mm" at bounding box center [951, 397] width 88 height 11
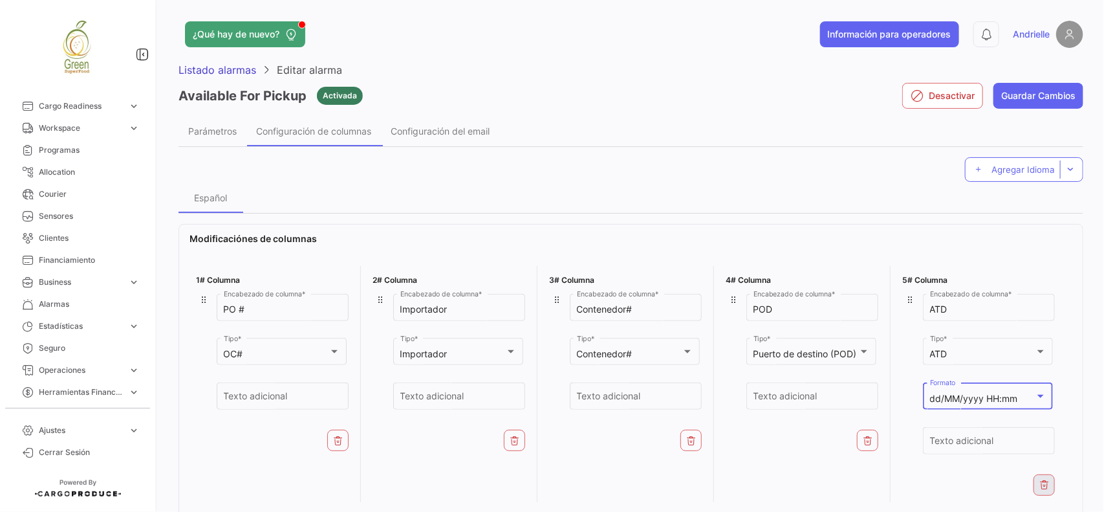
click at [1043, 486] on icon at bounding box center [1044, 484] width 10 height 10
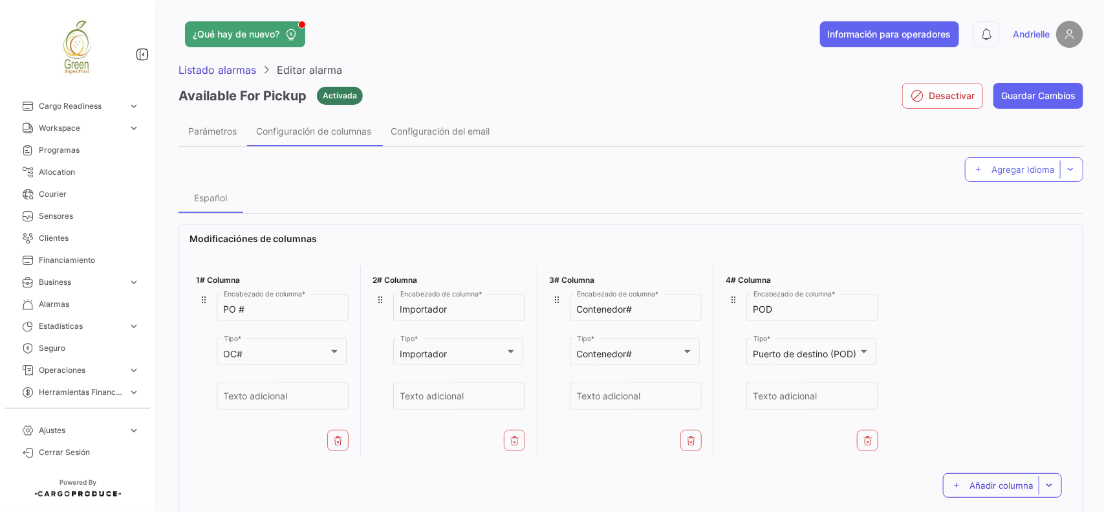
click at [958, 475] on button "Añadir columna" at bounding box center [1002, 485] width 119 height 25
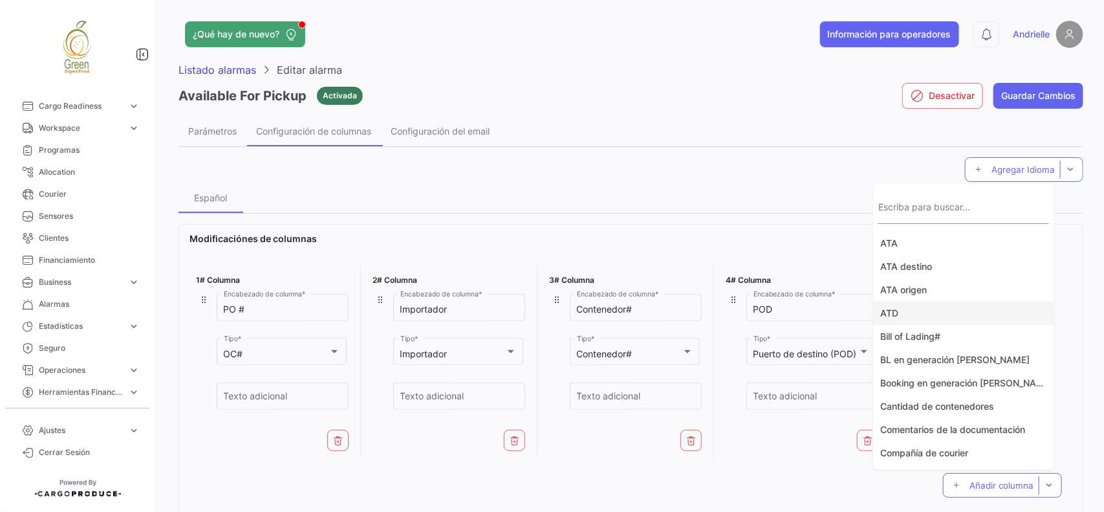
click at [913, 308] on button "ATD" at bounding box center [963, 312] width 181 height 23
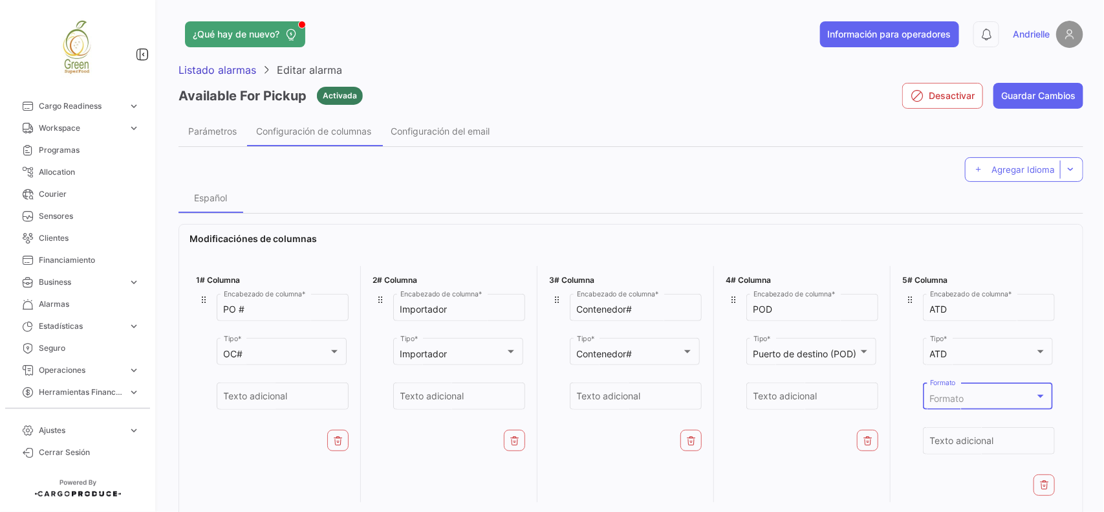
click at [972, 403] on div "Formato" at bounding box center [982, 398] width 105 height 11
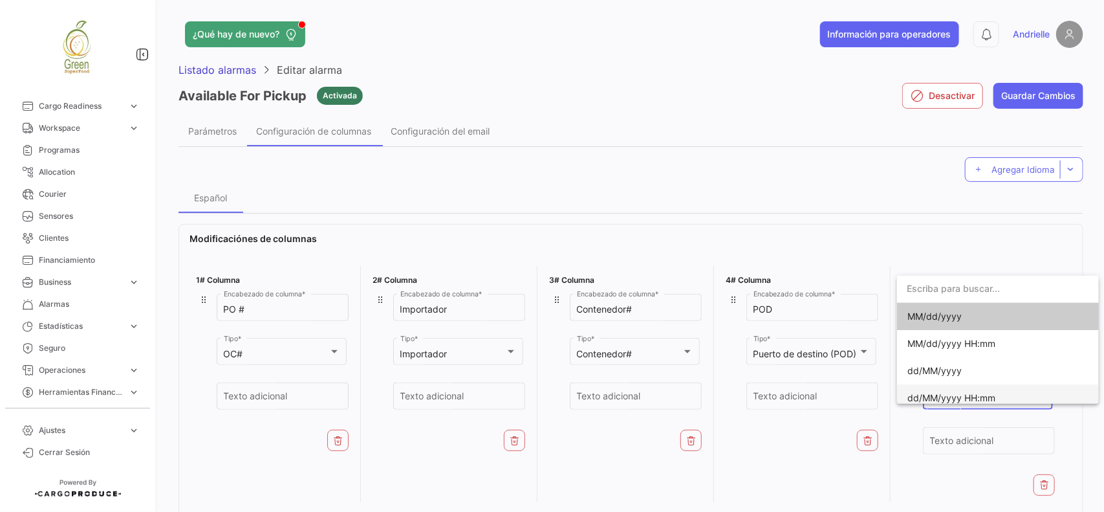
click at [955, 393] on span "dd/MM/yyyy HH:mm" at bounding box center [951, 397] width 88 height 11
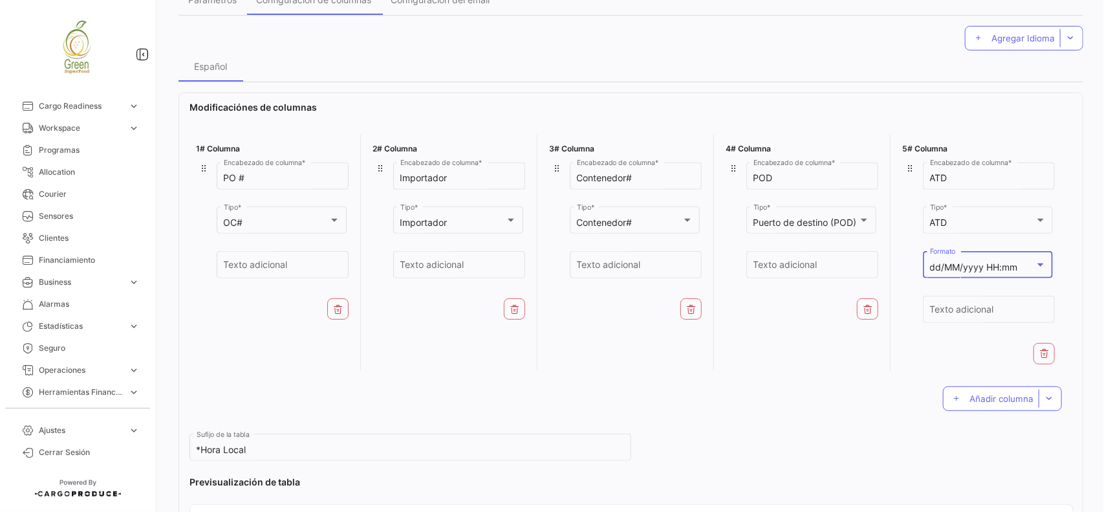
scroll to position [243, 0]
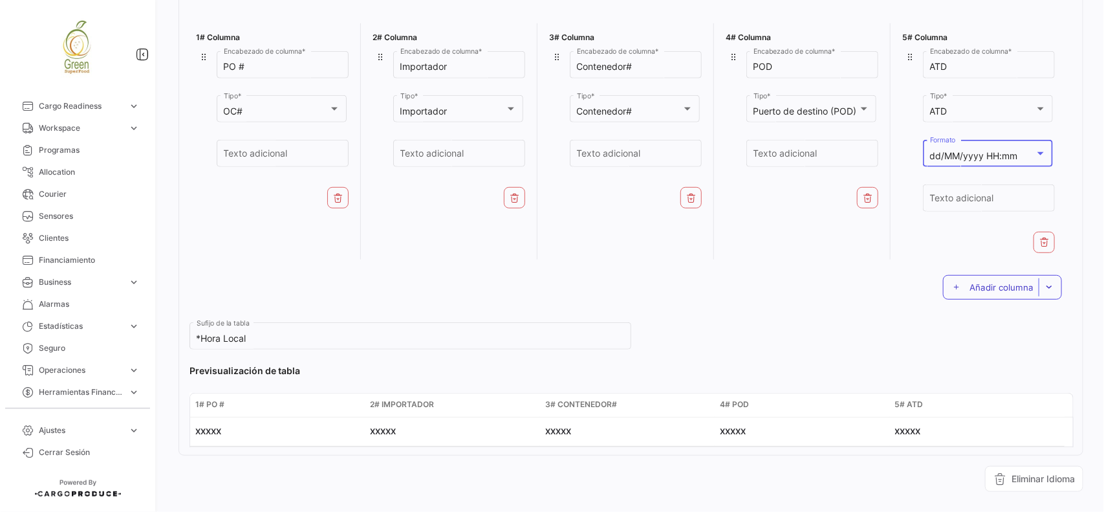
click at [971, 291] on span "Añadir columna" at bounding box center [1002, 287] width 64 height 10
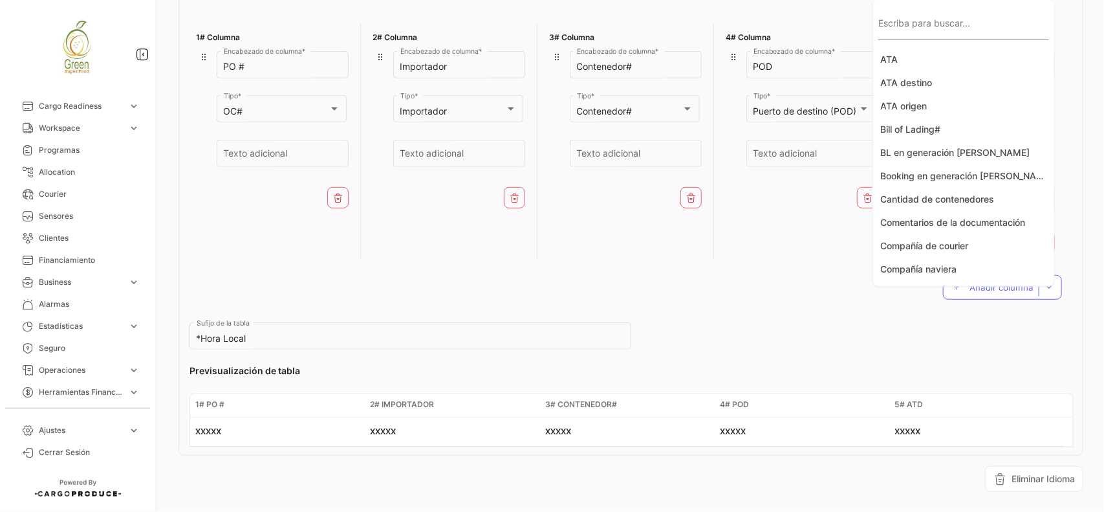
click at [924, 24] on input "Escriba para buscar..." at bounding box center [963, 29] width 171 height 11
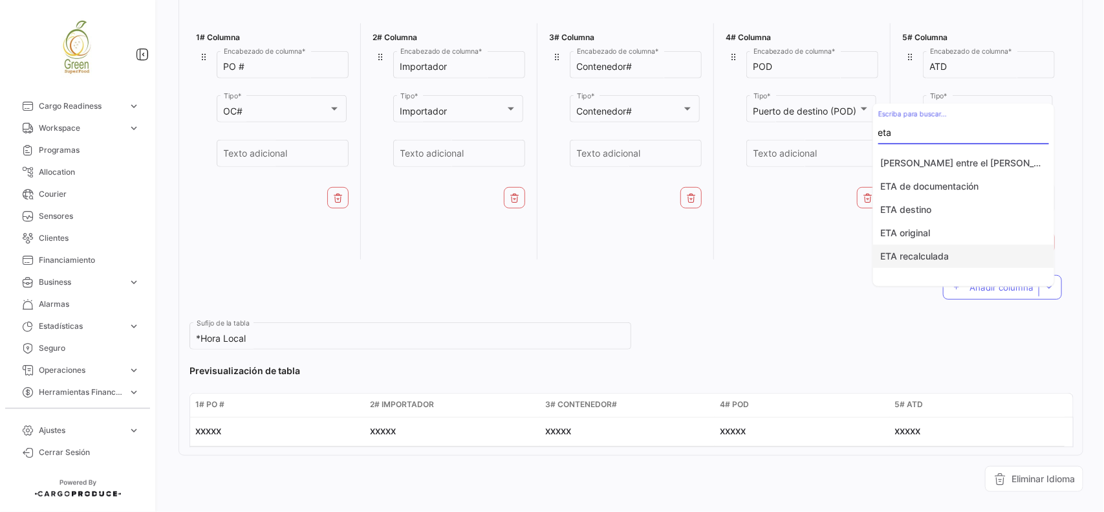
type input "eta"
click at [933, 256] on button "ETA recalculada" at bounding box center [963, 255] width 181 height 23
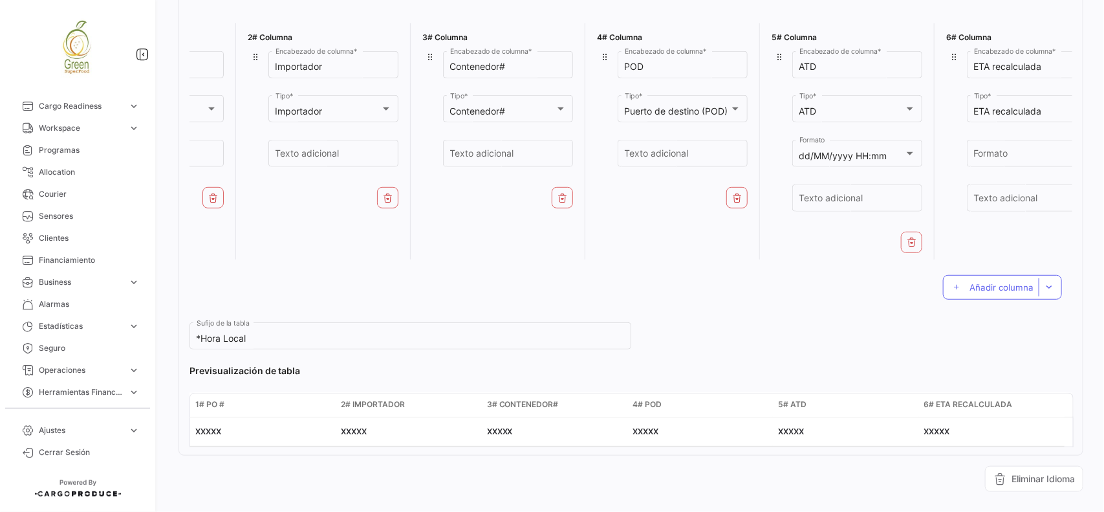
scroll to position [0, 155]
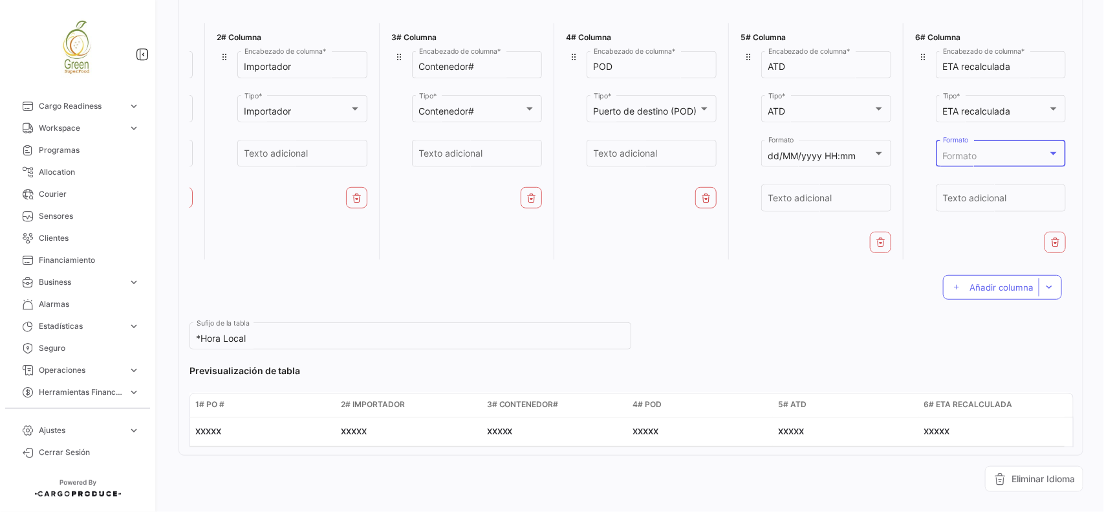
click at [1030, 157] on div "Formato" at bounding box center [995, 156] width 105 height 11
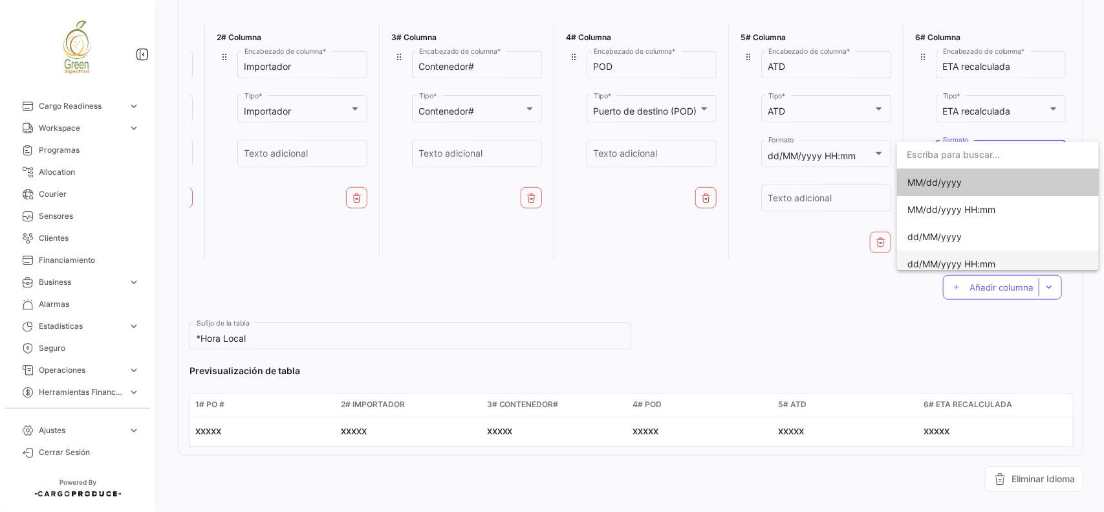
click at [953, 257] on span "dd/MM/yyyy HH:mm" at bounding box center [997, 263] width 181 height 27
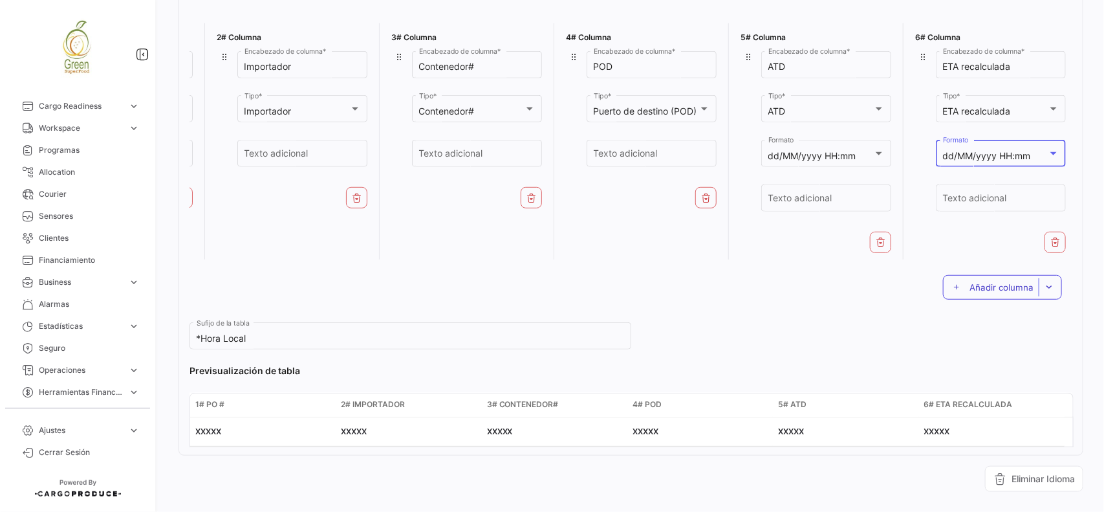
click at [997, 292] on span "Añadir columna" at bounding box center [1002, 287] width 64 height 10
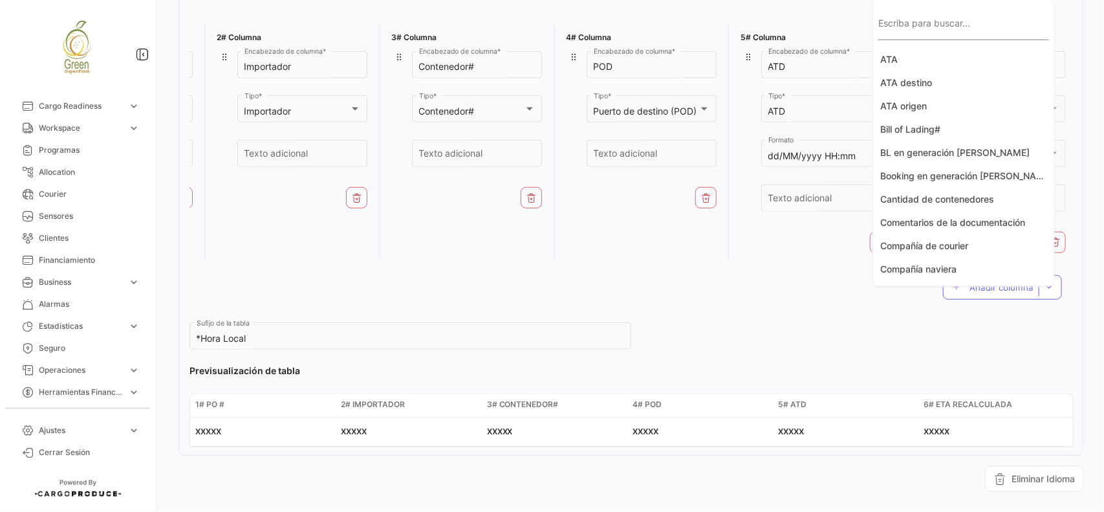
click at [955, 19] on div "Escriba para buscar..." at bounding box center [963, 25] width 171 height 30
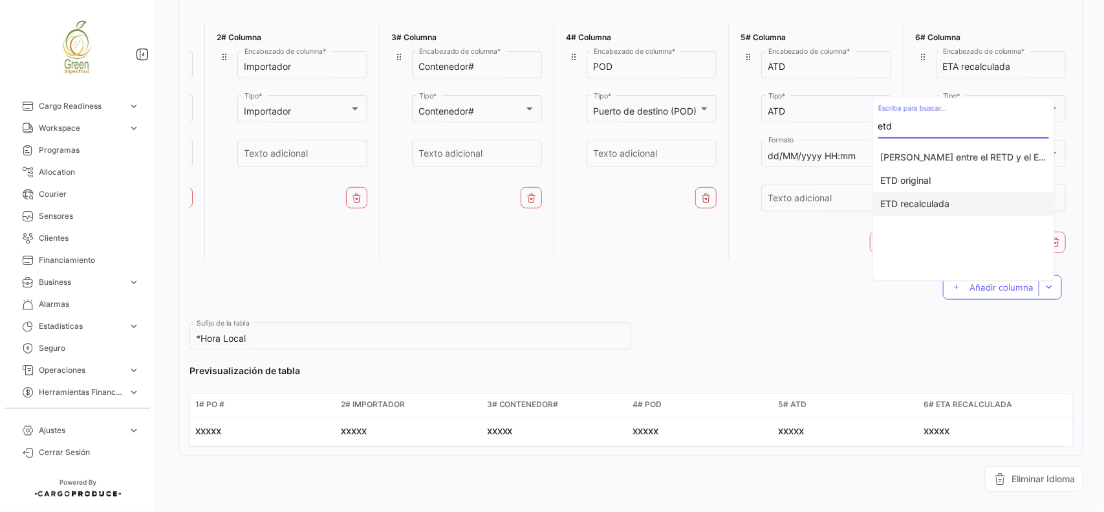
type input "etd"
drag, startPoint x: 957, startPoint y: 202, endPoint x: 946, endPoint y: 217, distance: 18.9
click at [956, 202] on button "ETD recalculada" at bounding box center [963, 203] width 181 height 23
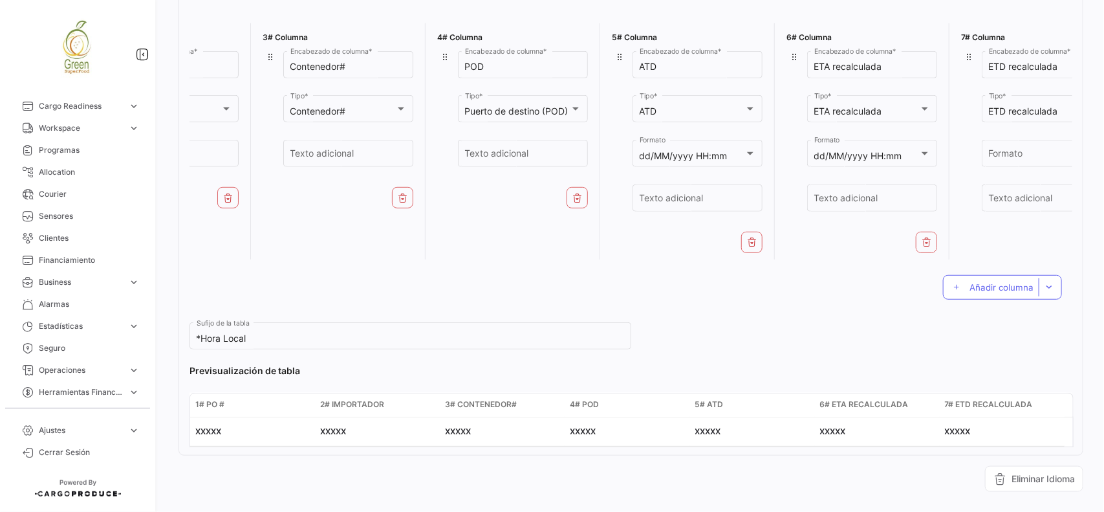
scroll to position [0, 325]
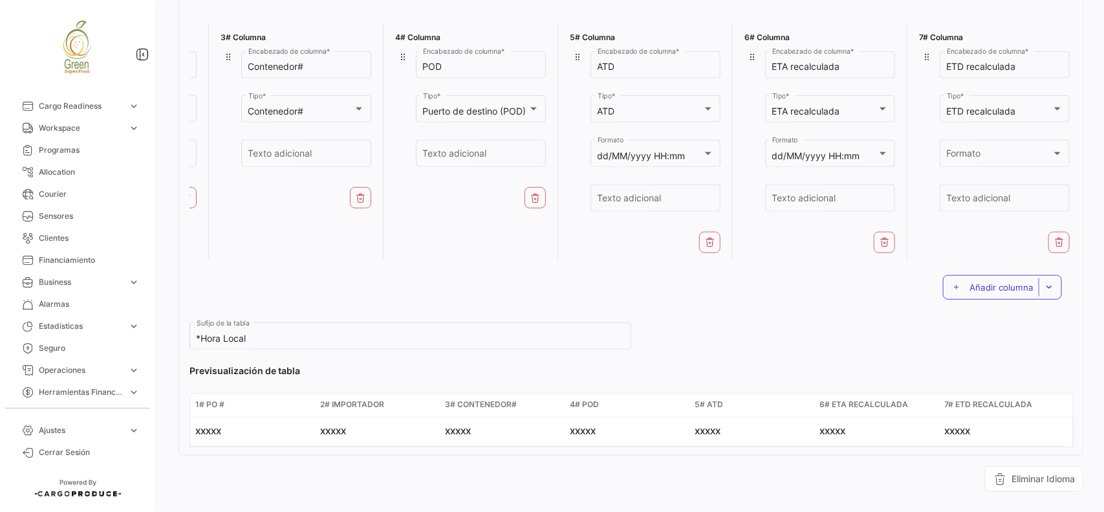
click at [975, 292] on span "Añadir columna" at bounding box center [1002, 287] width 64 height 10
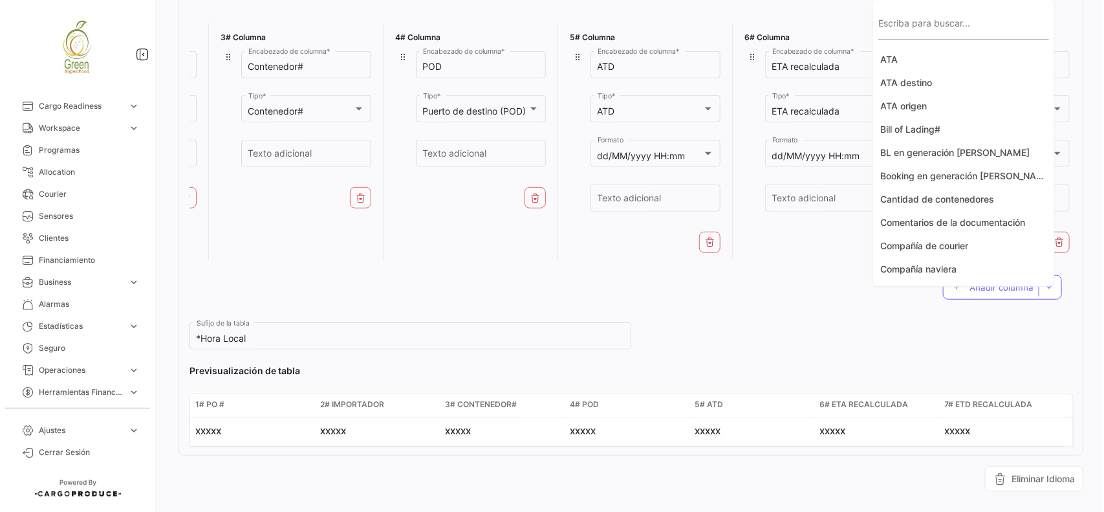
click at [948, 27] on input "Escriba para buscar..." at bounding box center [963, 29] width 171 height 11
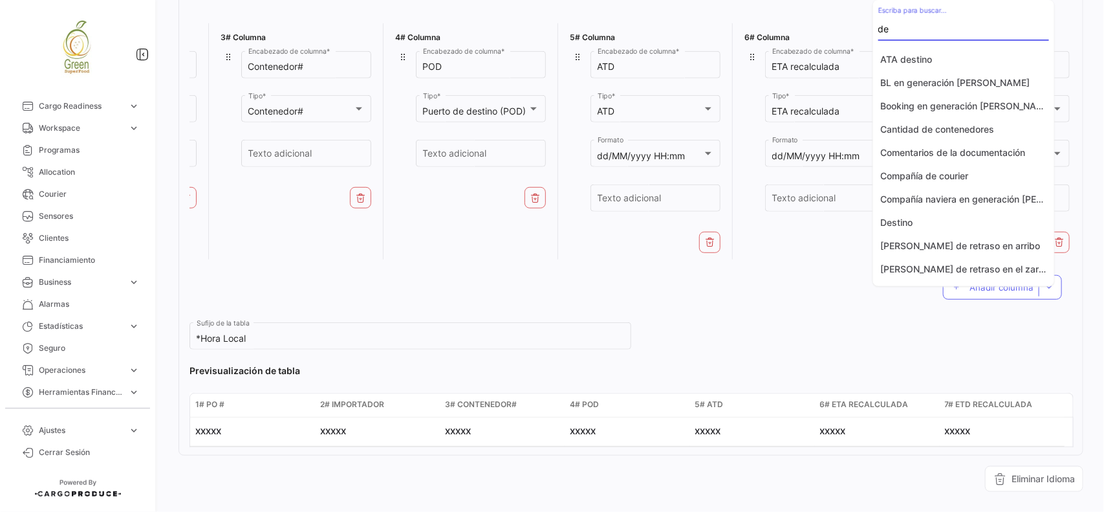
type input "d"
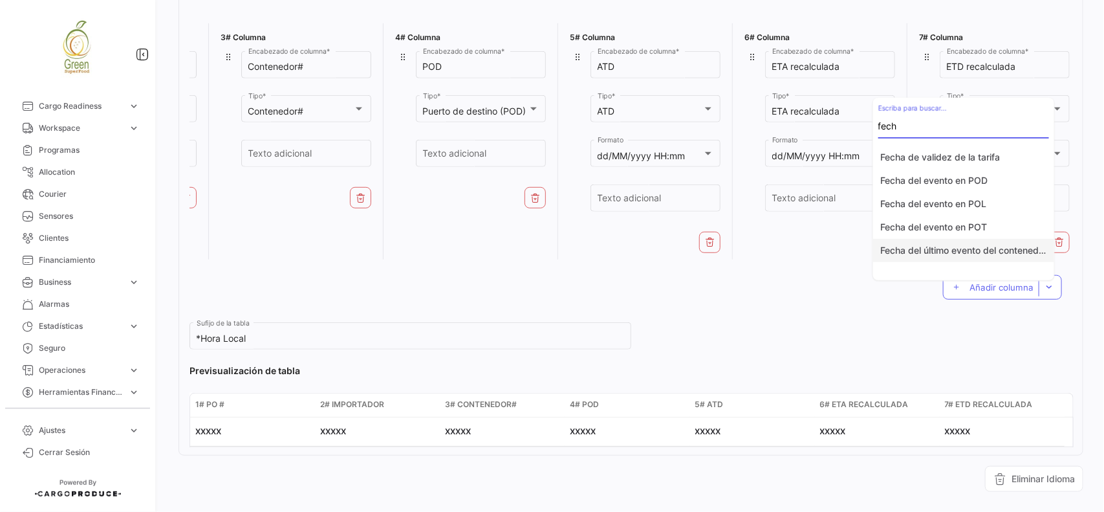
type input "fech"
click at [959, 246] on button "Fecha del último evento del contenedor" at bounding box center [963, 250] width 181 height 23
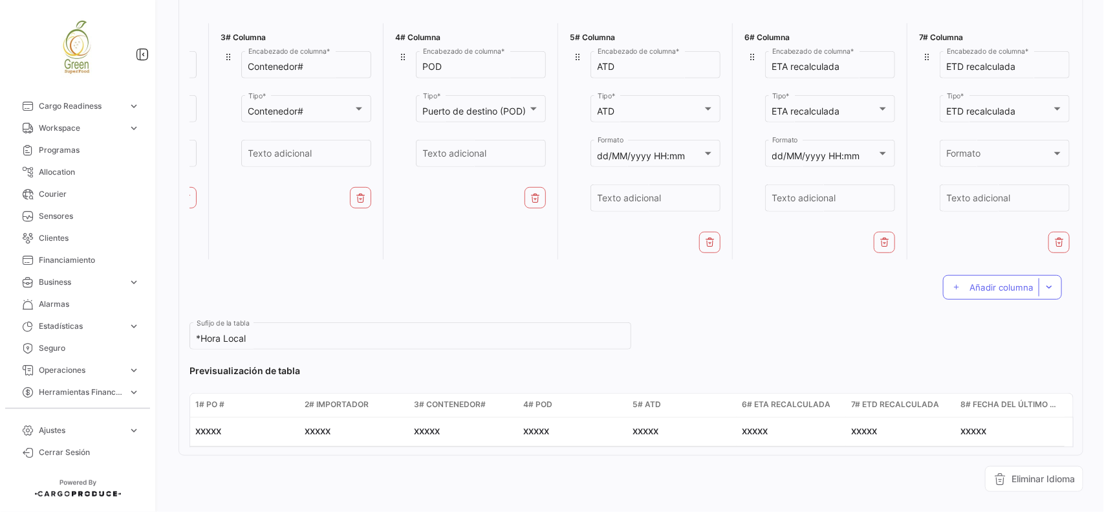
scroll to position [0, 503]
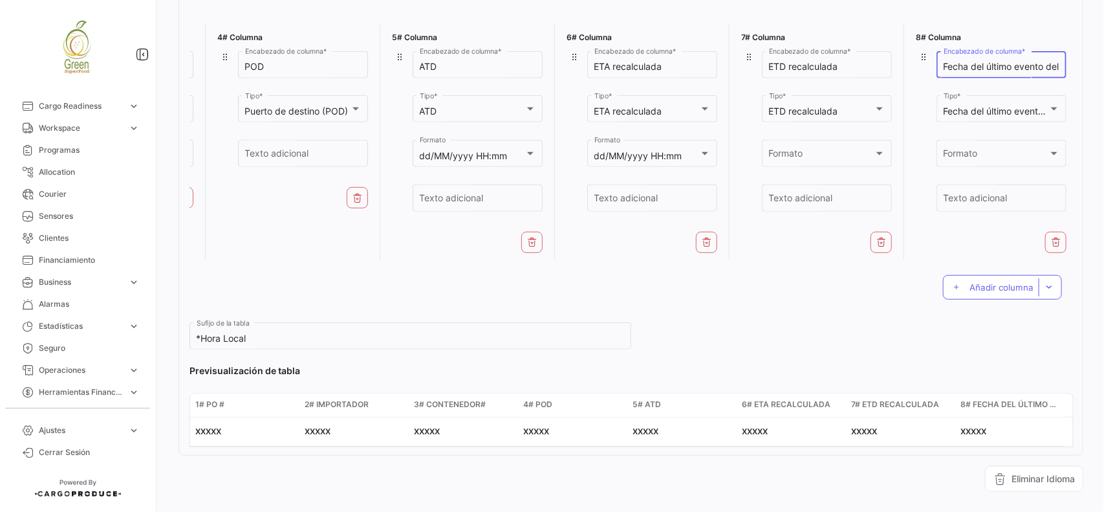
click at [1039, 63] on input "Fecha del último evento del contenedor" at bounding box center [1002, 66] width 116 height 11
click at [1048, 65] on input "Fecha del último evento del contenedor" at bounding box center [1002, 66] width 116 height 11
type input "Descargado"
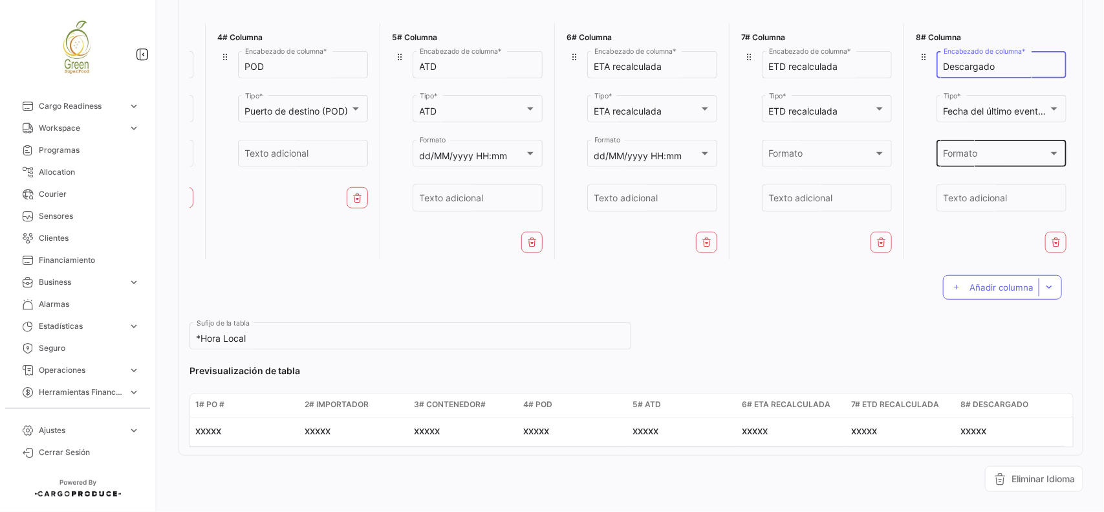
click at [977, 164] on div "Formato Formato" at bounding box center [1002, 152] width 116 height 30
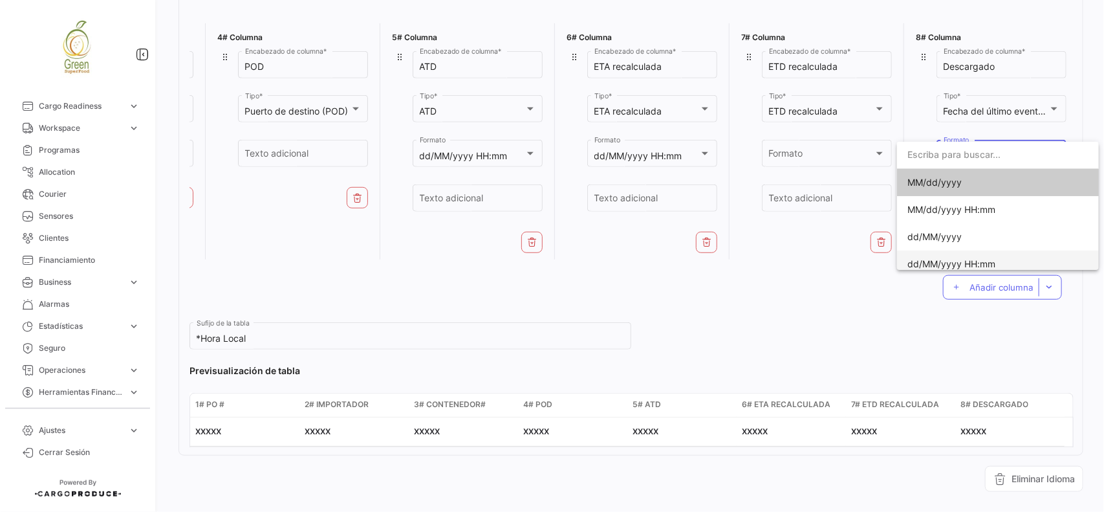
click at [954, 258] on span "dd/MM/yyyy HH:mm" at bounding box center [951, 263] width 88 height 11
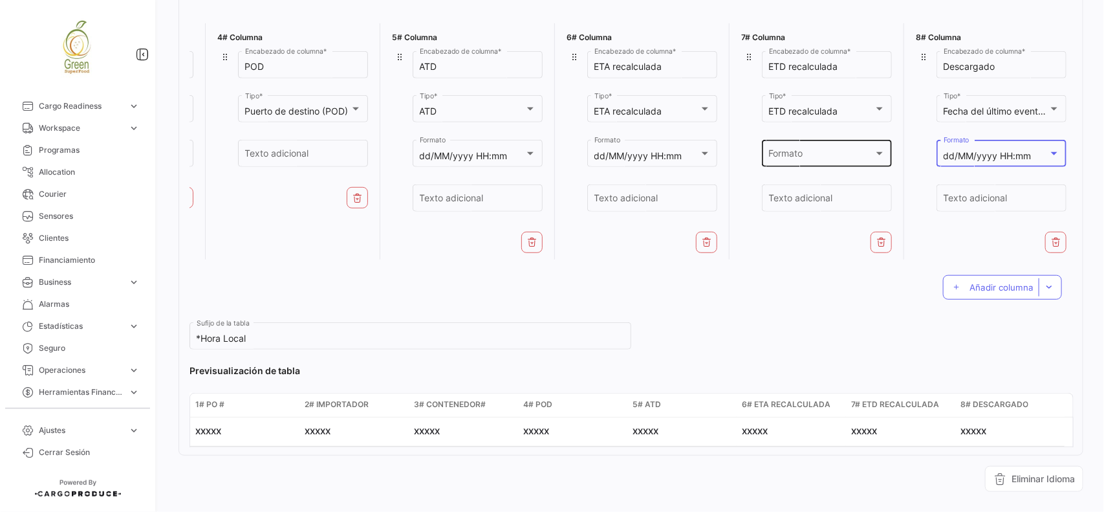
click at [802, 157] on div "Formato" at bounding box center [821, 156] width 105 height 11
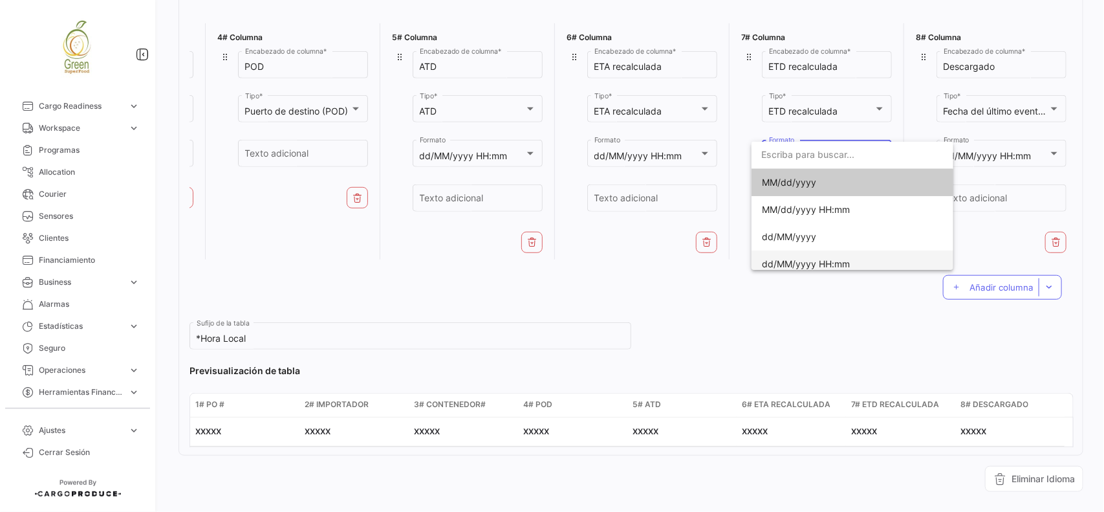
click at [810, 257] on span "dd/MM/yyyy HH:mm" at bounding box center [852, 263] width 181 height 27
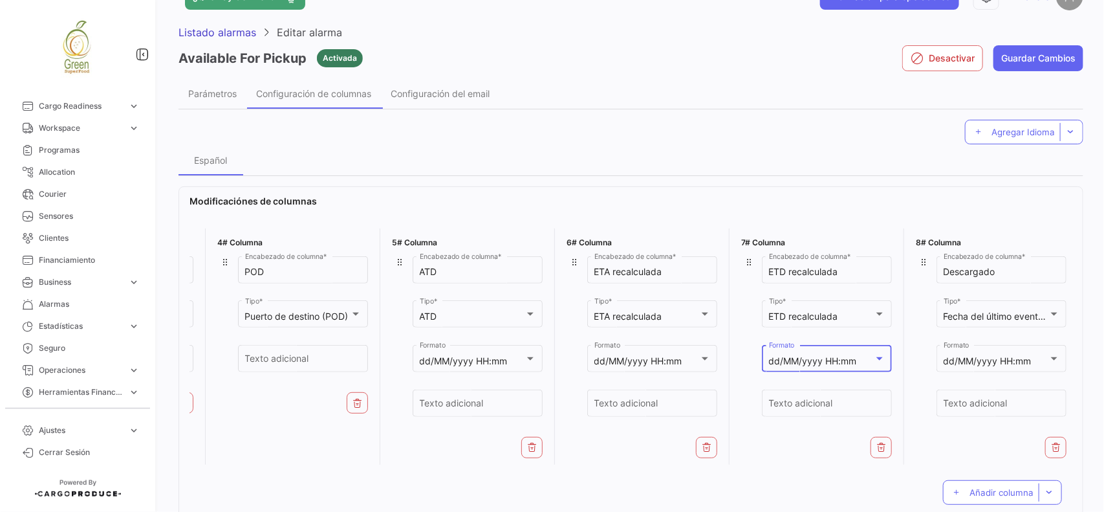
scroll to position [0, 0]
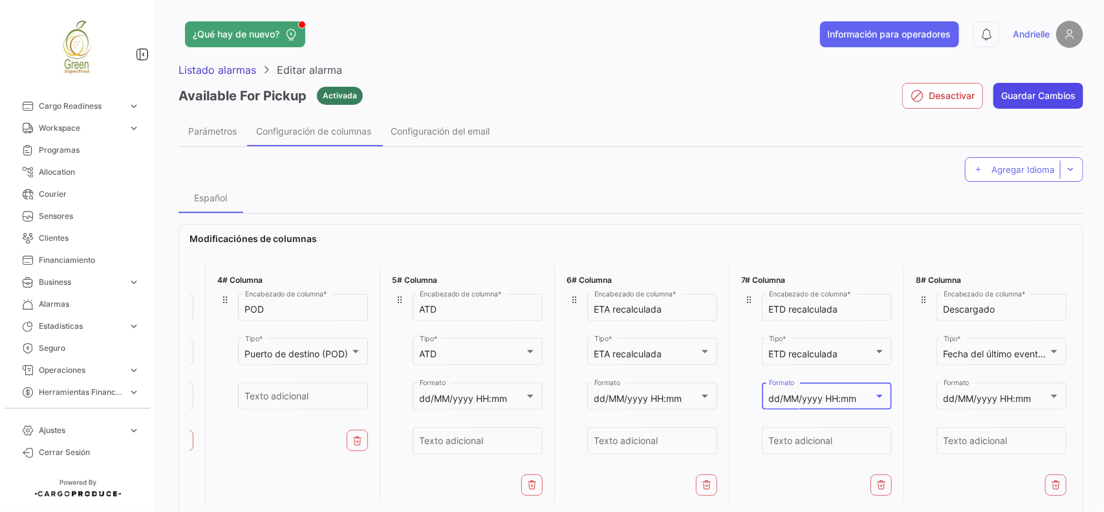
click at [1035, 94] on button "Guardar Cambios" at bounding box center [1038, 96] width 90 height 26
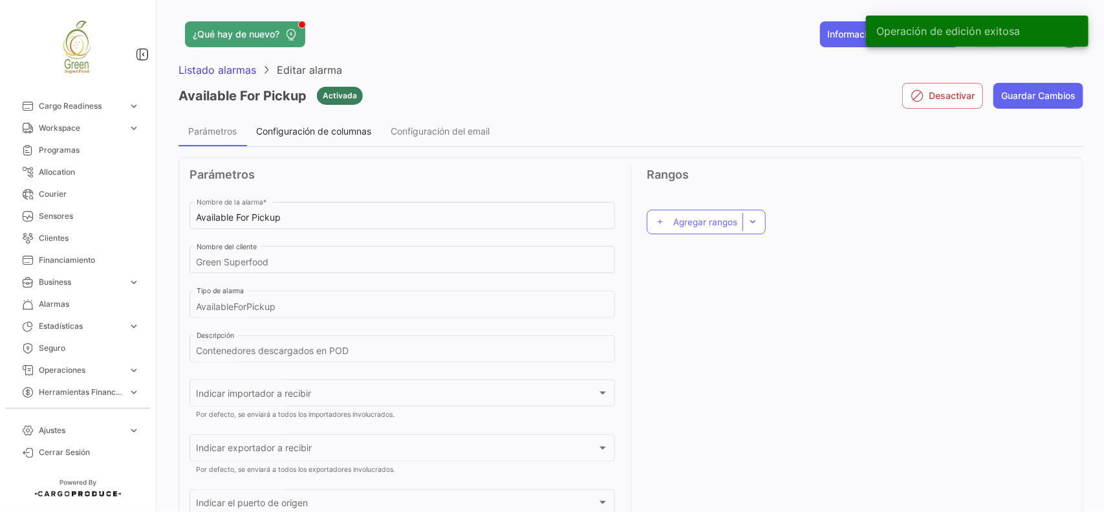
click at [352, 136] on div "Configuración de columnas" at bounding box center [313, 130] width 135 height 31
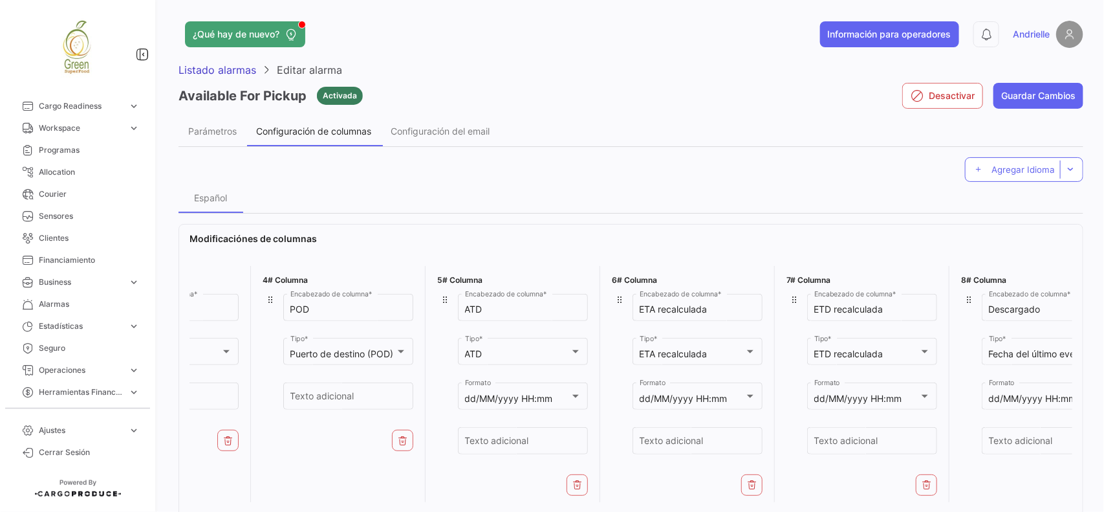
scroll to position [0, 503]
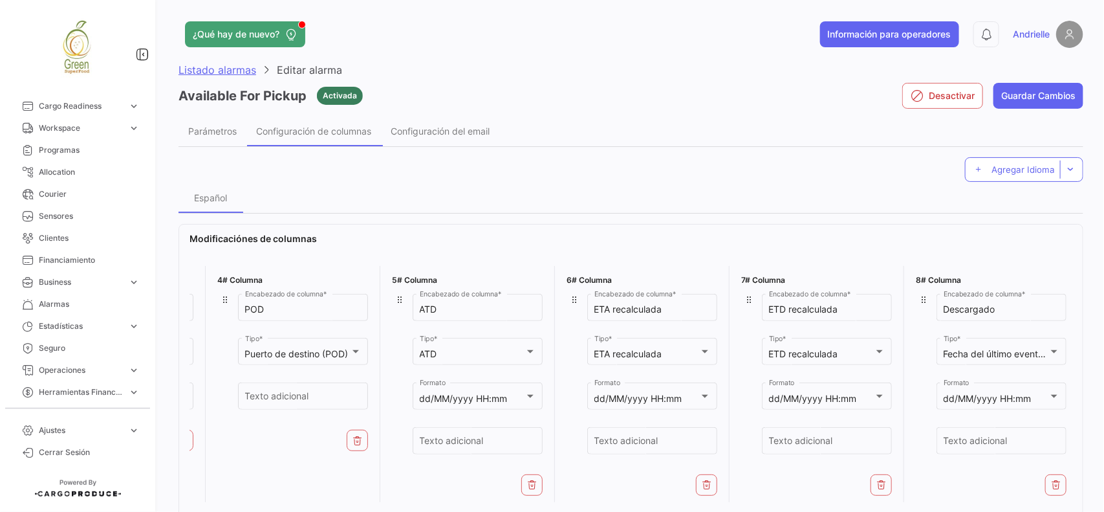
click at [200, 69] on span "Listado alarmas" at bounding box center [218, 69] width 78 height 13
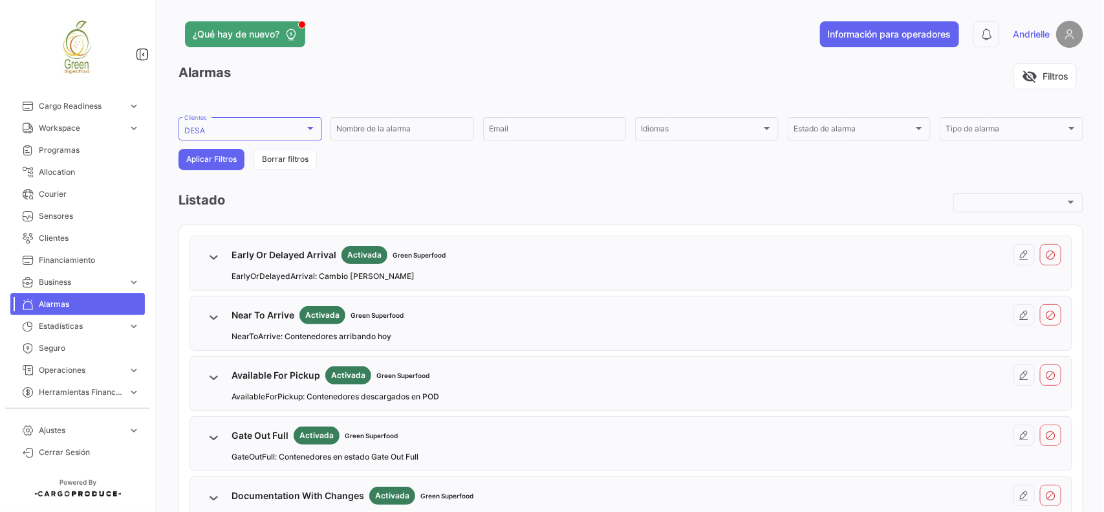
scroll to position [88, 0]
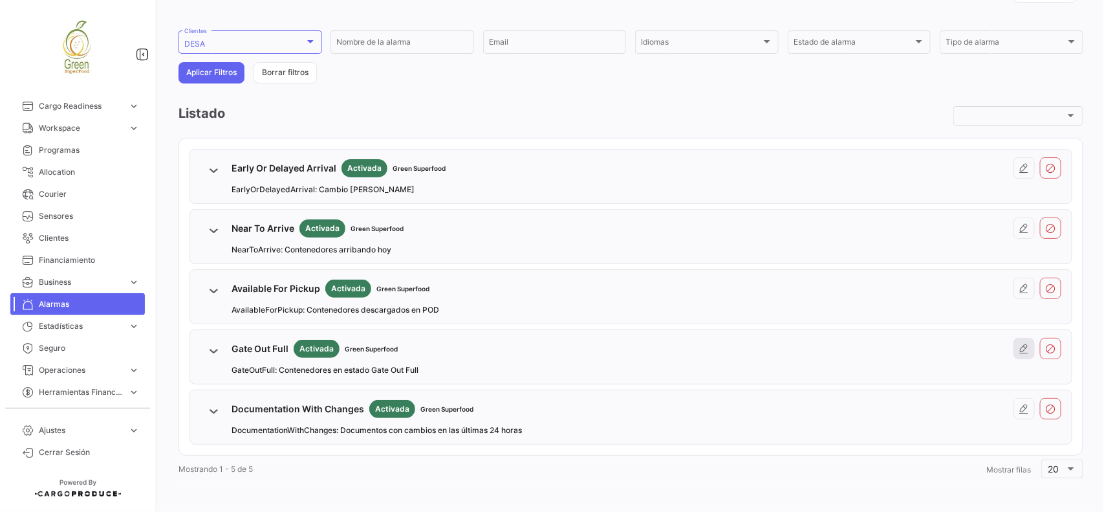
click at [1019, 348] on icon at bounding box center [1024, 348] width 10 height 10
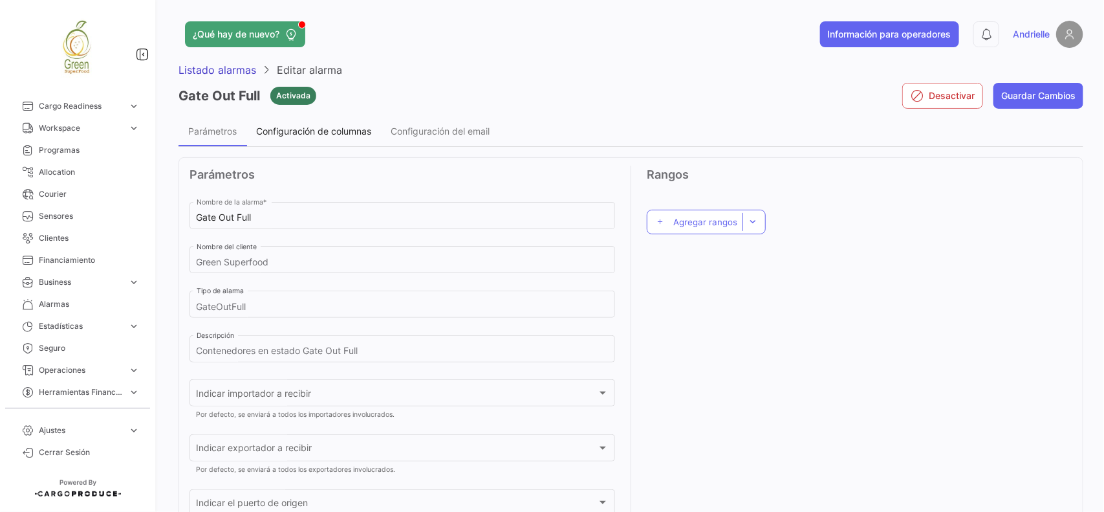
click at [351, 129] on span "Configuración de columnas" at bounding box center [313, 130] width 115 height 11
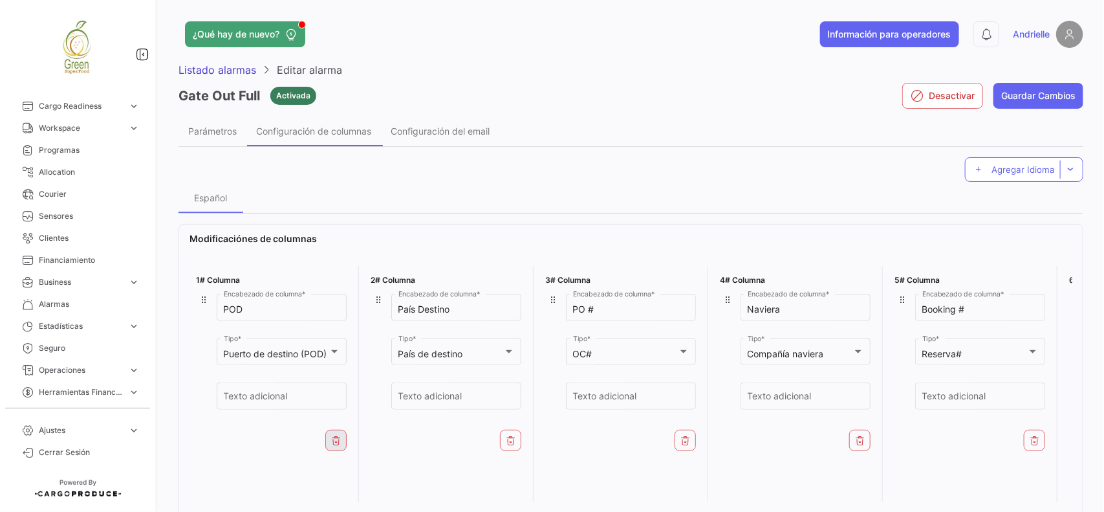
click at [340, 446] on button at bounding box center [335, 439] width 21 height 21
click at [340, 441] on icon at bounding box center [336, 440] width 10 height 10
click at [511, 435] on icon at bounding box center [511, 440] width 10 height 10
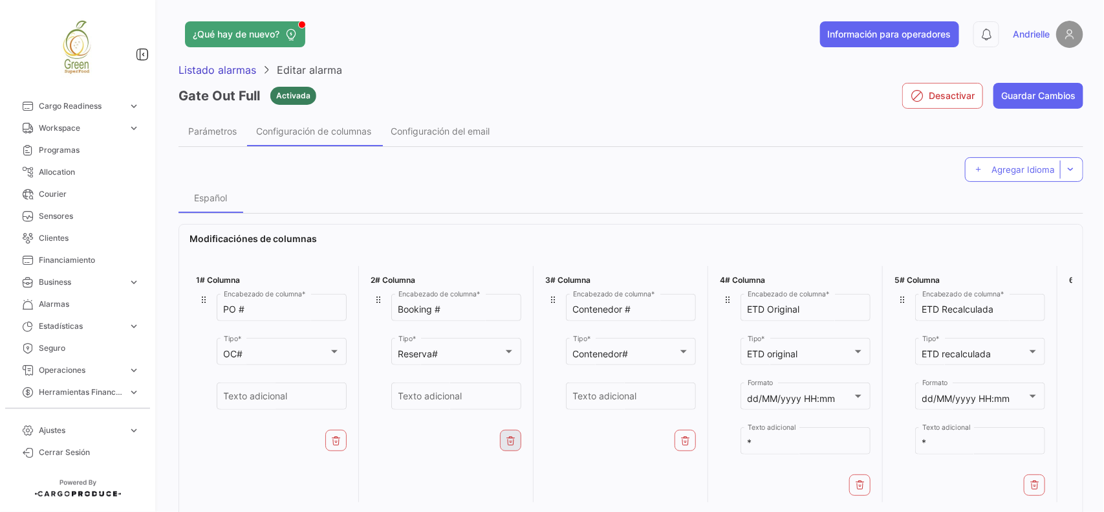
click at [512, 437] on icon at bounding box center [511, 440] width 10 height 10
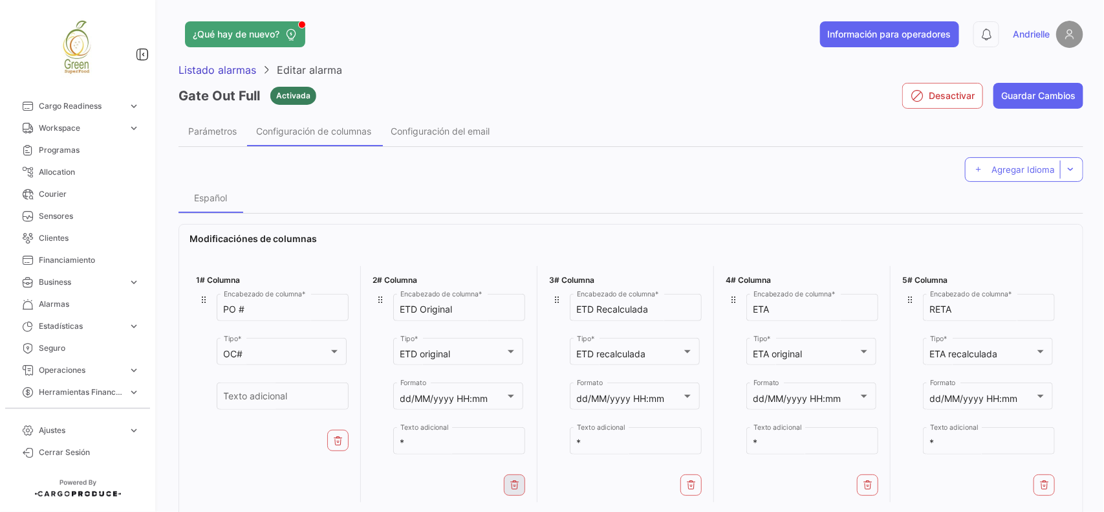
click at [515, 476] on button at bounding box center [514, 484] width 21 height 21
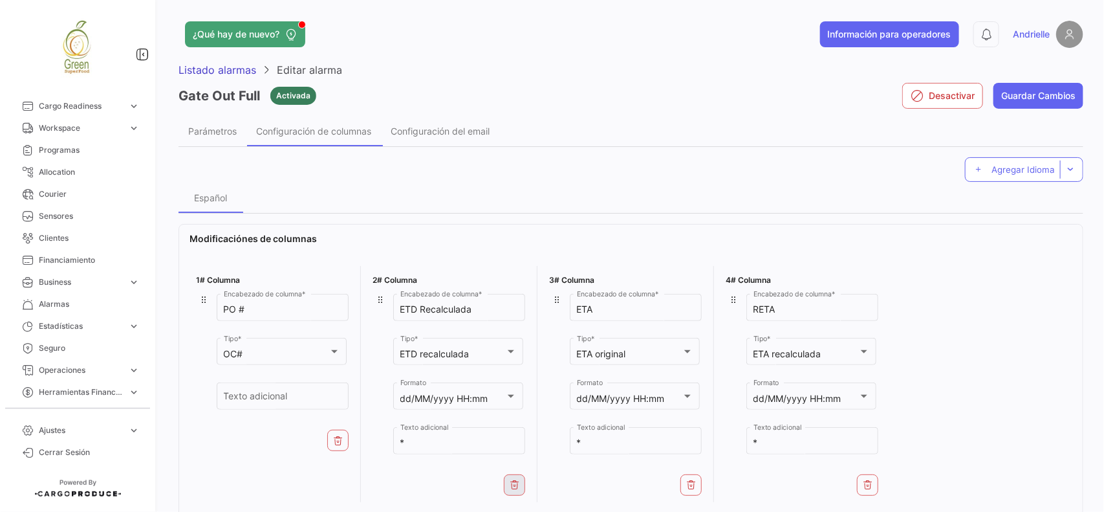
click at [515, 477] on button at bounding box center [514, 484] width 21 height 21
click at [516, 477] on button at bounding box center [514, 484] width 21 height 21
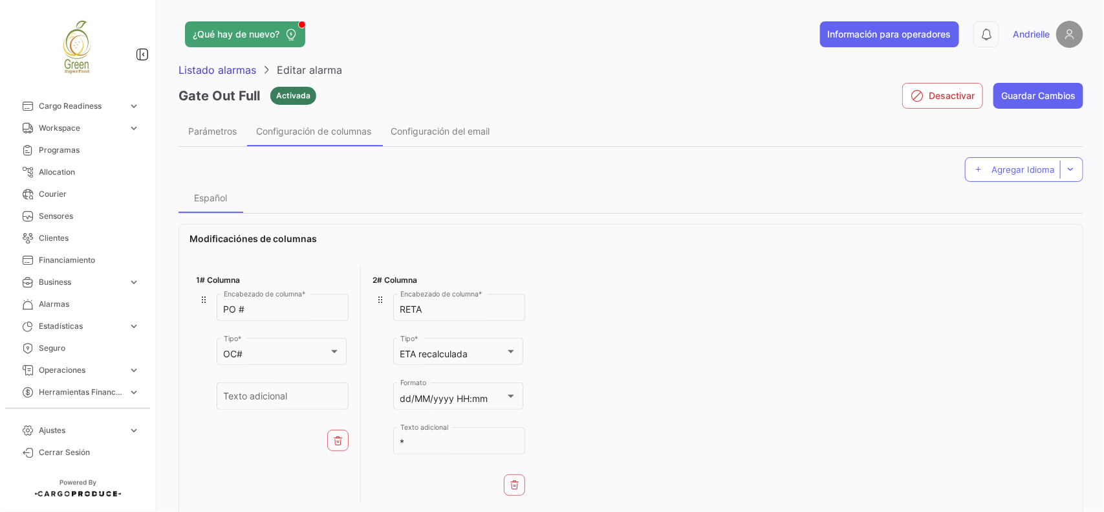
click at [516, 477] on button at bounding box center [514, 484] width 21 height 21
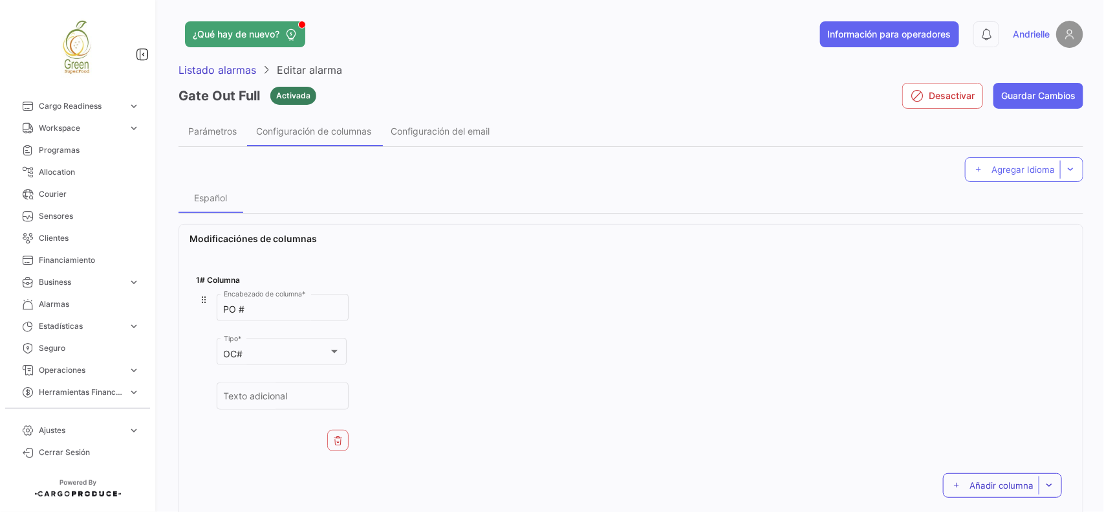
click at [983, 495] on button "Añadir columna" at bounding box center [1002, 485] width 119 height 25
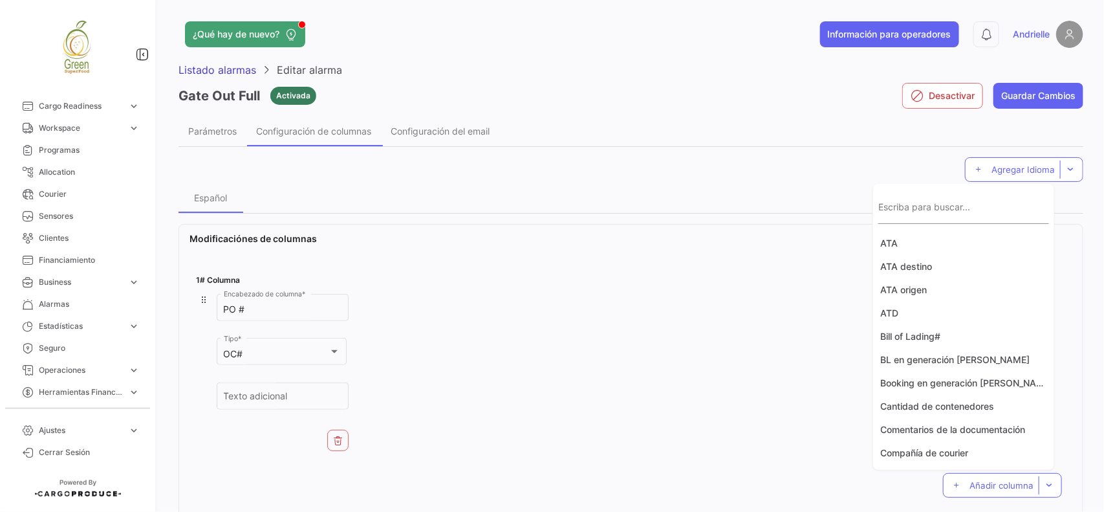
click at [928, 211] on input "Escriba para buscar..." at bounding box center [963, 213] width 171 height 11
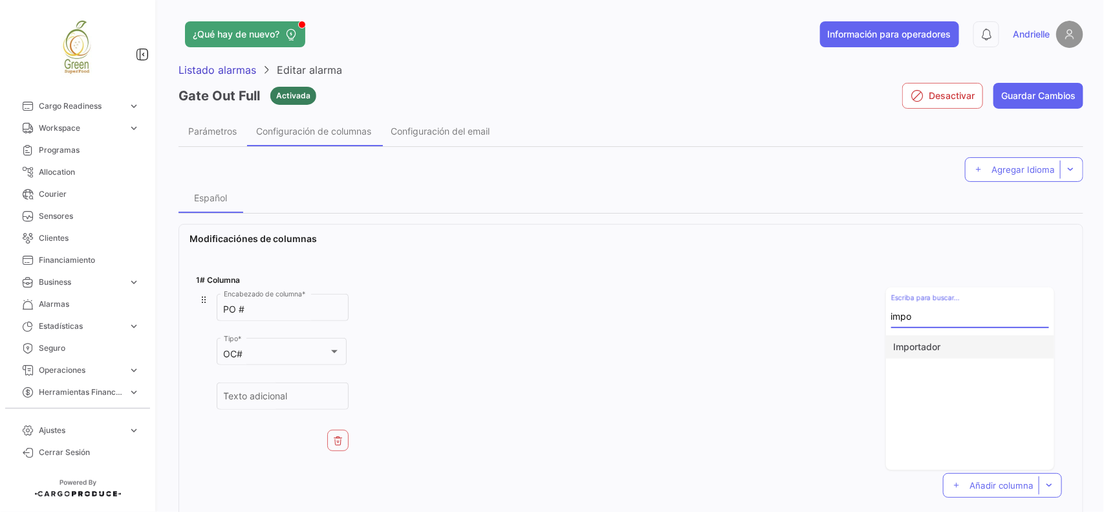
type input "impo"
click at [933, 340] on button "Importador" at bounding box center [970, 346] width 168 height 23
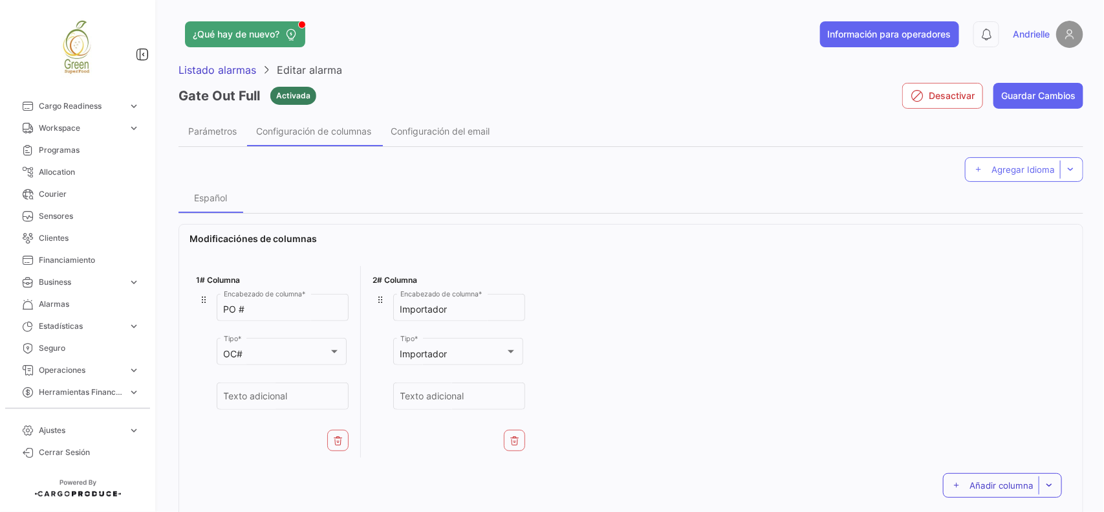
click at [980, 488] on span "Añadir columna" at bounding box center [1002, 485] width 64 height 10
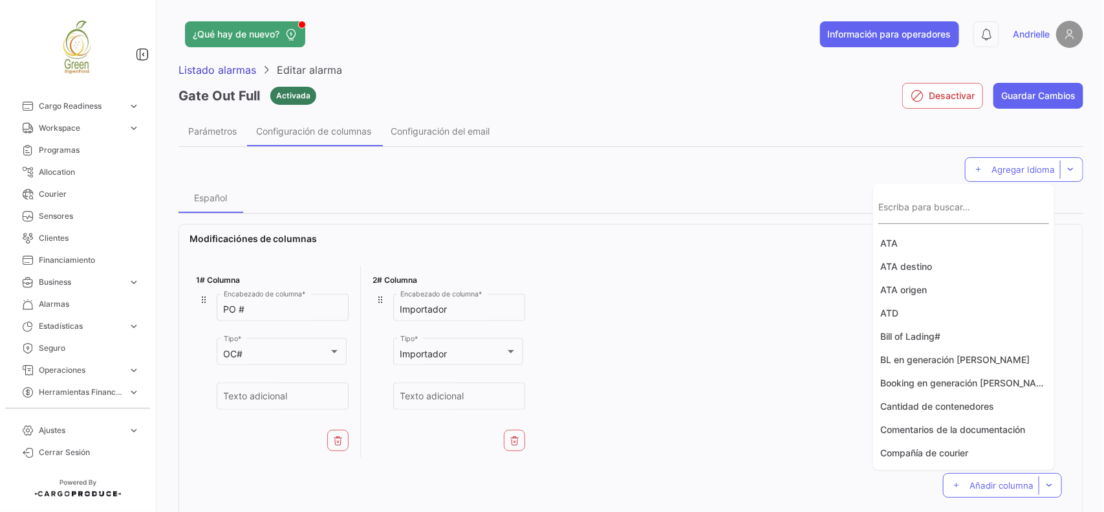
click at [983, 209] on input "Escriba para buscar..." at bounding box center [963, 213] width 171 height 11
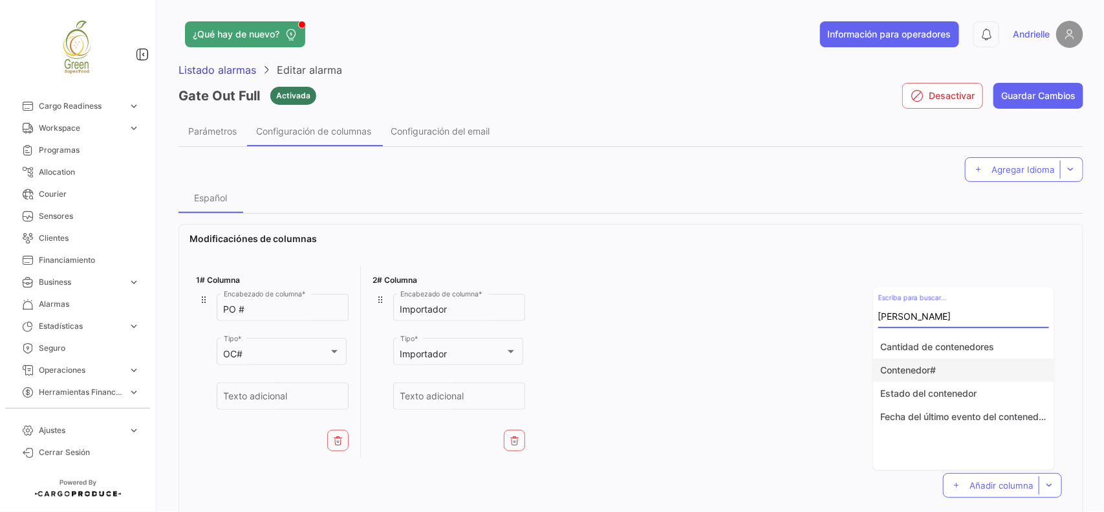
type input "[PERSON_NAME]"
click at [937, 372] on button "Contenedor#" at bounding box center [963, 369] width 181 height 23
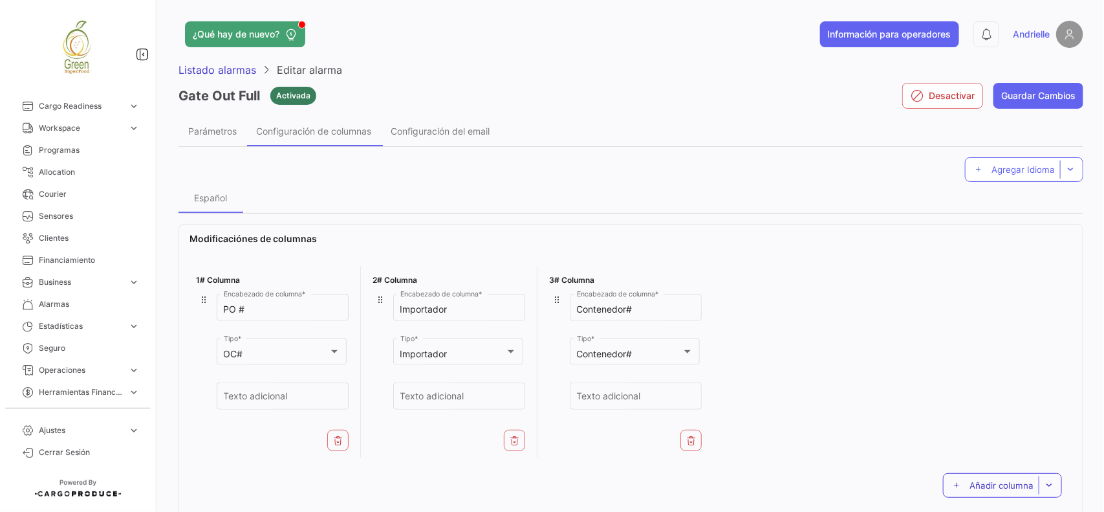
click at [986, 477] on button "Añadir columna" at bounding box center [1002, 485] width 119 height 25
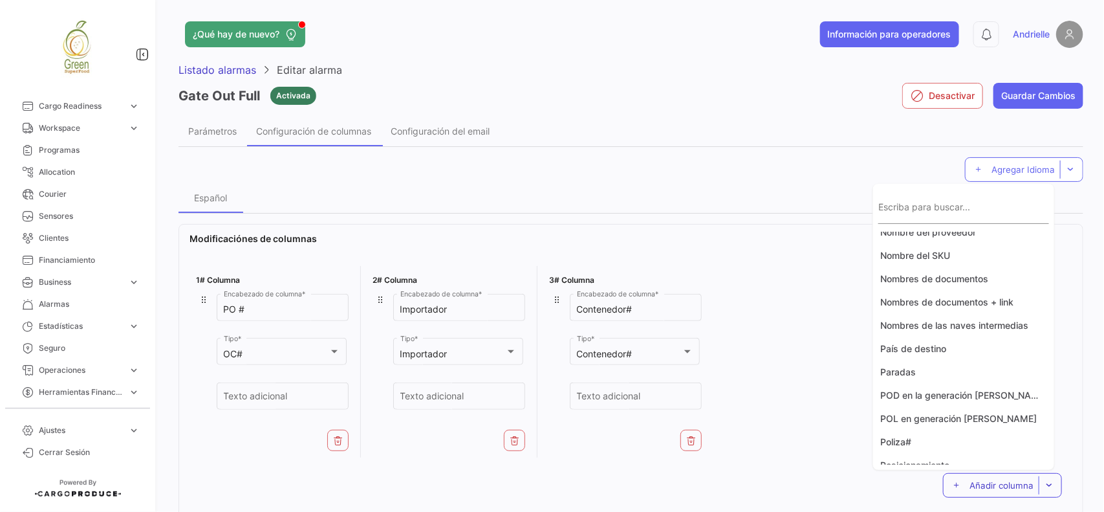
scroll to position [221, 0]
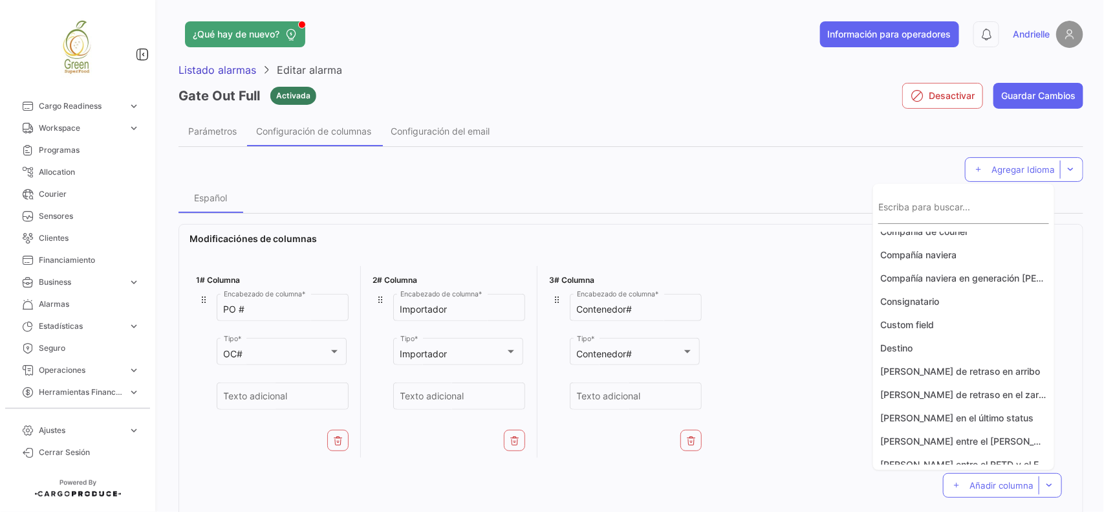
click at [991, 202] on div "Escriba para buscar..." at bounding box center [963, 209] width 171 height 30
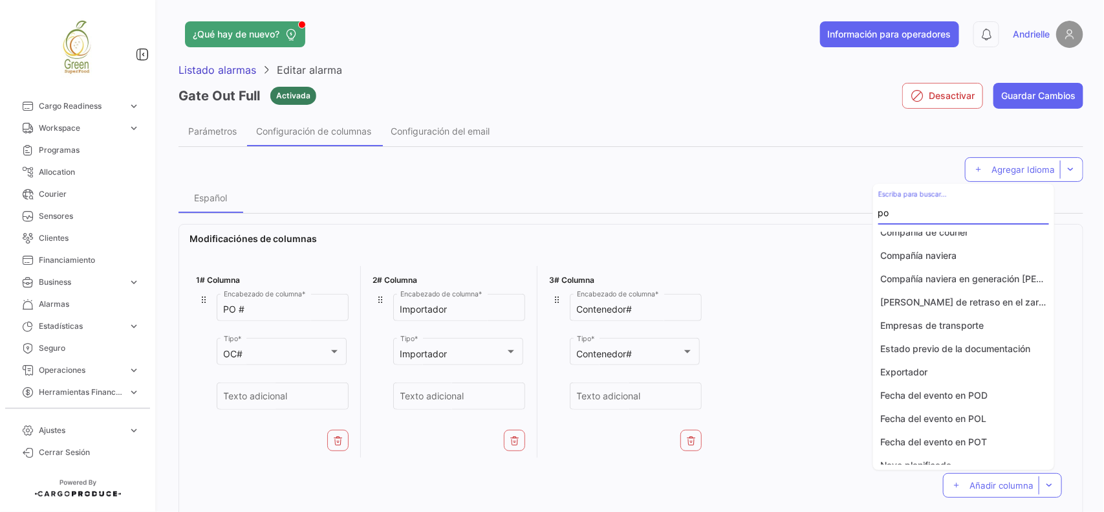
scroll to position [0, 0]
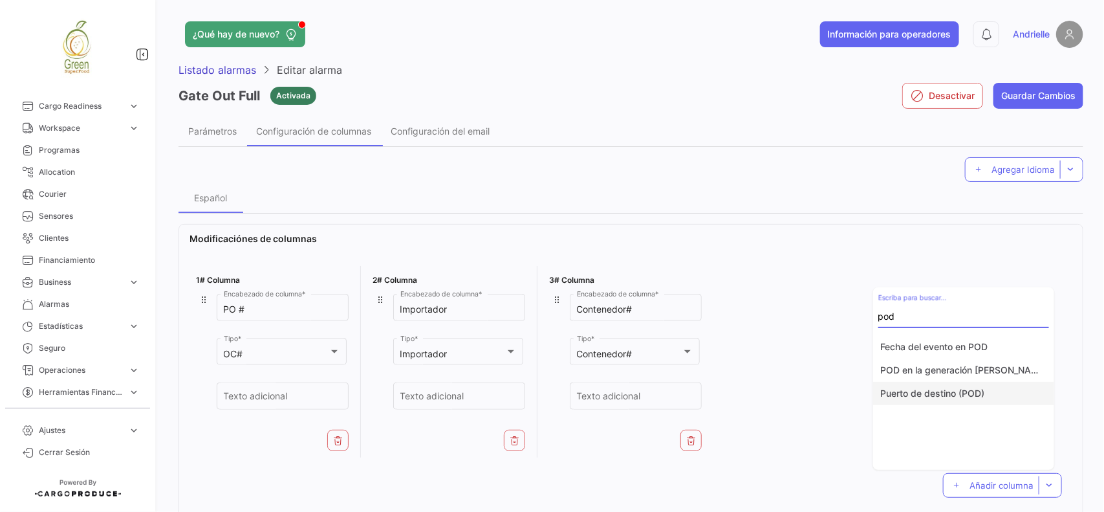
type input "pod"
click at [993, 395] on button "Puerto de destino (POD)" at bounding box center [963, 393] width 181 height 23
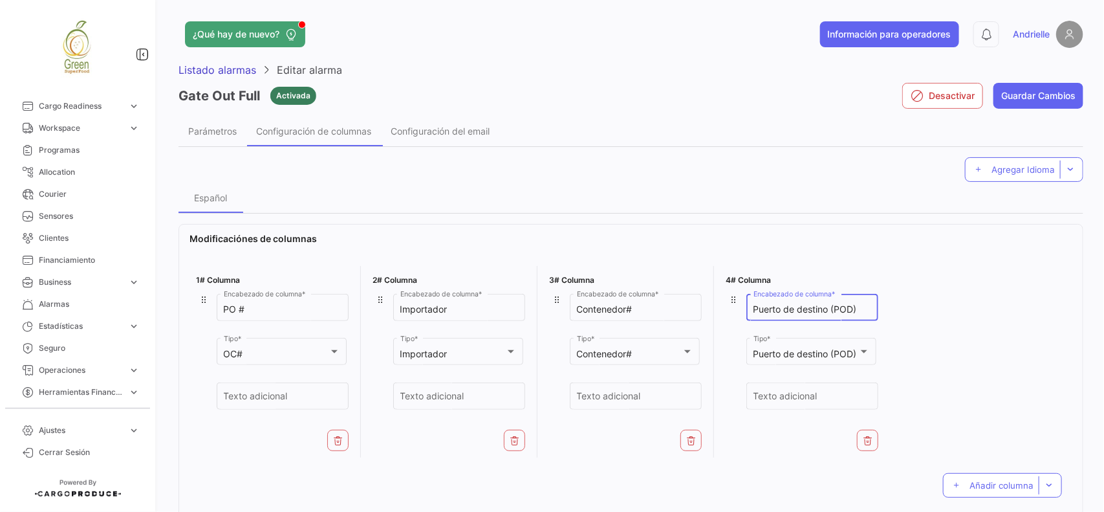
drag, startPoint x: 861, startPoint y: 308, endPoint x: 716, endPoint y: 334, distance: 147.9
click at [716, 334] on div "1# Columna PO # Encabezado de columna * OC# Tipo * Texto adicional 2# Columna I…" at bounding box center [631, 362] width 883 height 202
type input "POD"
click at [990, 492] on button "Añadir columna" at bounding box center [1002, 485] width 119 height 25
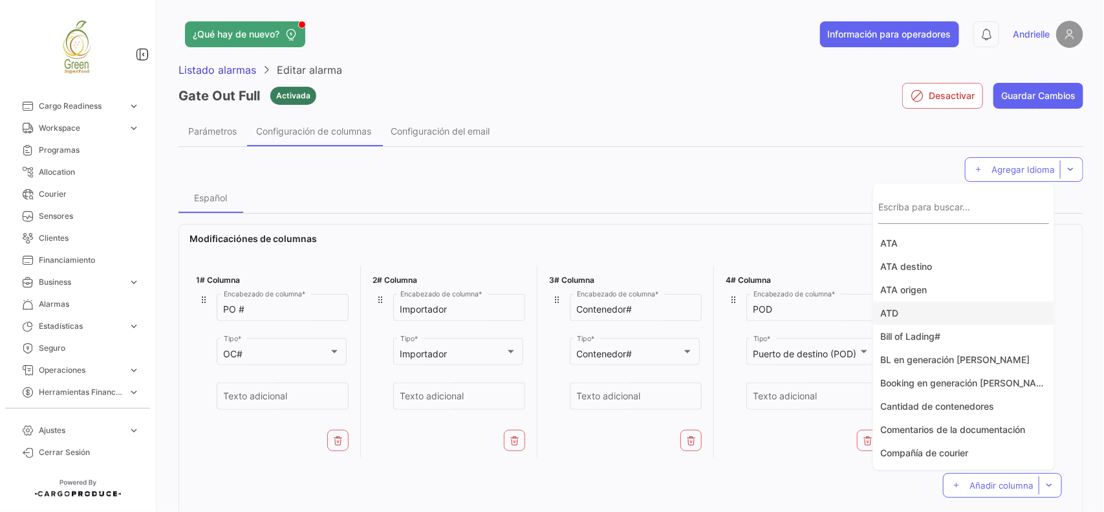
click at [905, 312] on button "ATD" at bounding box center [963, 312] width 181 height 23
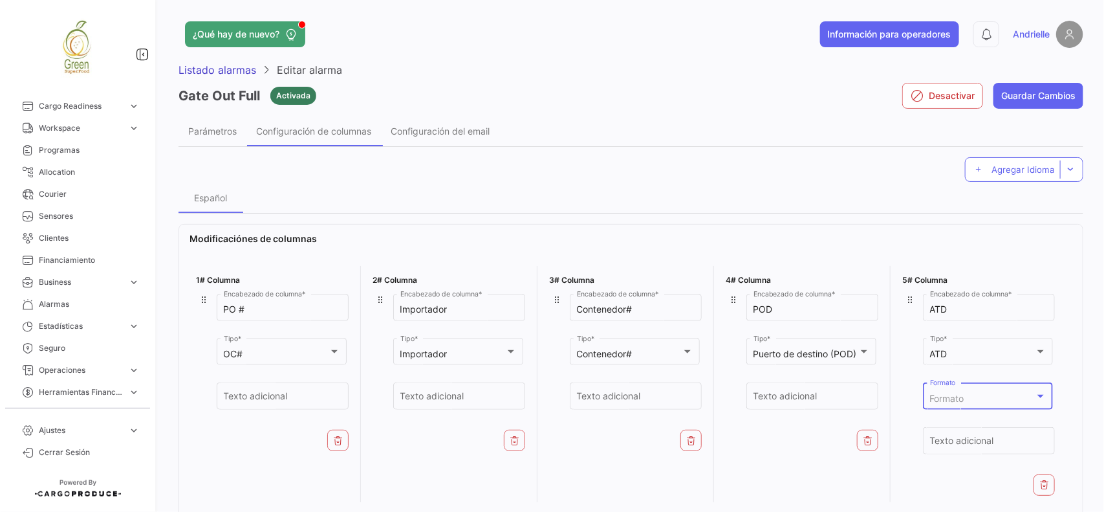
click at [949, 396] on span "Formato" at bounding box center [947, 398] width 34 height 11
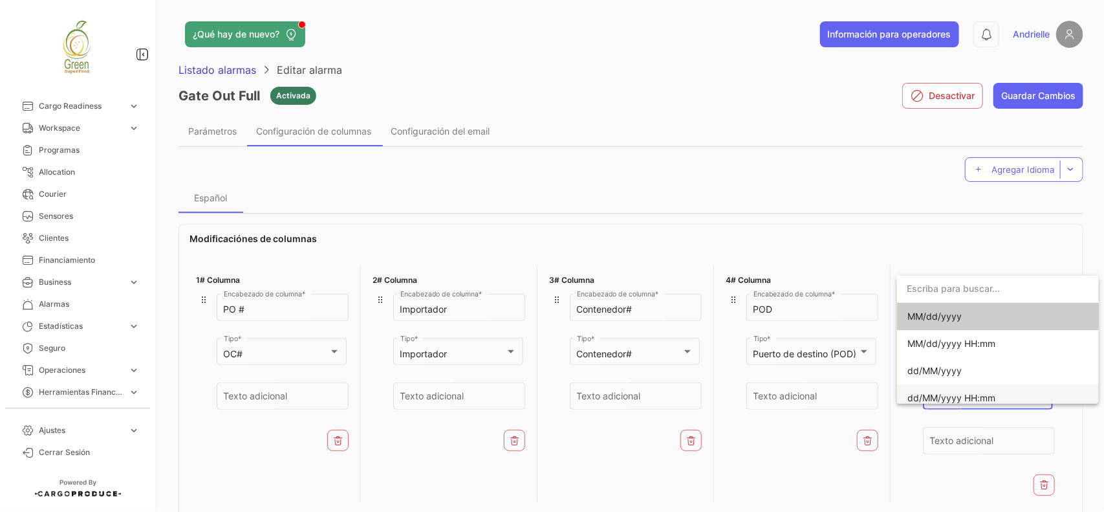
click at [967, 396] on span "dd/MM/yyyy HH:mm" at bounding box center [997, 397] width 181 height 27
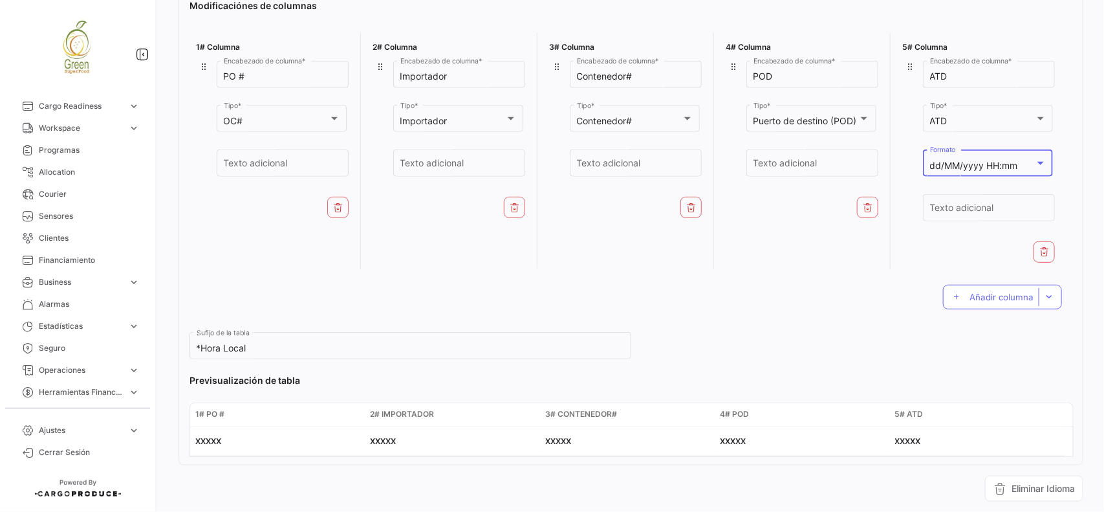
scroll to position [243, 0]
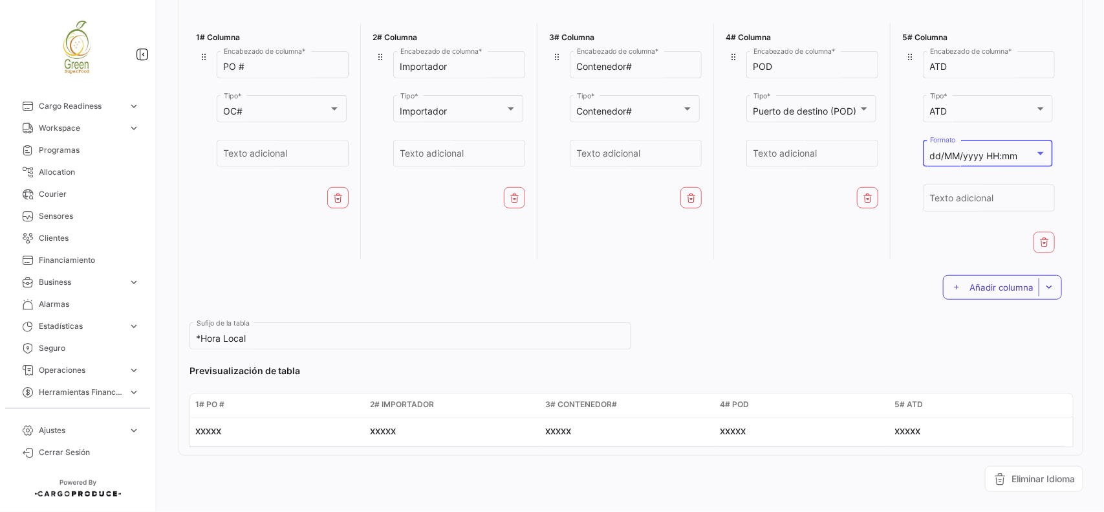
click at [984, 288] on span "Añadir columna" at bounding box center [1002, 287] width 64 height 10
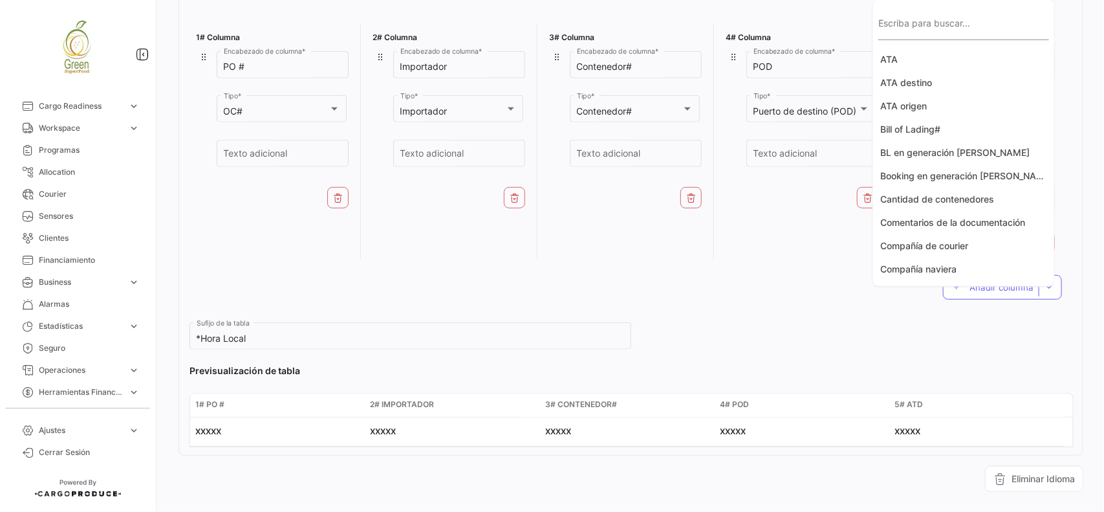
click at [920, 29] on input "Escriba para buscar..." at bounding box center [963, 29] width 171 height 11
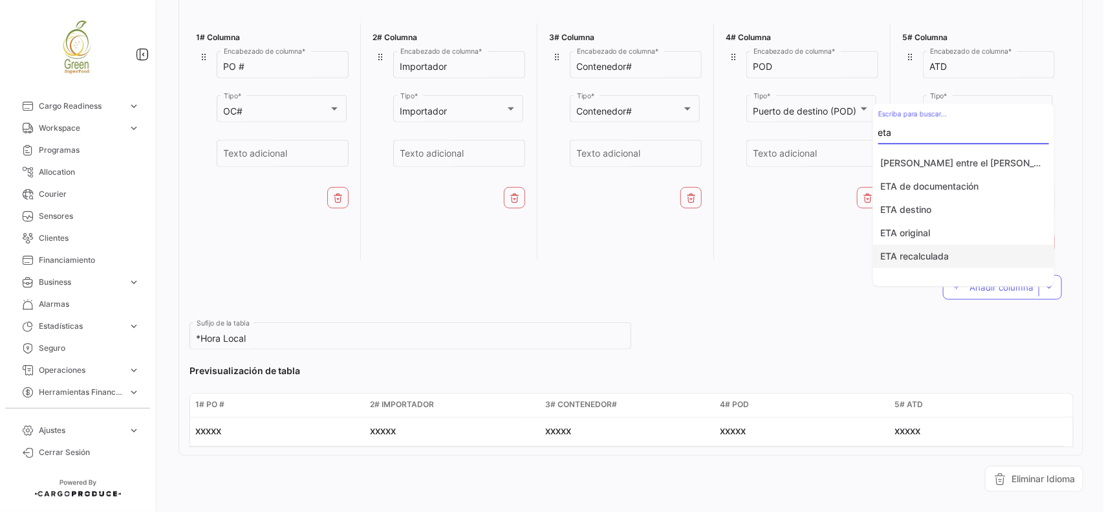
type input "eta"
click at [962, 254] on button "ETA recalculada" at bounding box center [963, 255] width 181 height 23
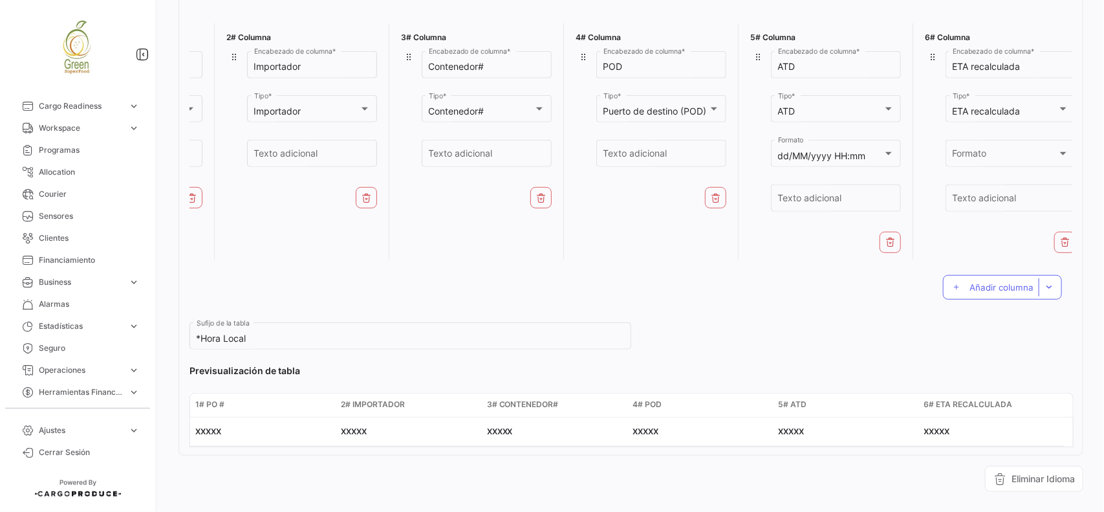
scroll to position [0, 155]
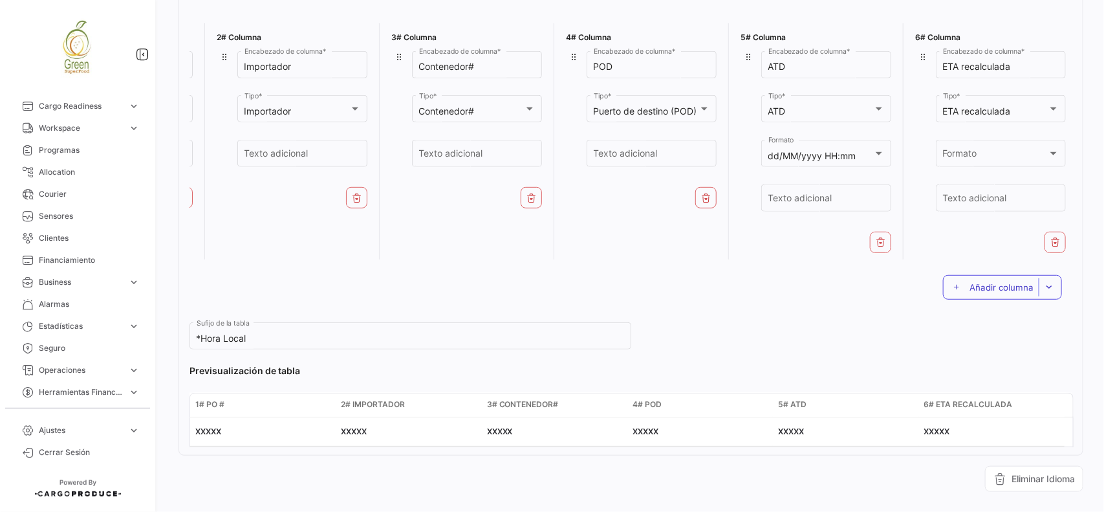
click at [990, 292] on span "Añadir columna" at bounding box center [1002, 287] width 64 height 10
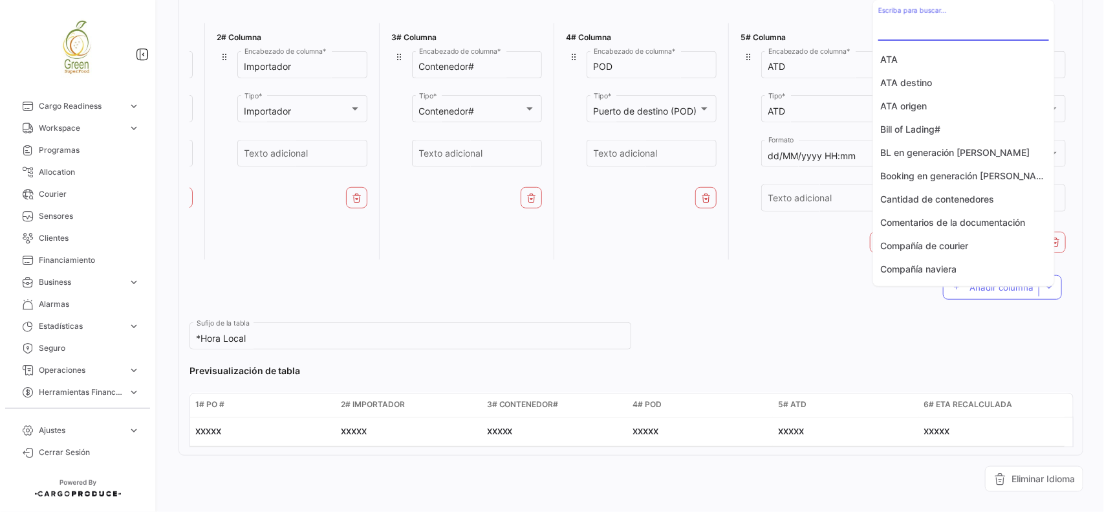
click at [915, 29] on input "Escriba para buscar..." at bounding box center [963, 29] width 171 height 11
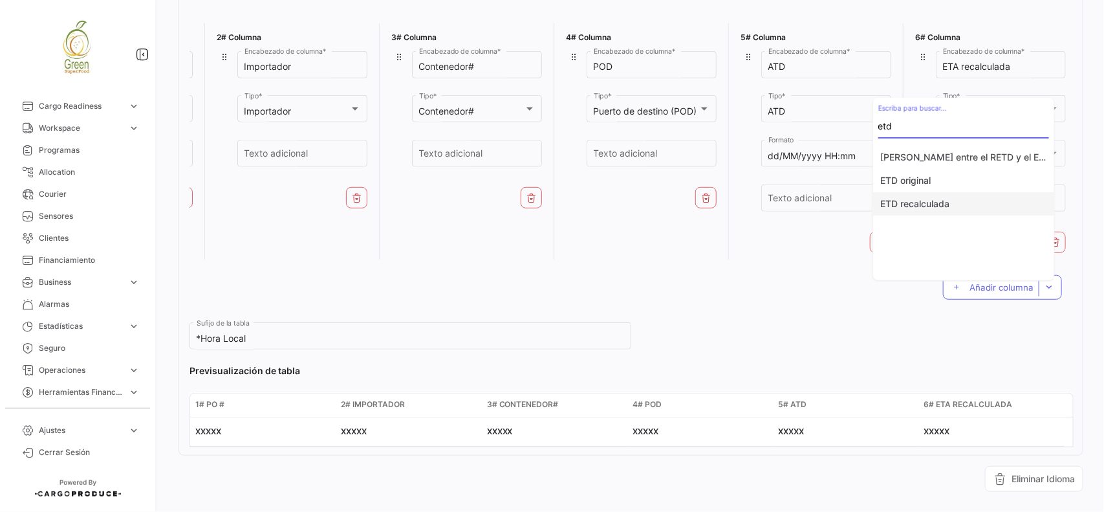
type input "etd"
click at [970, 208] on button "ETD recalculada" at bounding box center [963, 203] width 181 height 23
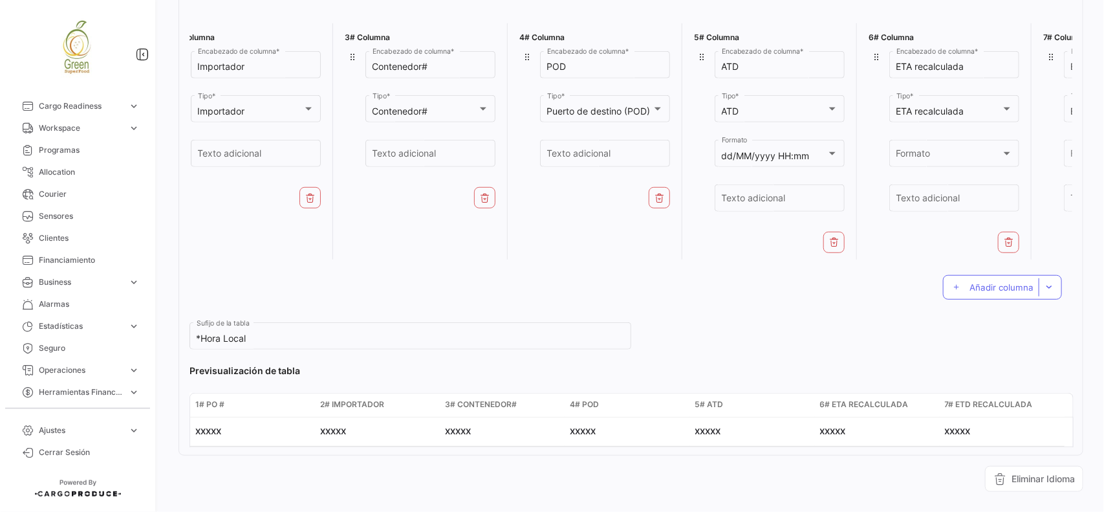
scroll to position [0, 329]
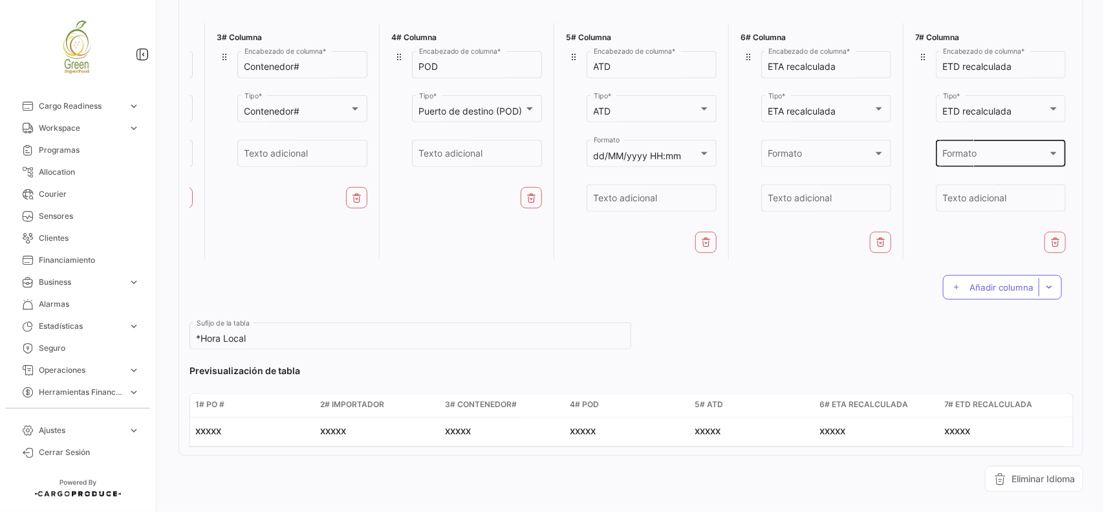
click at [969, 153] on span "Formato" at bounding box center [995, 156] width 105 height 11
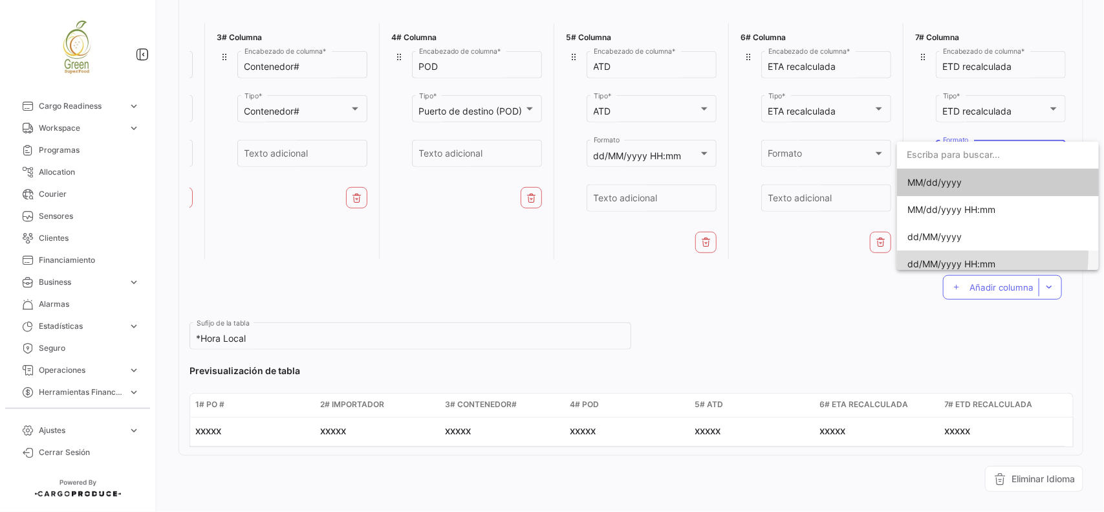
click at [955, 254] on span "dd/MM/yyyy HH:mm" at bounding box center [997, 263] width 181 height 27
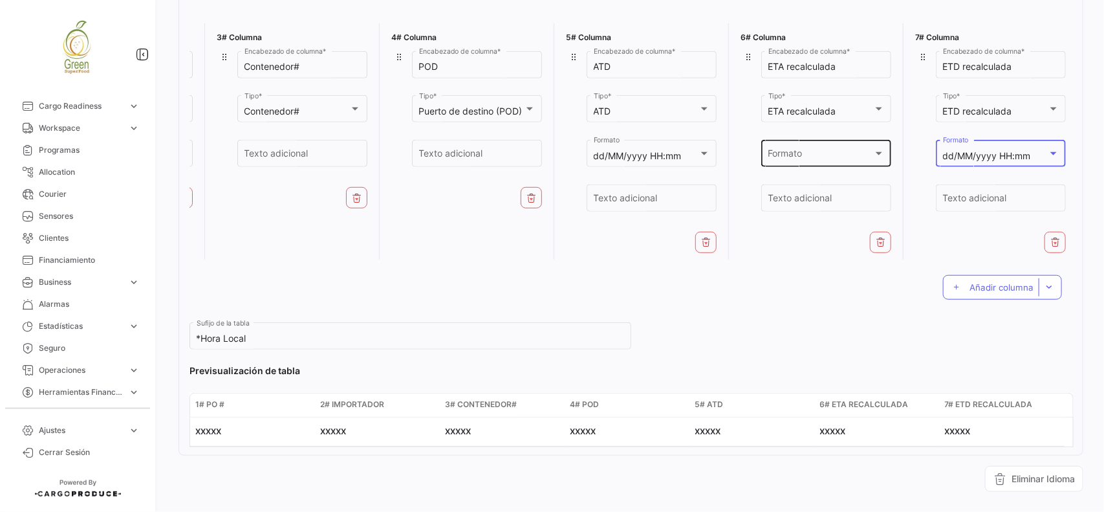
click at [831, 151] on div "Formato" at bounding box center [820, 156] width 105 height 11
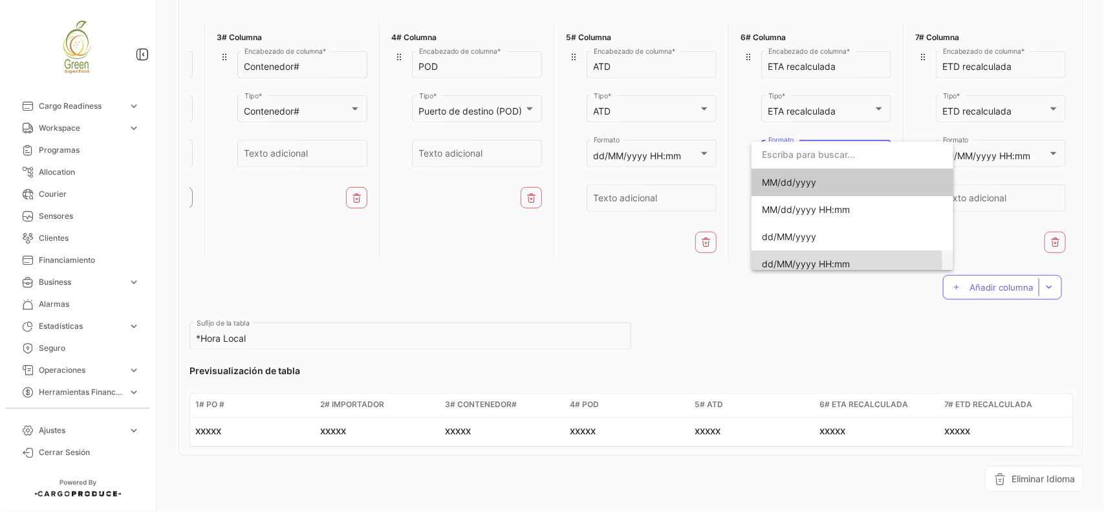
click at [825, 264] on span "dd/MM/yyyy HH:mm" at bounding box center [806, 263] width 88 height 11
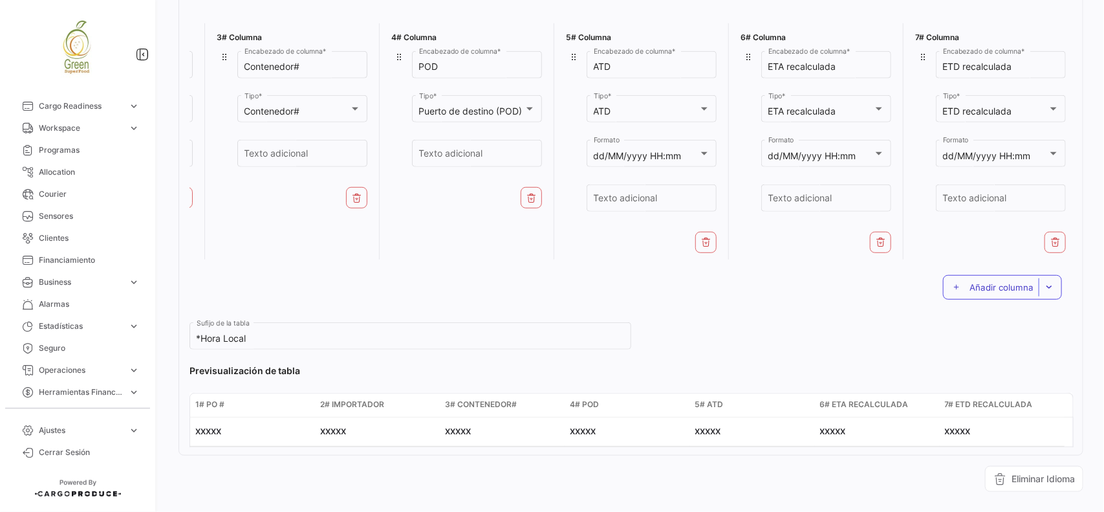
click at [993, 299] on button "Añadir columna" at bounding box center [1002, 287] width 119 height 25
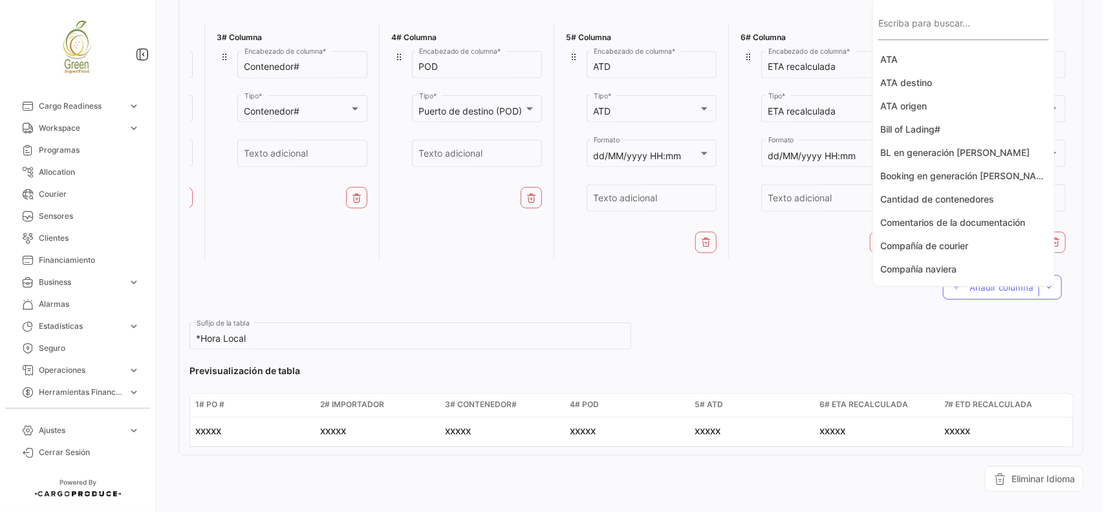
click at [929, 21] on div "Escriba para buscar..." at bounding box center [963, 25] width 171 height 30
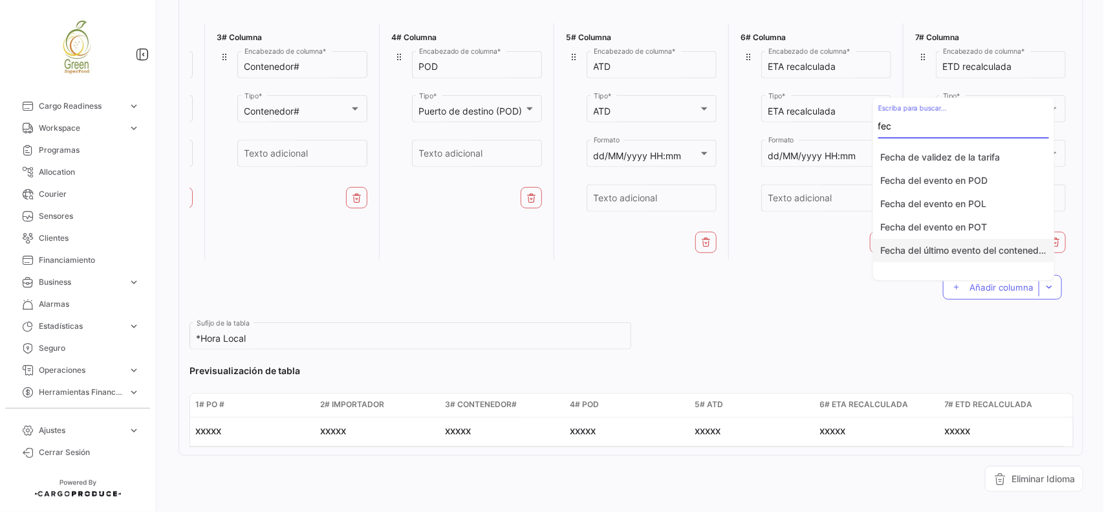
type input "fec"
click at [991, 249] on button "Fecha del último evento del contenedor" at bounding box center [963, 250] width 181 height 23
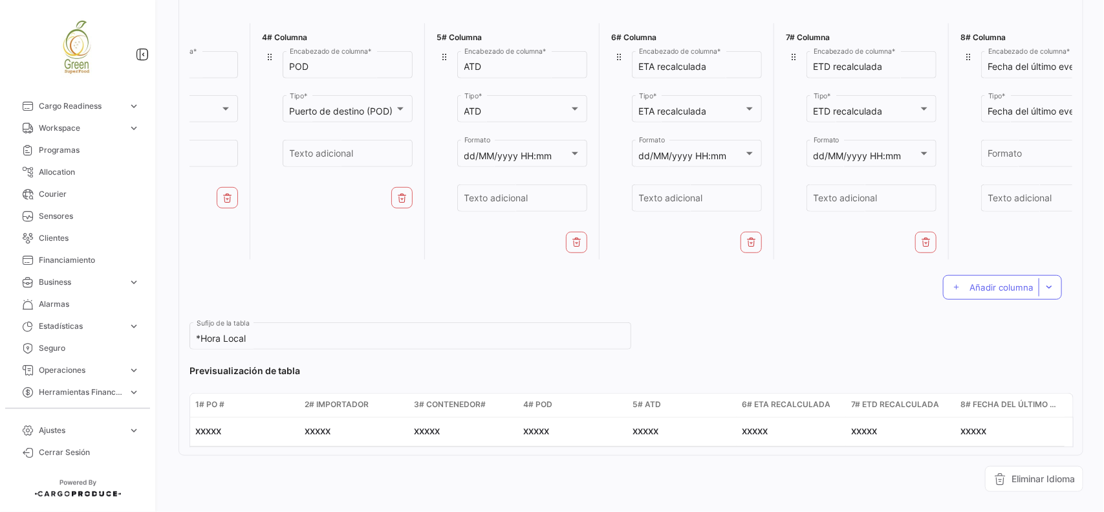
scroll to position [0, 503]
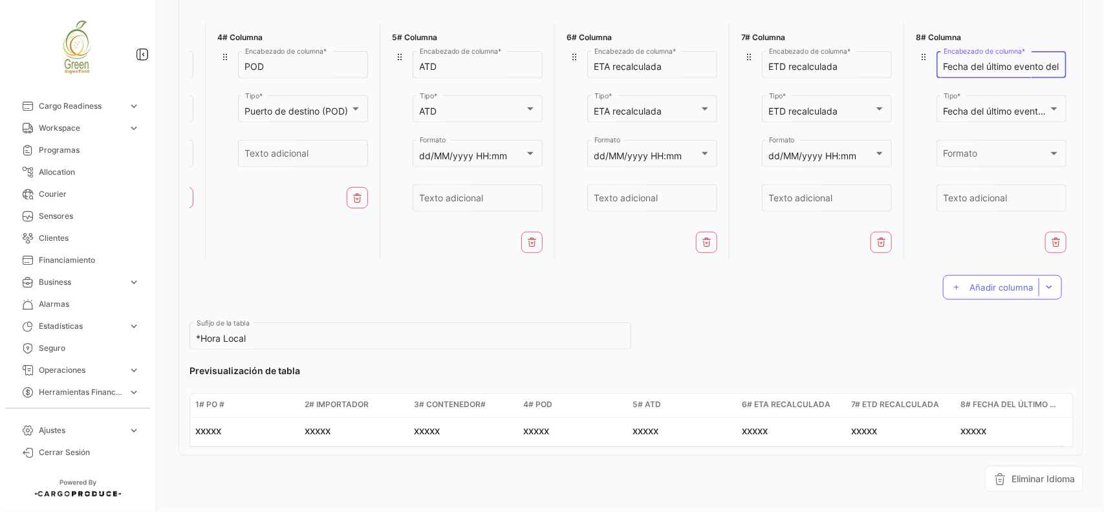
click at [1000, 67] on input "Fecha del último evento del contenedor" at bounding box center [1002, 66] width 116 height 11
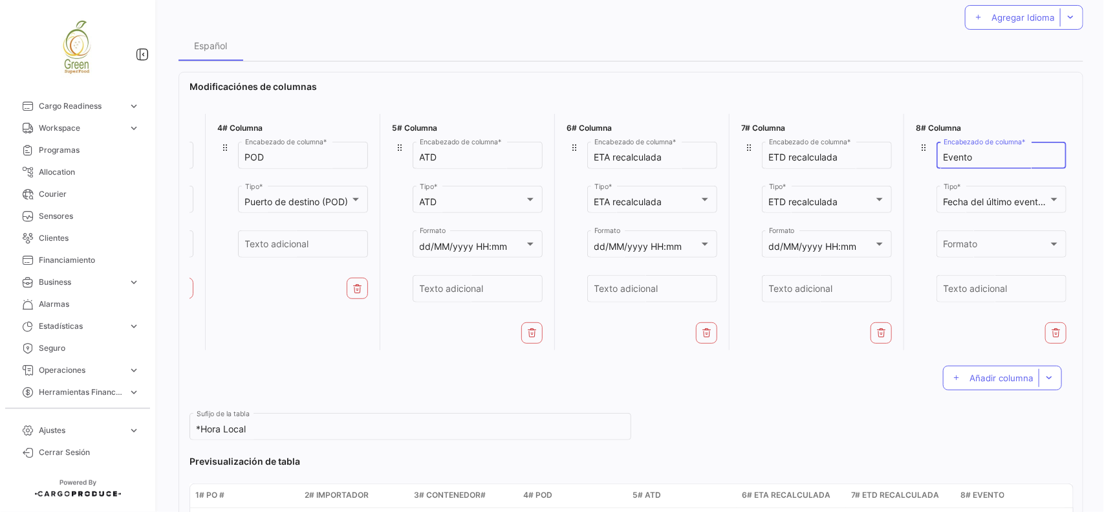
scroll to position [0, 0]
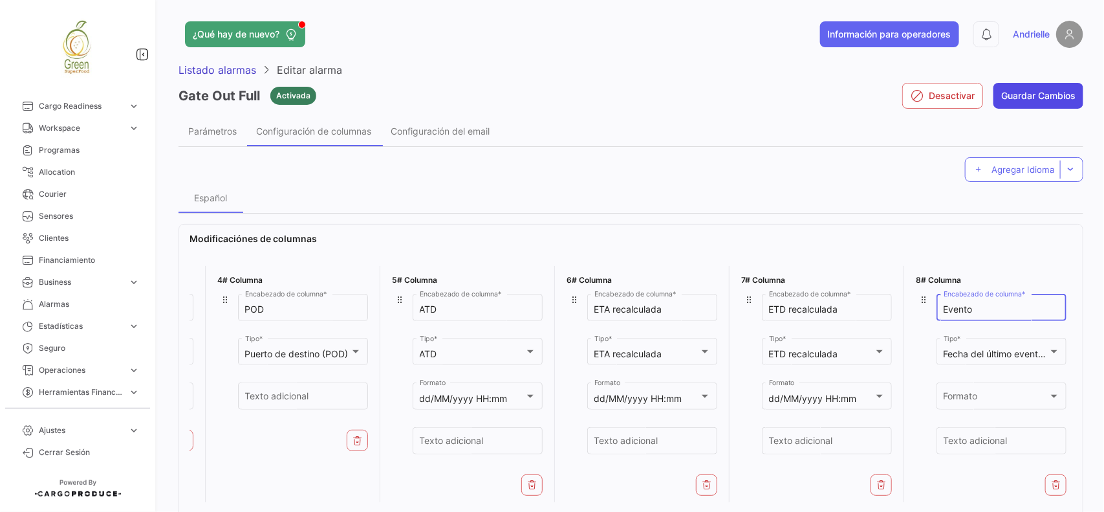
type input "Evento"
click at [1042, 92] on button "Guardar Cambios" at bounding box center [1038, 96] width 90 height 26
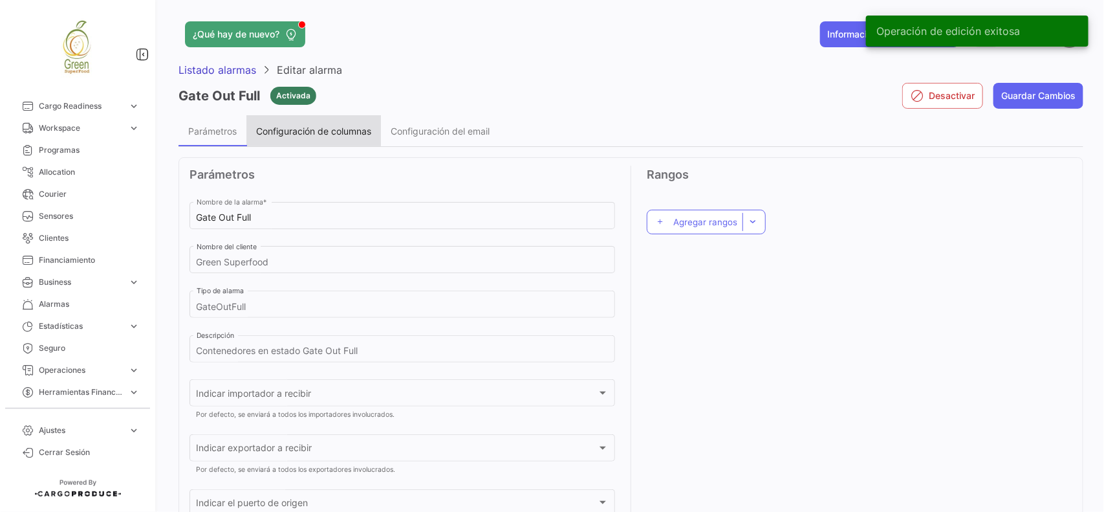
click at [288, 130] on span "Configuración de columnas" at bounding box center [313, 130] width 115 height 11
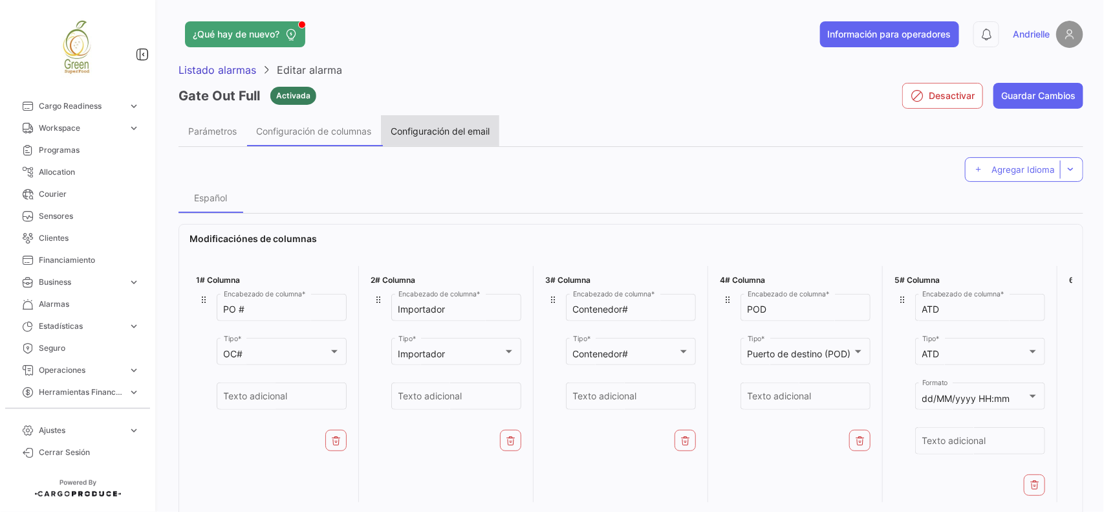
click at [433, 120] on div "Configuración del email" at bounding box center [440, 130] width 118 height 31
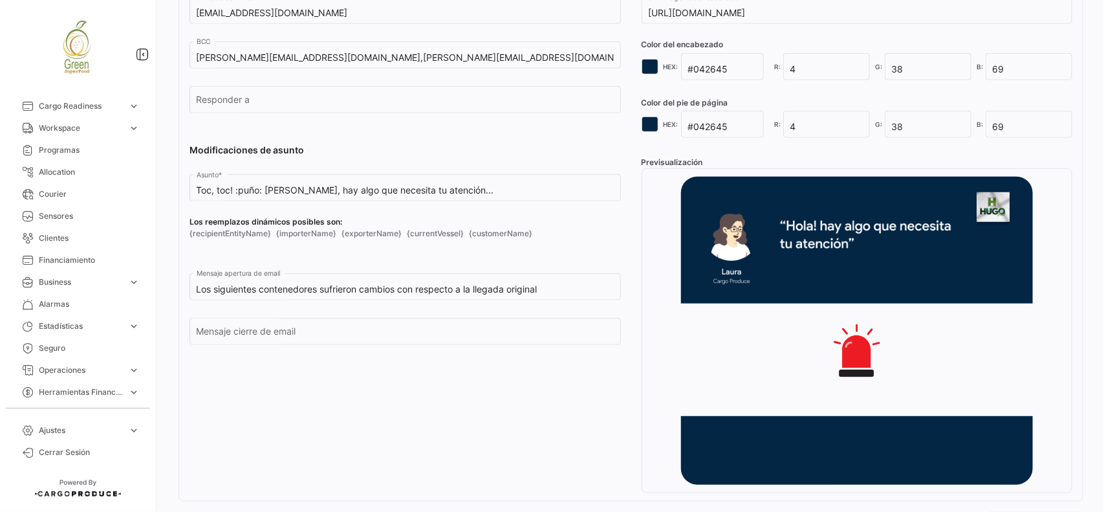
scroll to position [323, 0]
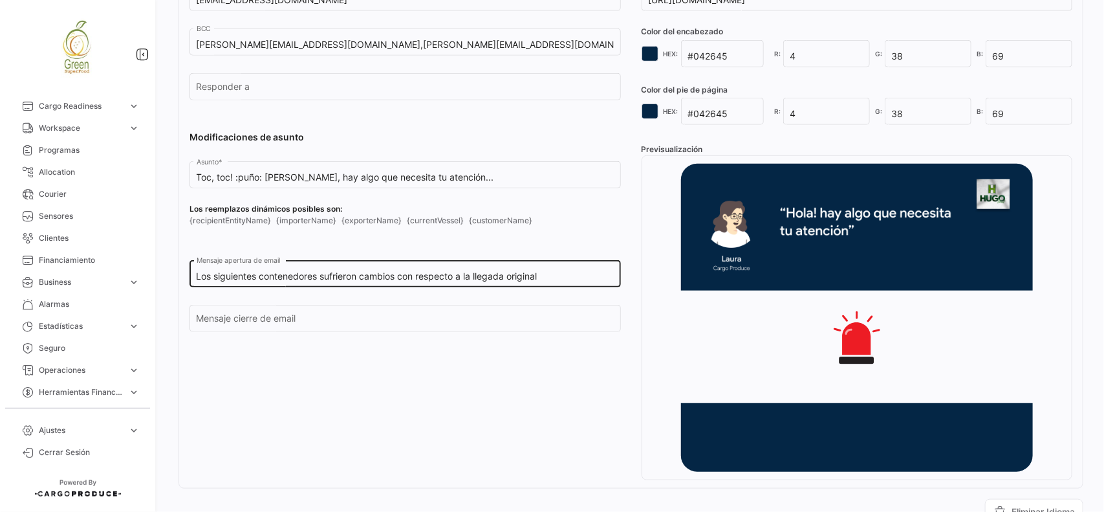
click at [570, 277] on input "Los siguientes contenedores sufrieron cambios con respecto a la llegada original" at bounding box center [406, 276] width 418 height 11
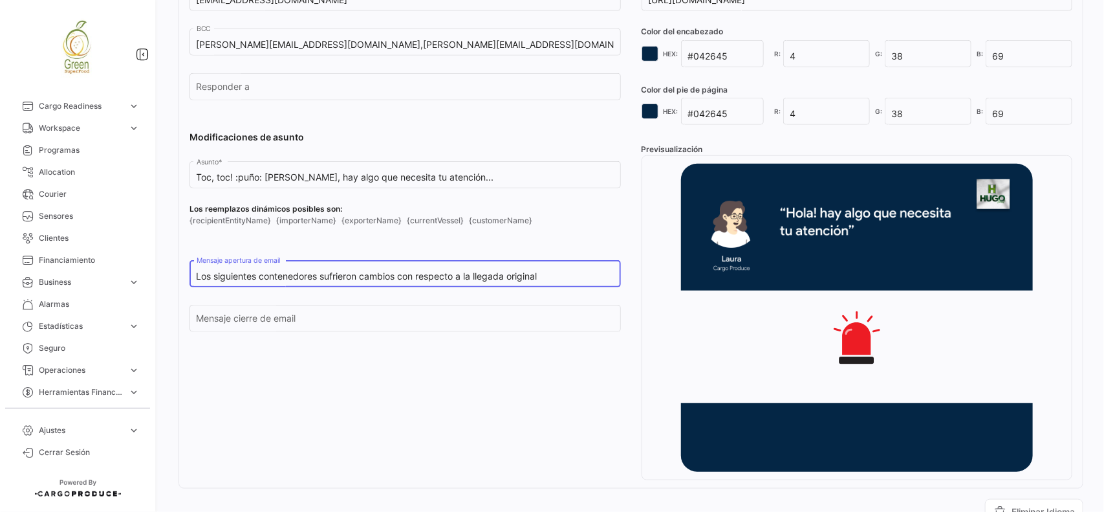
click at [570, 277] on input "Los siguientes contenedores sufrieron cambios con respecto a la llegada original" at bounding box center [406, 276] width 418 height 11
paste input "tienen como nuevo evento: Gate Out Ful"
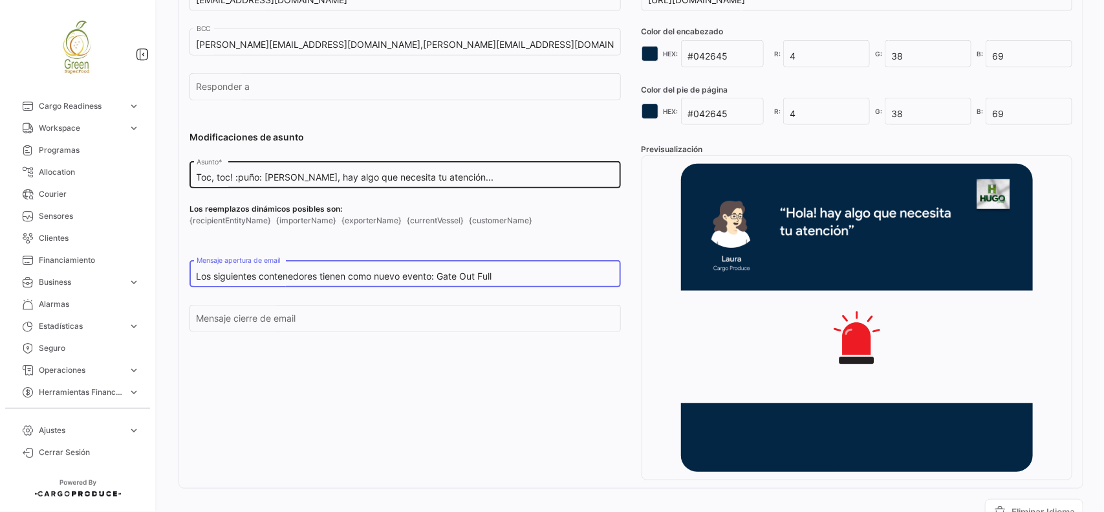
type input "Los siguientes contenedores tienen como nuevo evento: Gate Out Full"
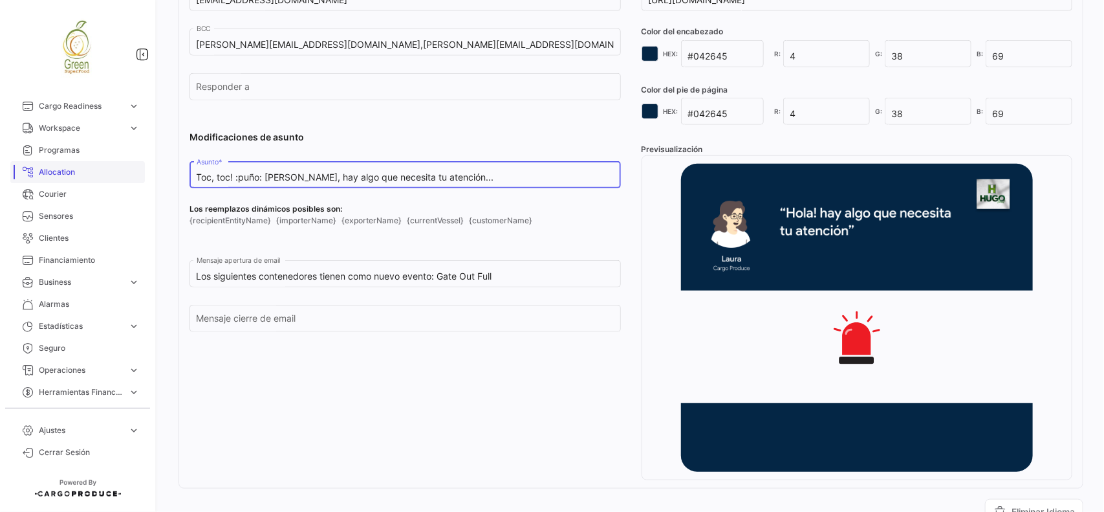
drag, startPoint x: 451, startPoint y: 177, endPoint x: 127, endPoint y: 172, distance: 324.7
click at [126, 172] on mat-sidenav-container "Overview Órdenes de Compra Documentos Cargas expand_more Cargas Aéreas Cargas M…" at bounding box center [552, 256] width 1104 height 512
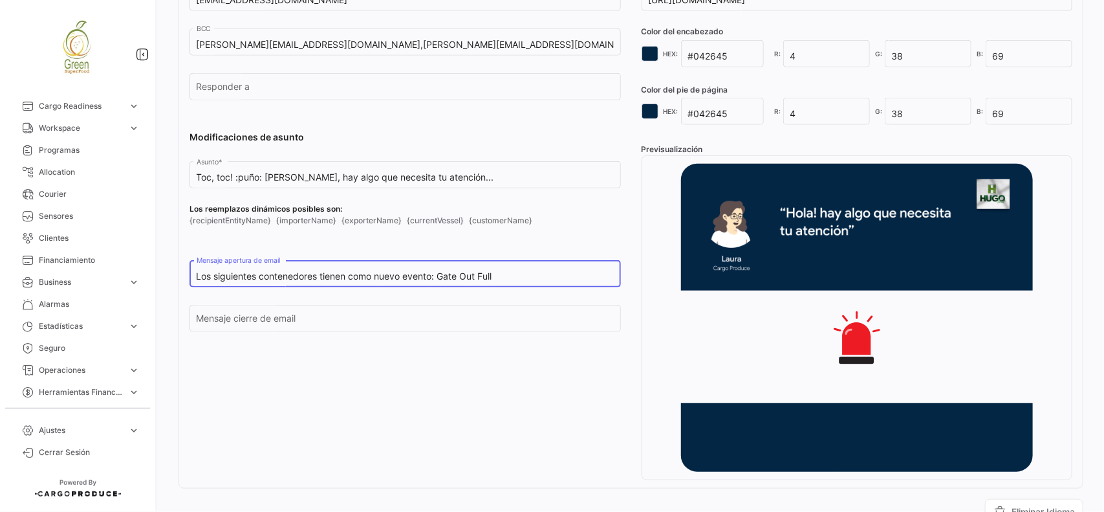
drag, startPoint x: 511, startPoint y: 279, endPoint x: 440, endPoint y: 285, distance: 71.4
click at [440, 285] on div "Los siguientes contenedores tienen como nuevo evento: Gate Out Full Mensaje ape…" at bounding box center [406, 272] width 418 height 30
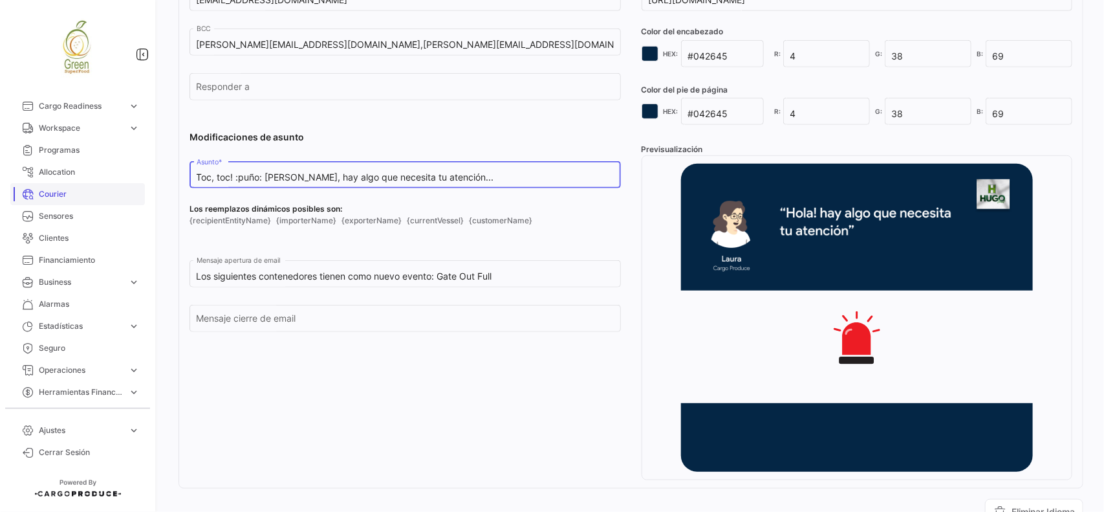
drag, startPoint x: 461, startPoint y: 181, endPoint x: 111, endPoint y: 191, distance: 350.7
click at [116, 184] on mat-sidenav-container "Overview Órdenes de Compra Documentos Cargas expand_more Cargas Aéreas Cargas M…" at bounding box center [552, 256] width 1104 height 512
paste input "Gate Out Full"
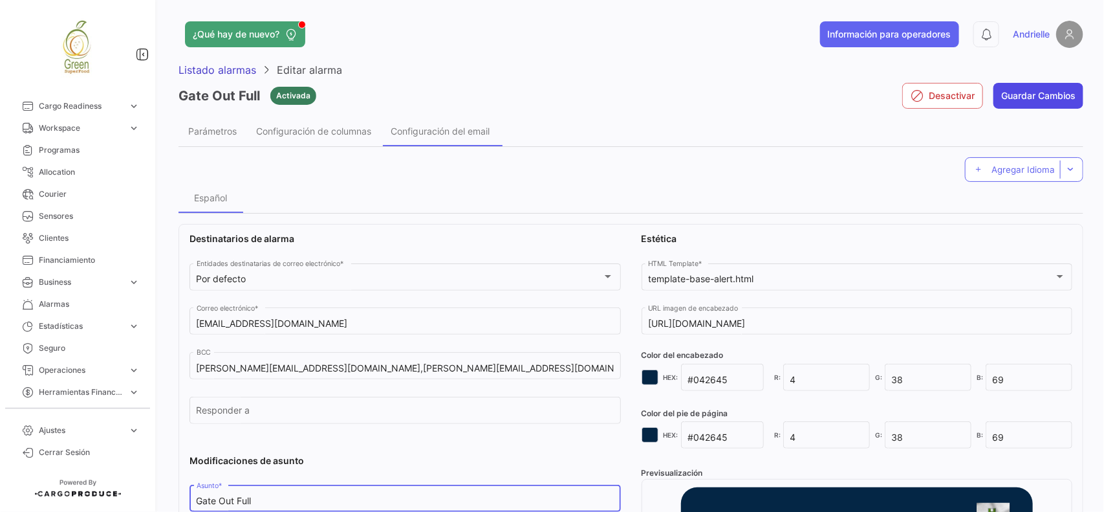
type input "Gate Out Full"
click at [998, 102] on button "Guardar Cambios" at bounding box center [1038, 96] width 90 height 26
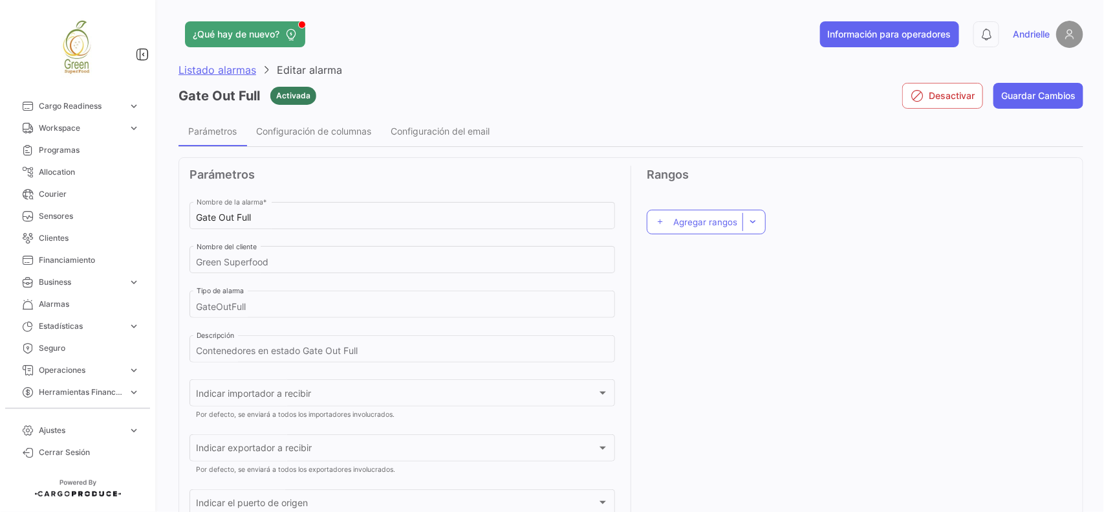
click at [193, 71] on span "Listado alarmas" at bounding box center [218, 69] width 78 height 13
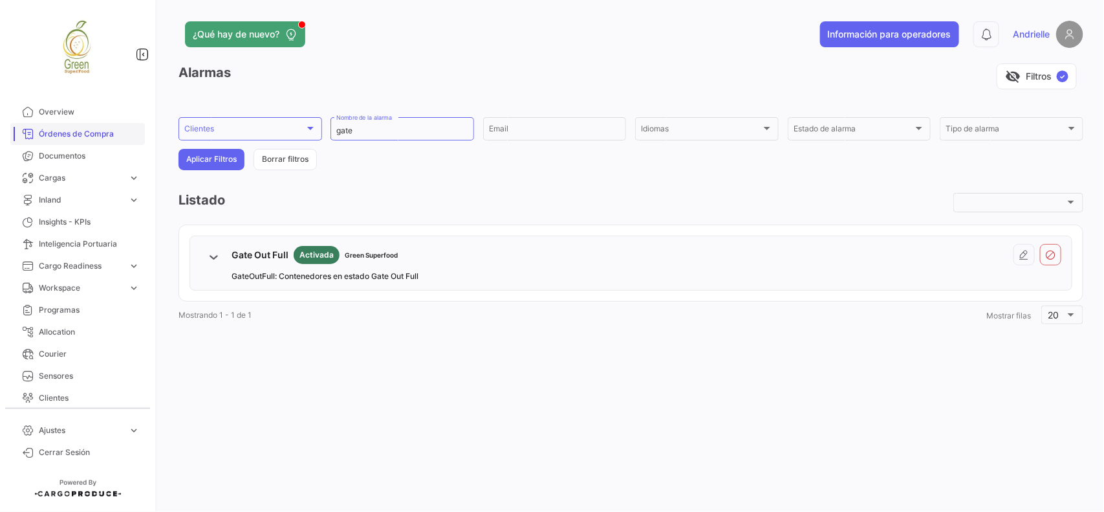
click at [94, 125] on link "Órdenes de Compra" at bounding box center [77, 134] width 135 height 22
